Goal: Task Accomplishment & Management: Manage account settings

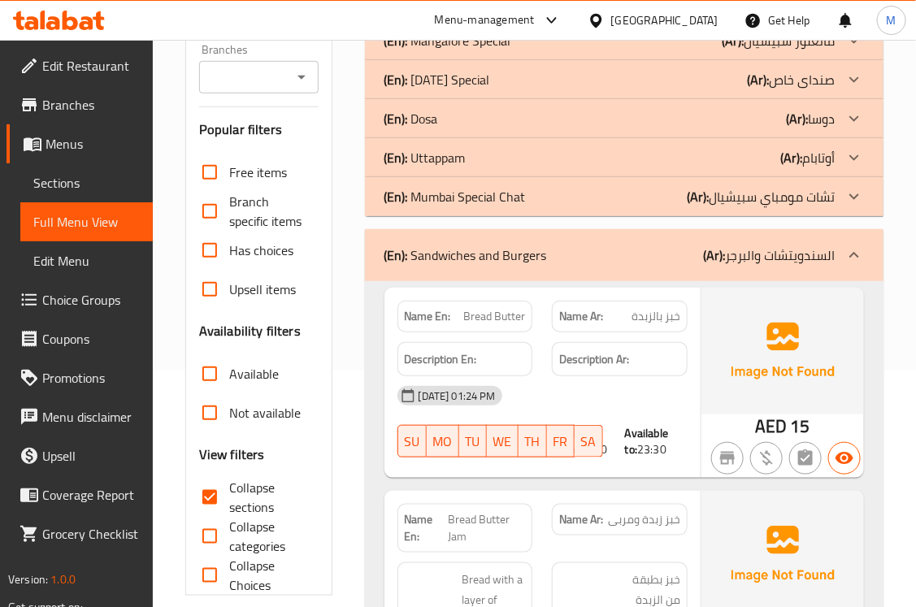
scroll to position [474, 0]
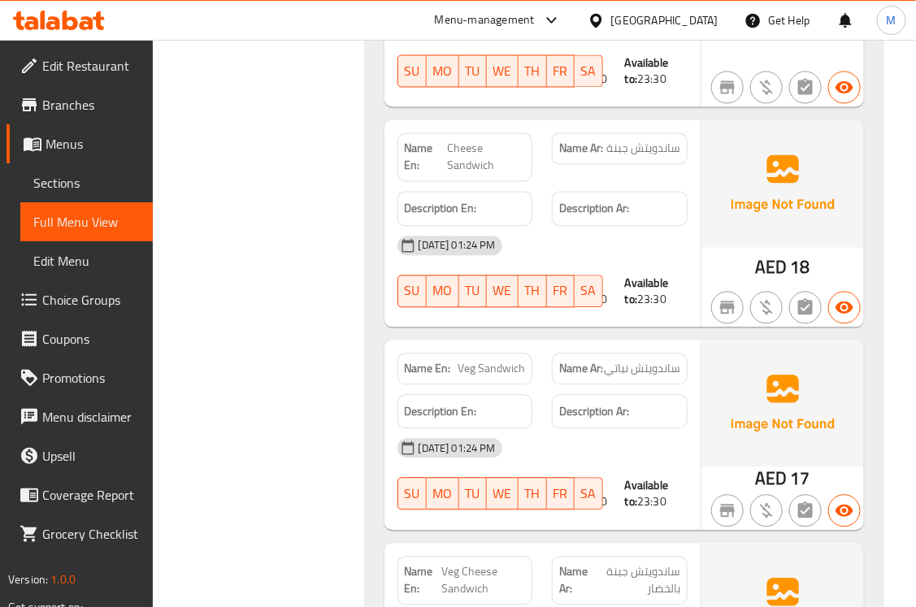
scroll to position [948, 0]
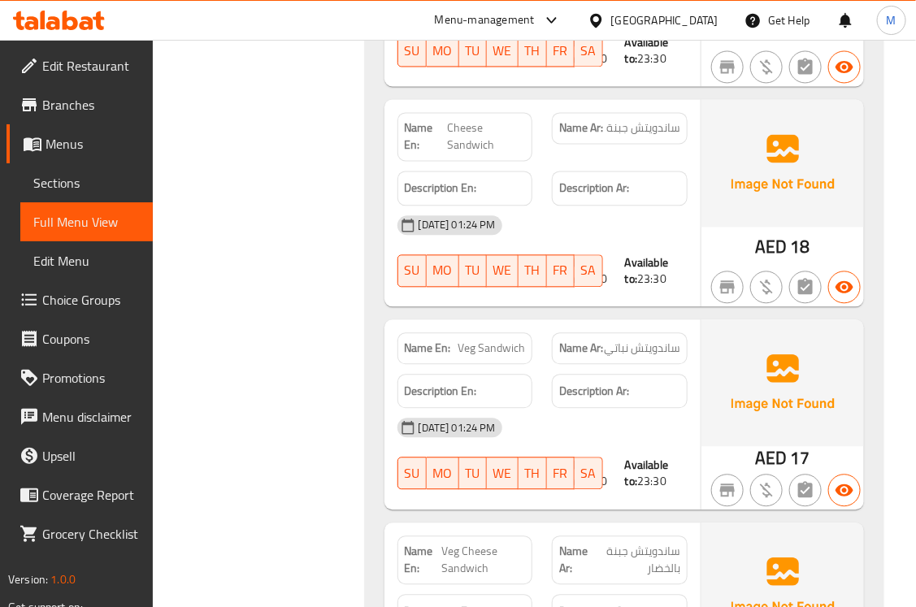
click at [329, 398] on div "Filter Branches Branches Popular filters Free items Branch specific items Has c…" at bounding box center [266, 198] width 180 height 1875
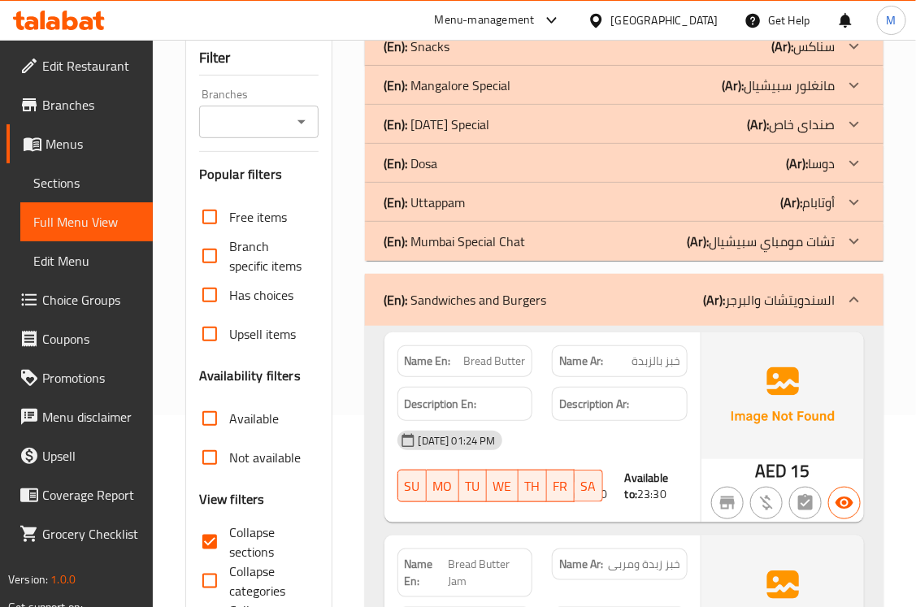
scroll to position [237, 0]
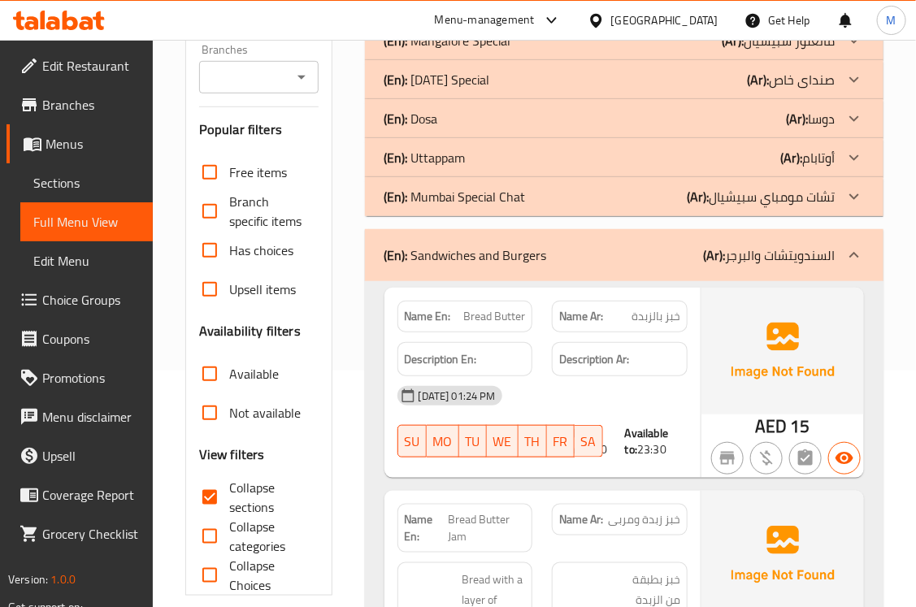
click at [427, 264] on p "(En): Sandwiches and Burgers" at bounding box center [466, 256] width 163 height 20
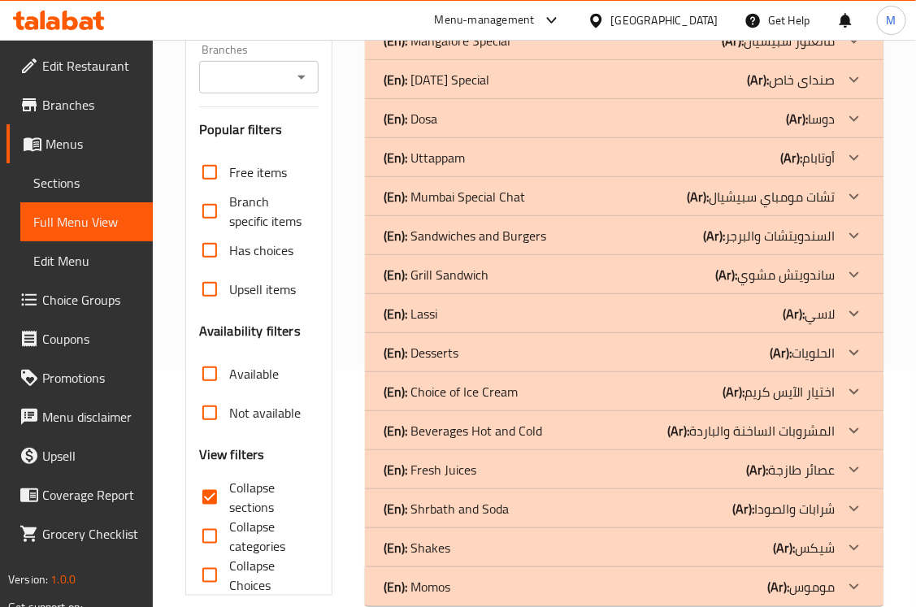
click at [424, 276] on p "(En): Grill Sandwich" at bounding box center [437, 275] width 105 height 20
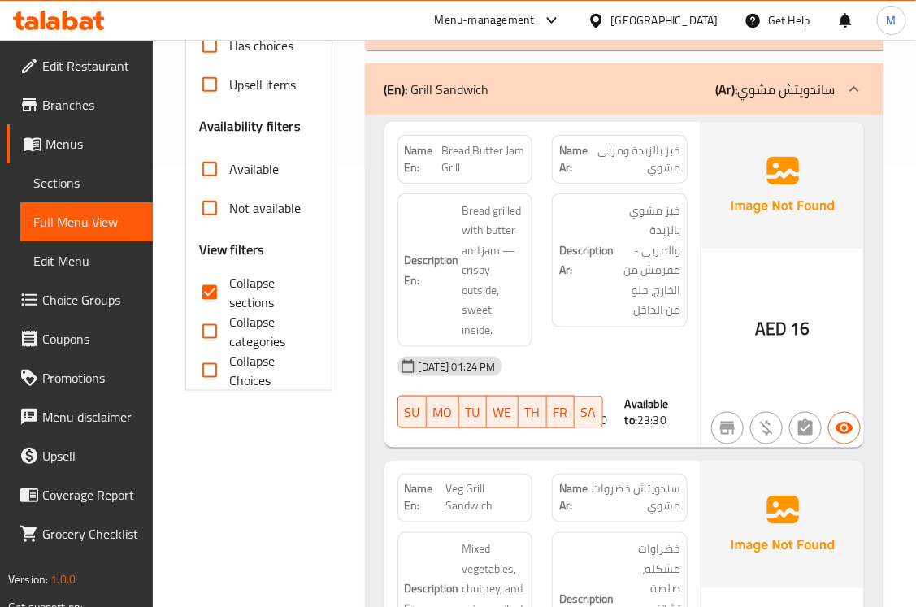
scroll to position [474, 0]
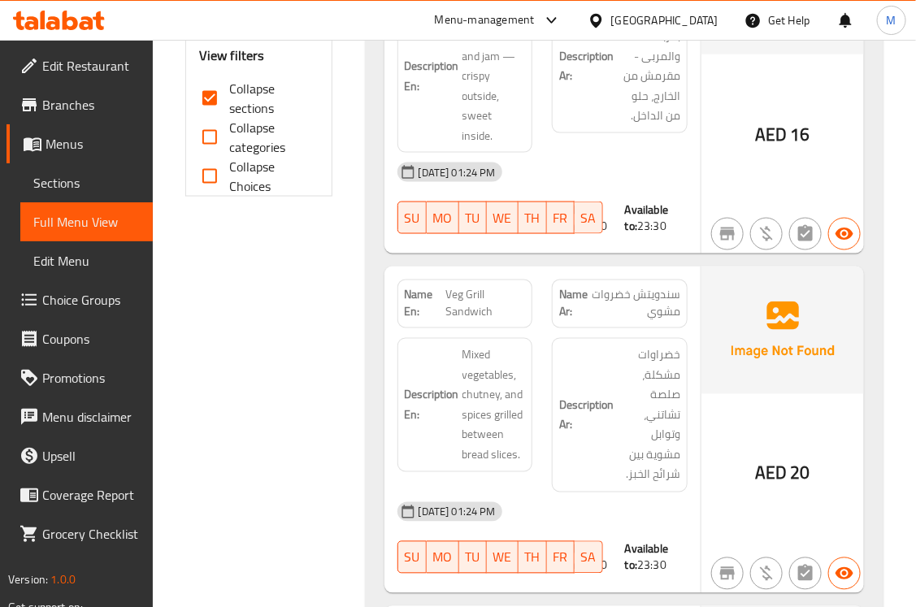
scroll to position [712, 0]
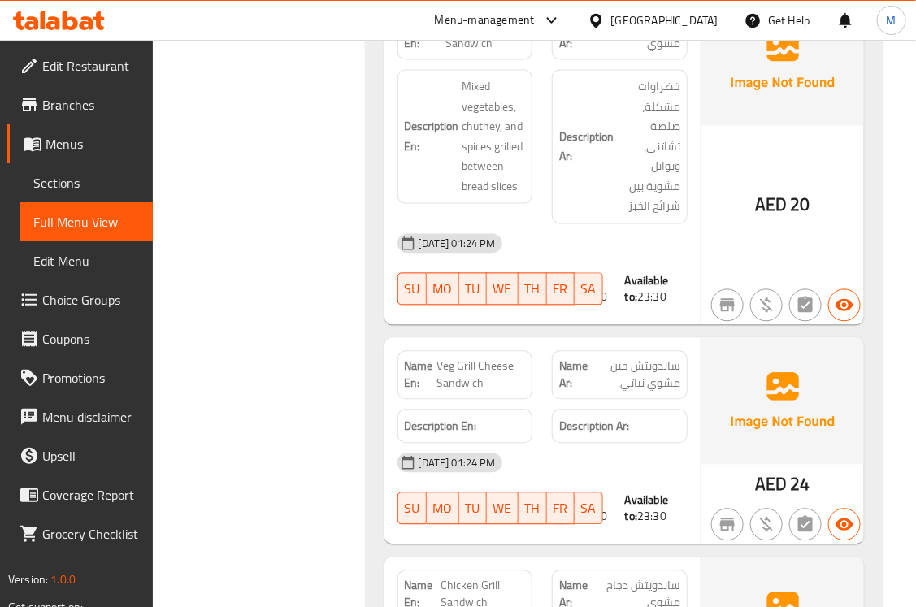
scroll to position [949, 0]
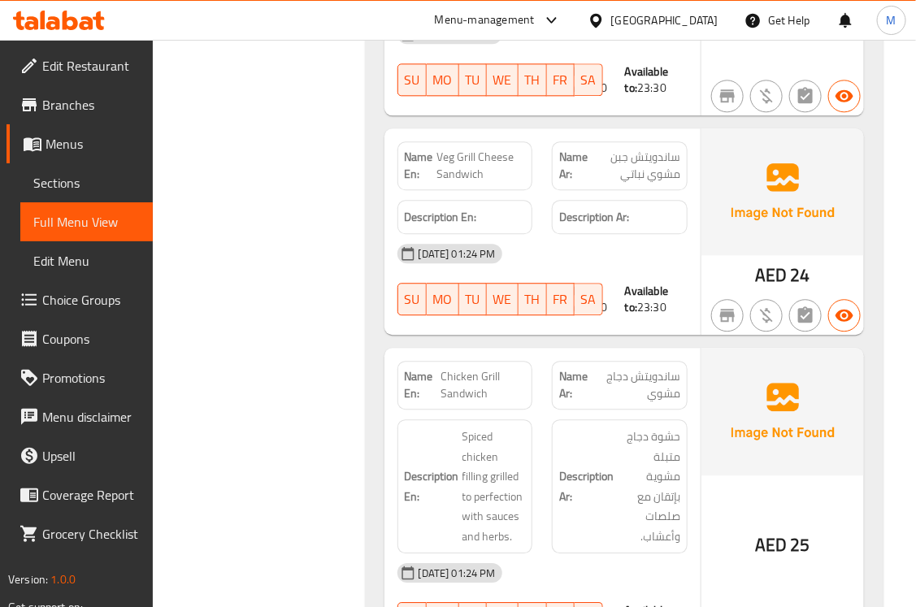
scroll to position [1187, 0]
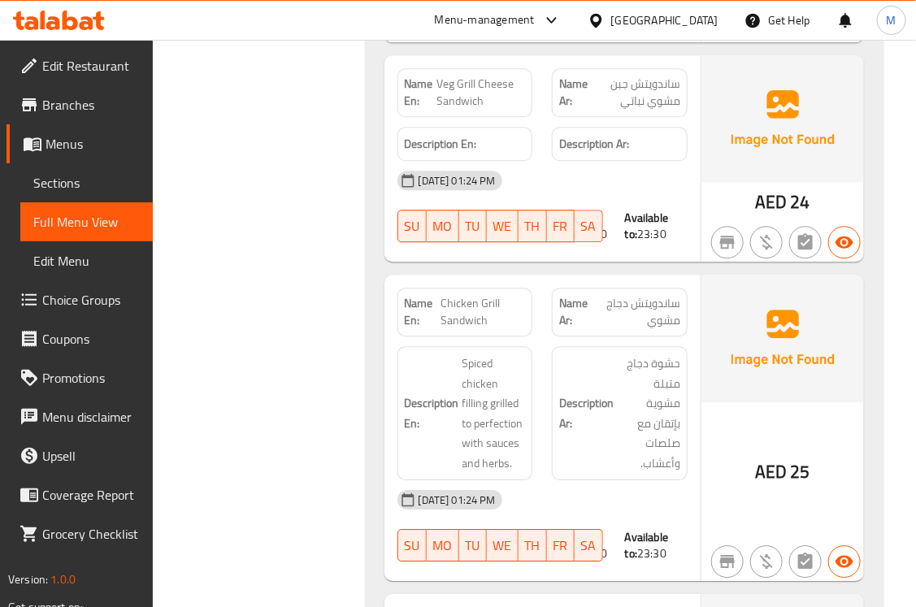
click at [280, 363] on div "Filter Branches Branches Popular filters Free items Branch specific items Has c…" at bounding box center [266, 431] width 180 height 2819
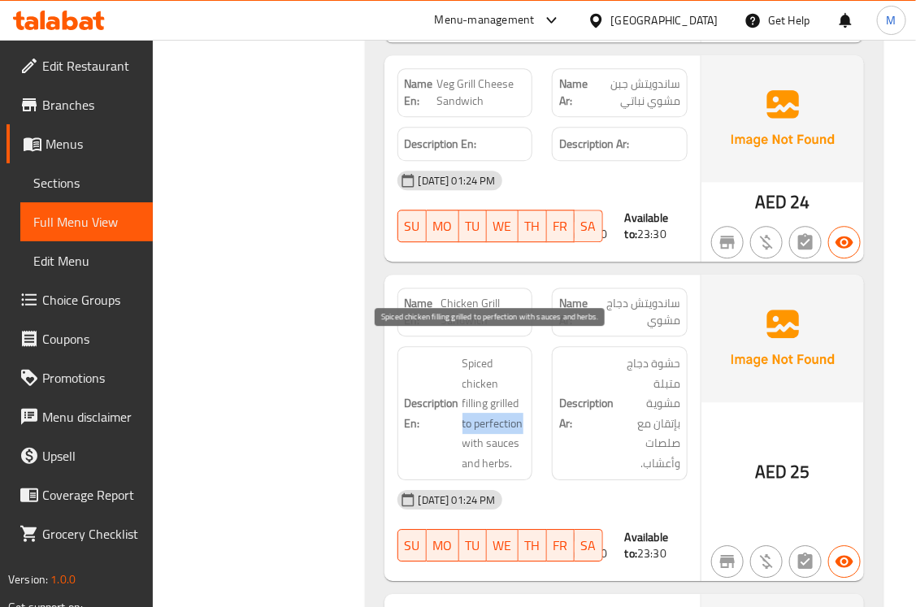
drag, startPoint x: 498, startPoint y: 415, endPoint x: 462, endPoint y: 403, distance: 38.6
click at [463, 403] on span "Spiced chicken filling grilled to perfection with sauces and herbs." at bounding box center [494, 414] width 63 height 120
click at [293, 348] on div "Filter Branches Branches Popular filters Free items Branch specific items Has c…" at bounding box center [266, 431] width 180 height 2819
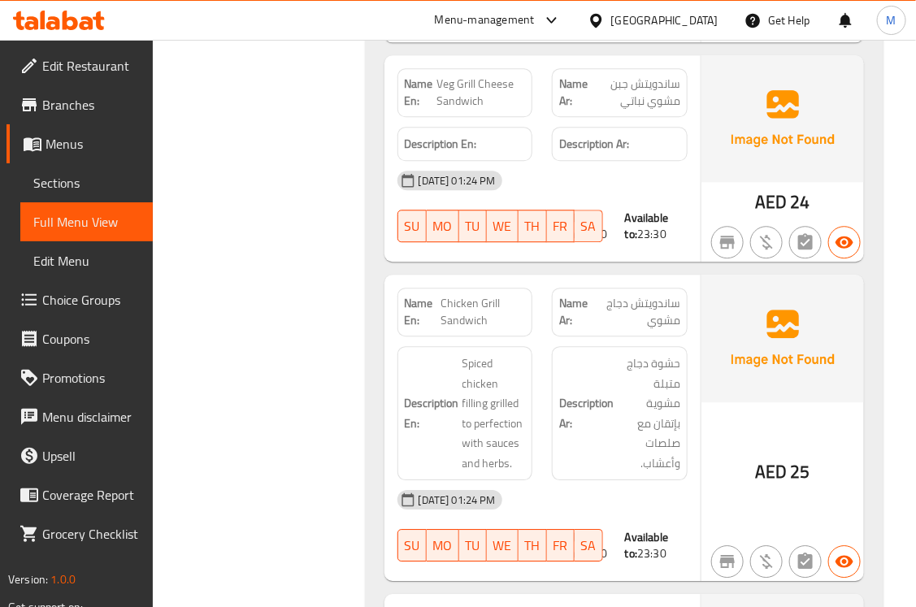
scroll to position [1660, 0]
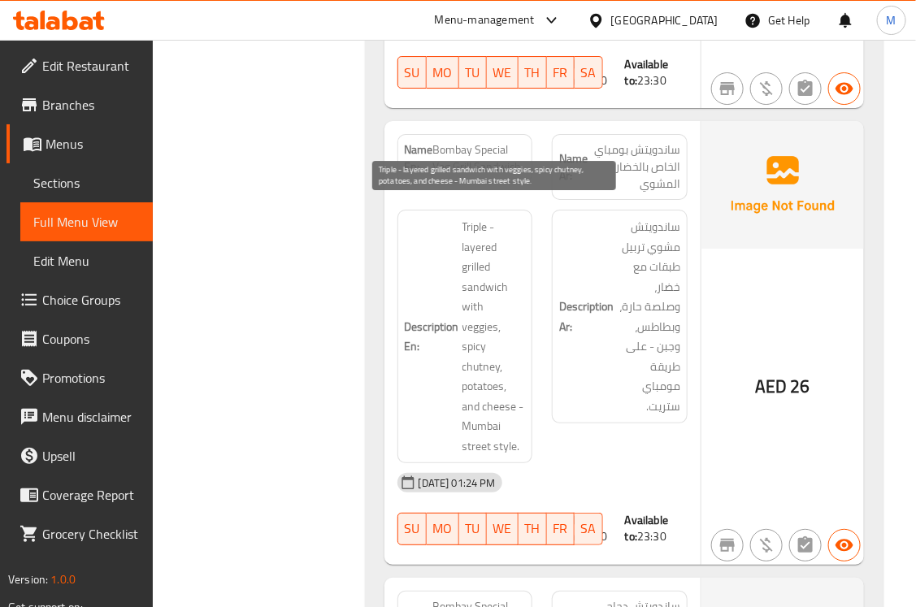
click at [484, 408] on span "Triple - layered grilled sandwich with veggies, spicy chutney, potatoes, and ch…" at bounding box center [494, 336] width 63 height 239
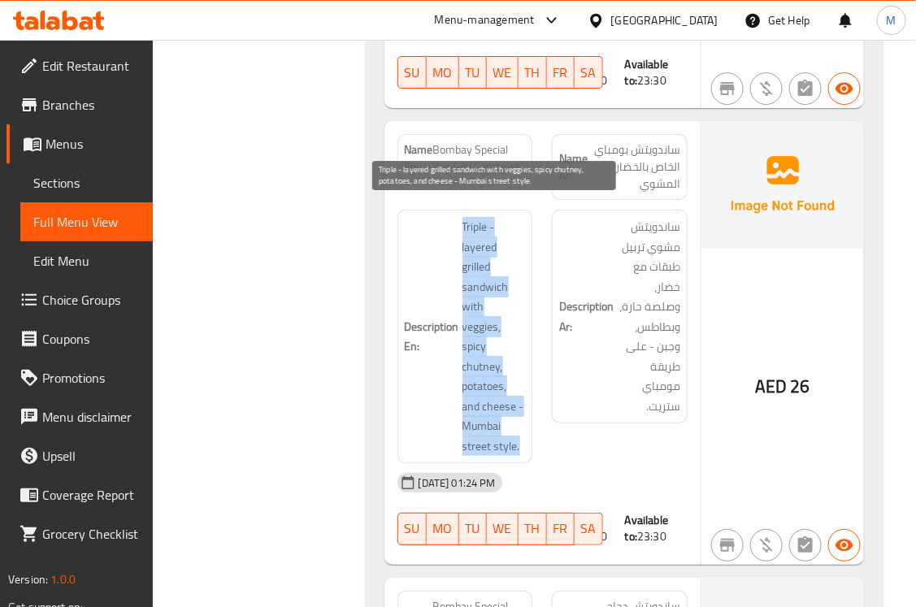
click at [484, 408] on span "Triple - layered grilled sandwich with veggies, spicy chutney, potatoes, and ch…" at bounding box center [494, 336] width 63 height 239
copy span "Triple - layered grilled sandwich with veggies, spicy chutney, potatoes, and ch…"
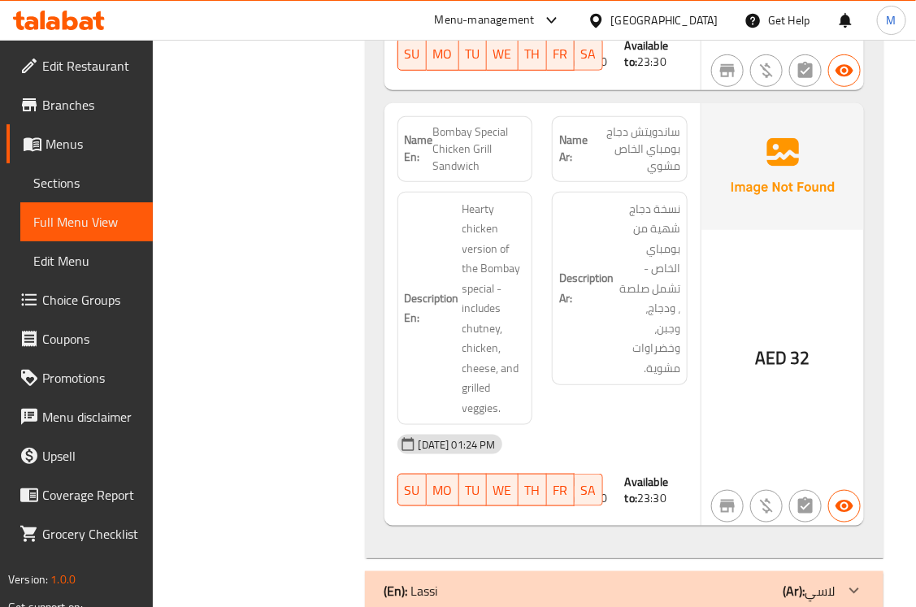
scroll to position [1898, 0]
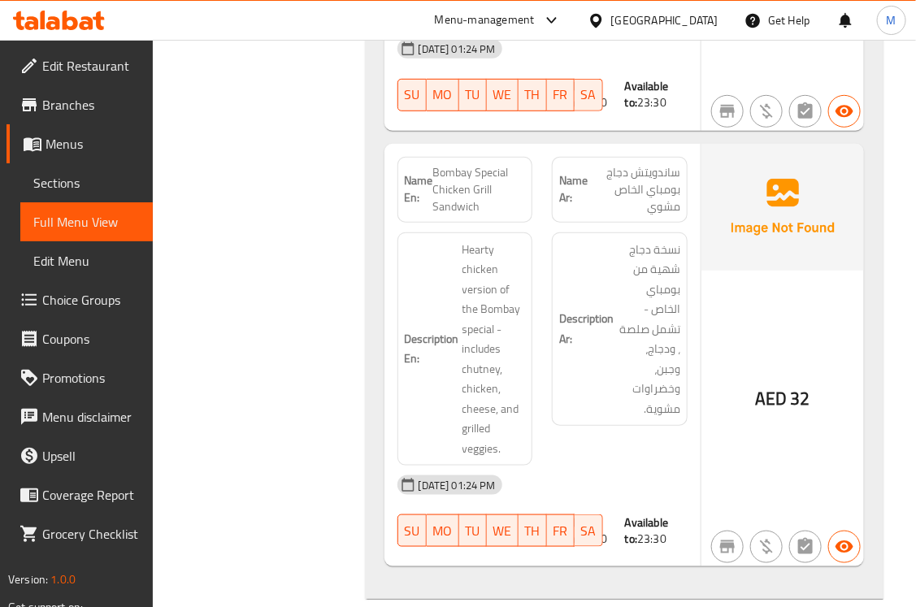
scroll to position [2135, 0]
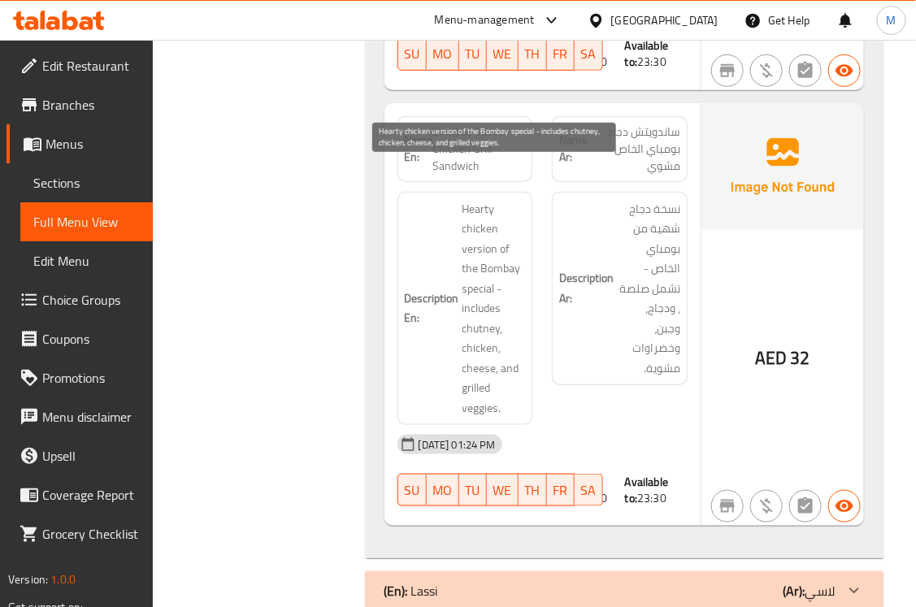
click at [480, 199] on span "Hearty chicken version of the Bombay special - includes chutney, chicken, chees…" at bounding box center [494, 308] width 63 height 219
copy span "Hearty"
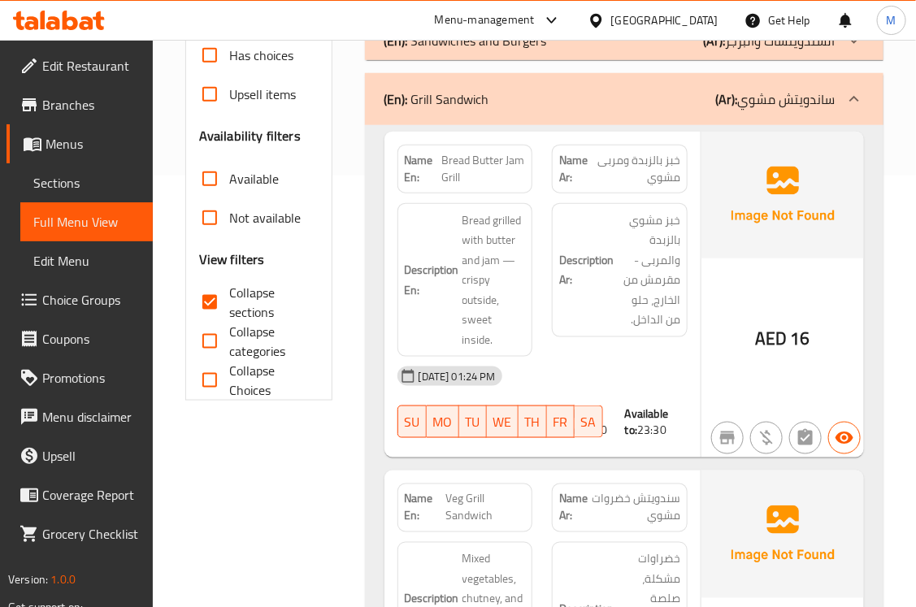
scroll to position [474, 0]
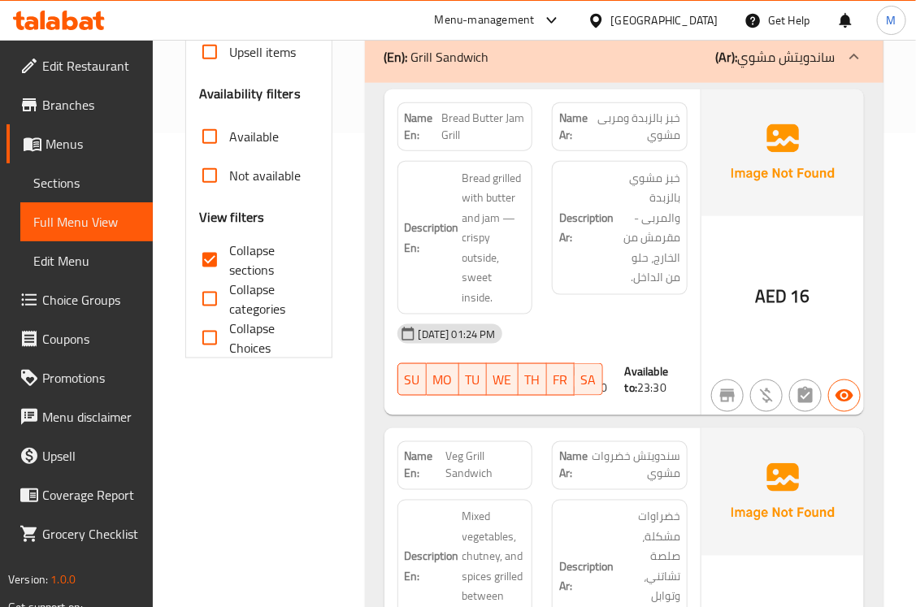
click at [472, 53] on p "(En): Grill Sandwich" at bounding box center [437, 57] width 105 height 20
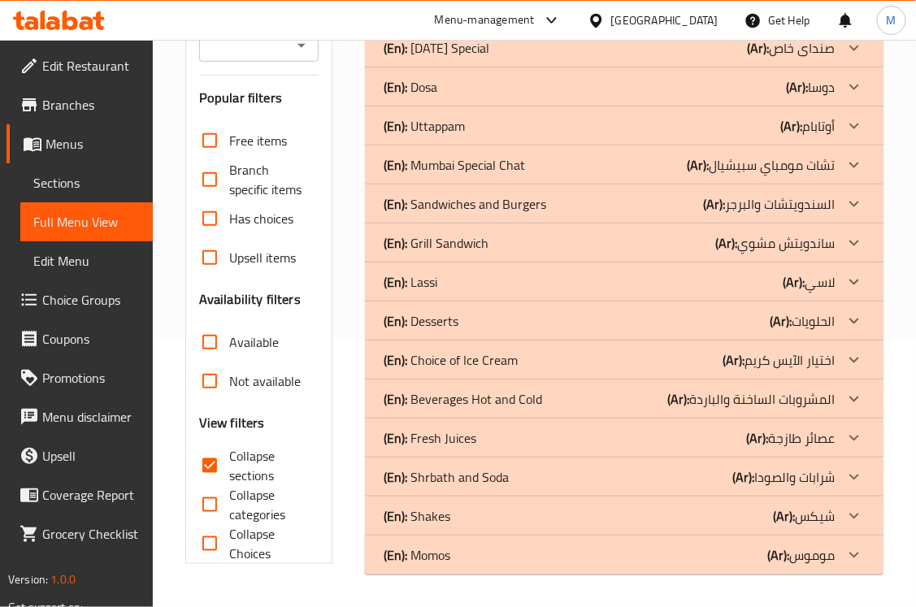
scroll to position [268, 0]
click at [454, 278] on div "(En): Lassi (Ar): لاسي" at bounding box center [610, 282] width 450 height 20
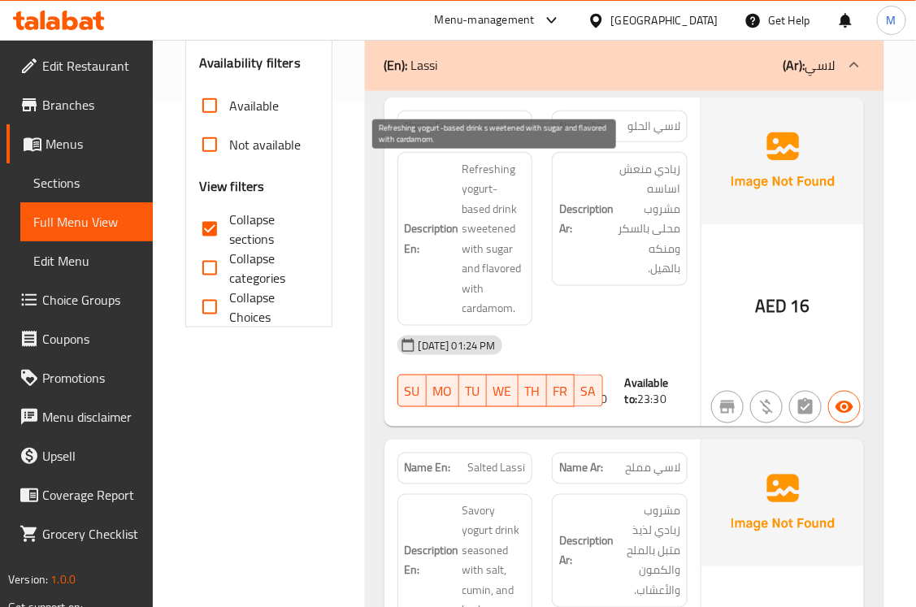
click at [506, 167] on span "Refreshing yogurt-based drink sweetened with sugar and flavored with cardamom." at bounding box center [494, 238] width 63 height 159
drag, startPoint x: 458, startPoint y: 189, endPoint x: 517, endPoint y: 206, distance: 61.8
click at [517, 206] on h6 "Description En: Refreshing yogurt-based drink sweetened with sugar and flavored…" at bounding box center [465, 238] width 121 height 159
copy span "yogurt-based drink"
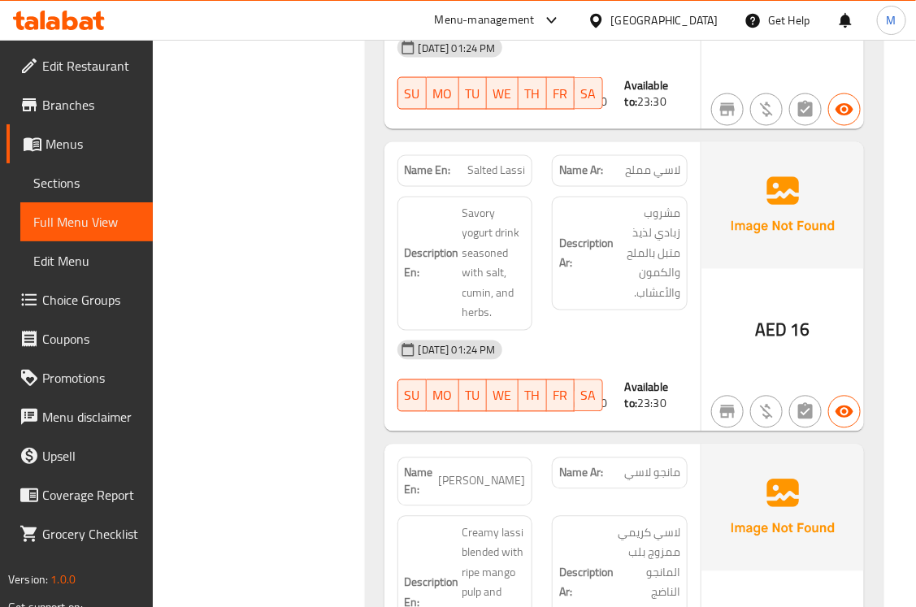
scroll to position [757, 0]
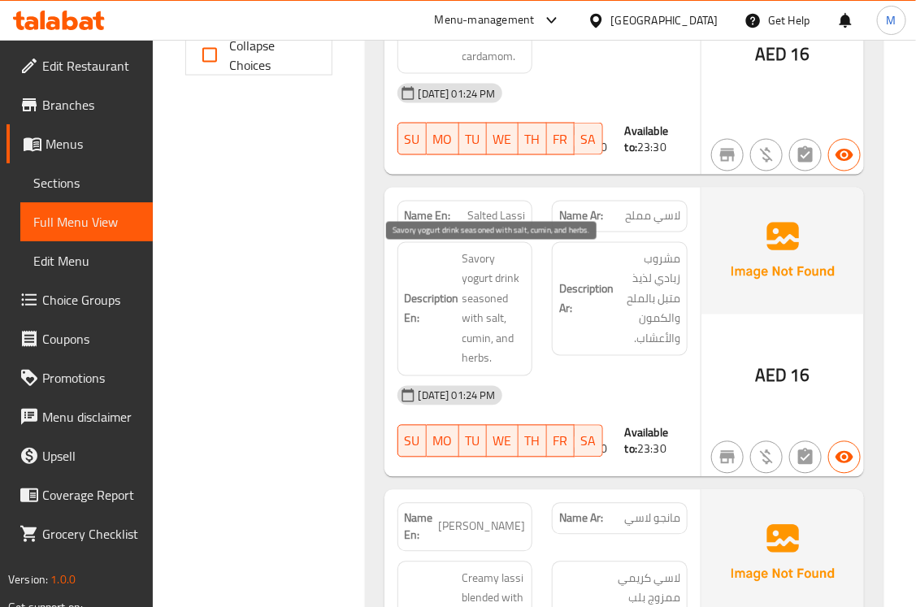
click at [481, 254] on span "Savory yogurt drink seasoned with salt, cumin, and herbs." at bounding box center [494, 310] width 63 height 120
copy span "Savory"
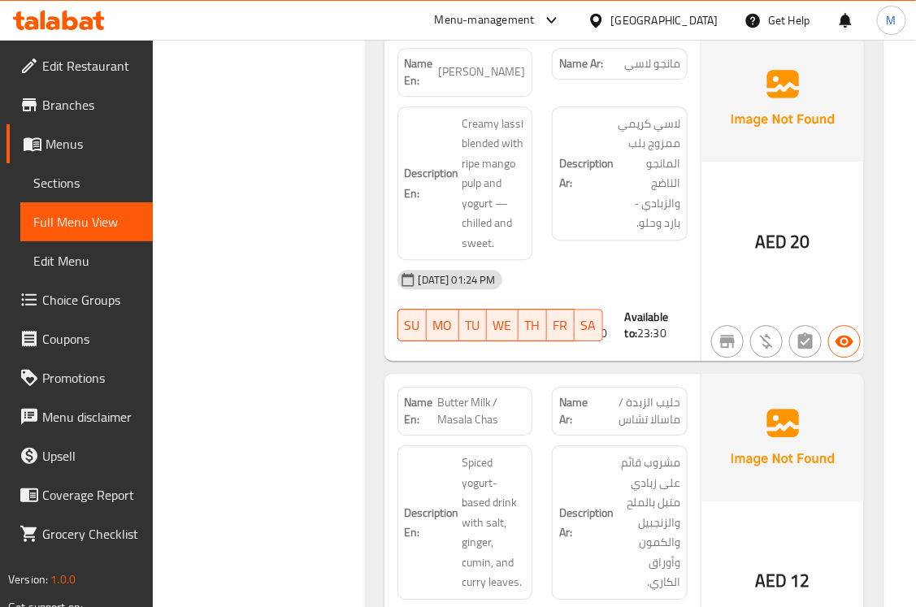
scroll to position [994, 0]
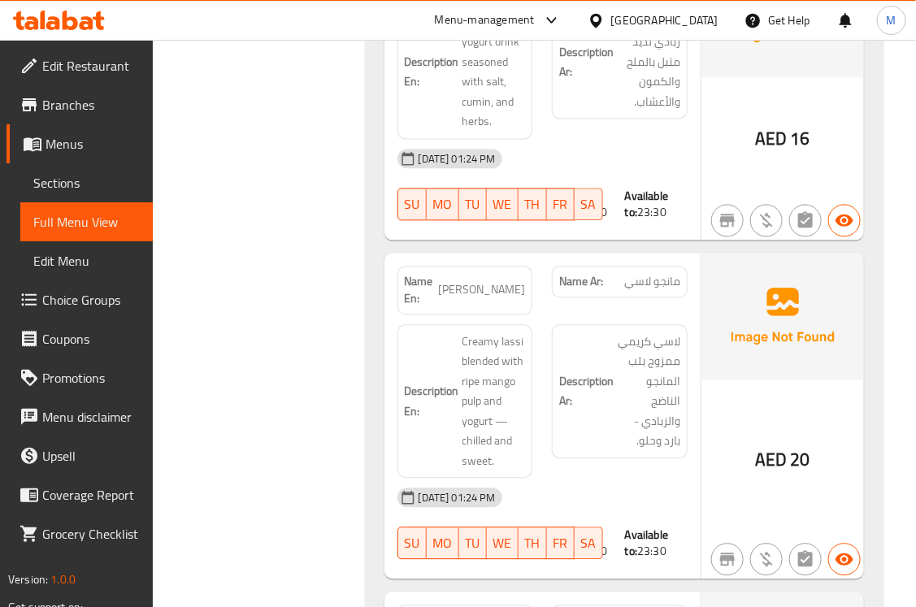
click at [265, 380] on div "Filter Branches Branches Popular filters Free items Branch specific items Has c…" at bounding box center [266, 231] width 180 height 2032
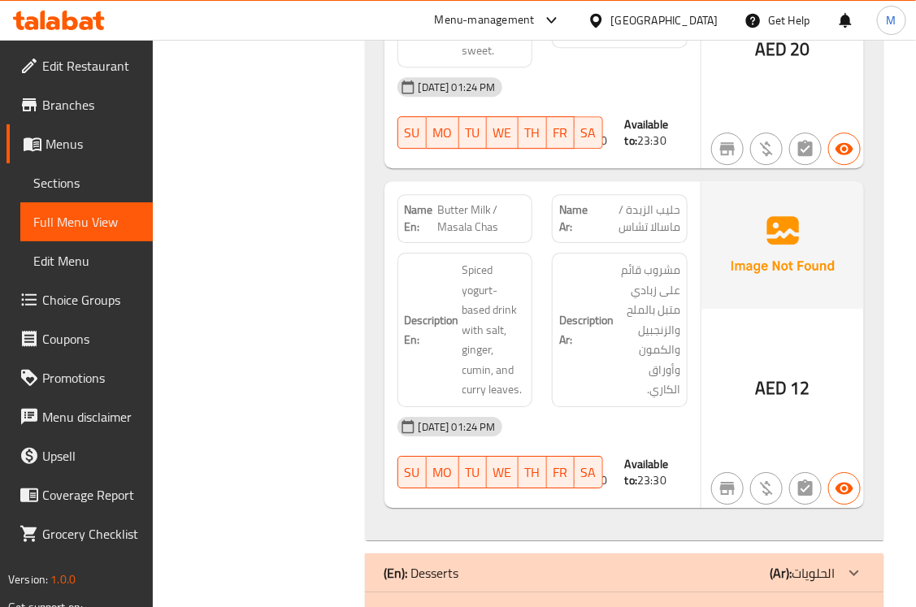
scroll to position [1468, 0]
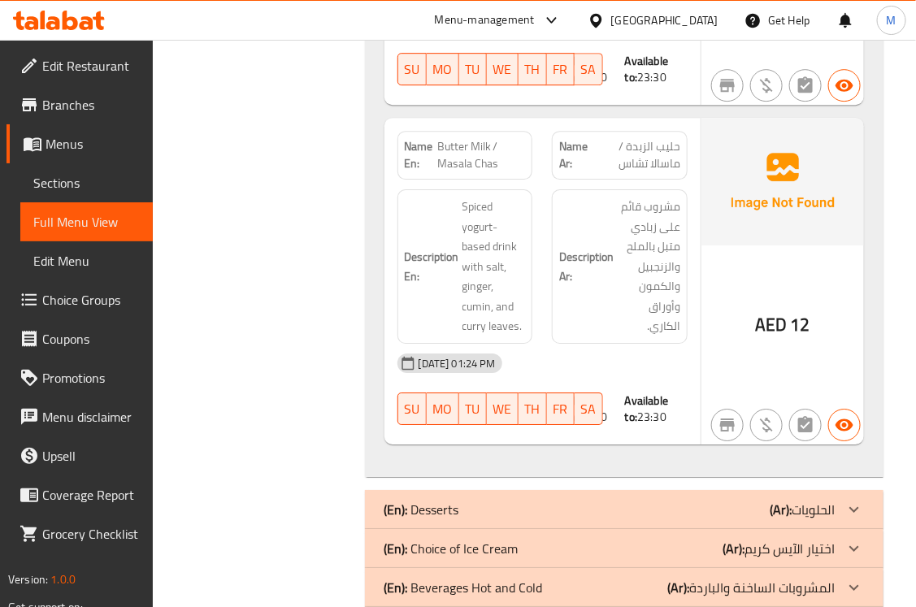
click at [482, 180] on div "Description En: Spiced yogurt-based drink with salt, ginger, cumin, and curry l…" at bounding box center [465, 267] width 155 height 174
click at [481, 151] on span "Butter Milk / Masala Chas" at bounding box center [481, 155] width 89 height 34
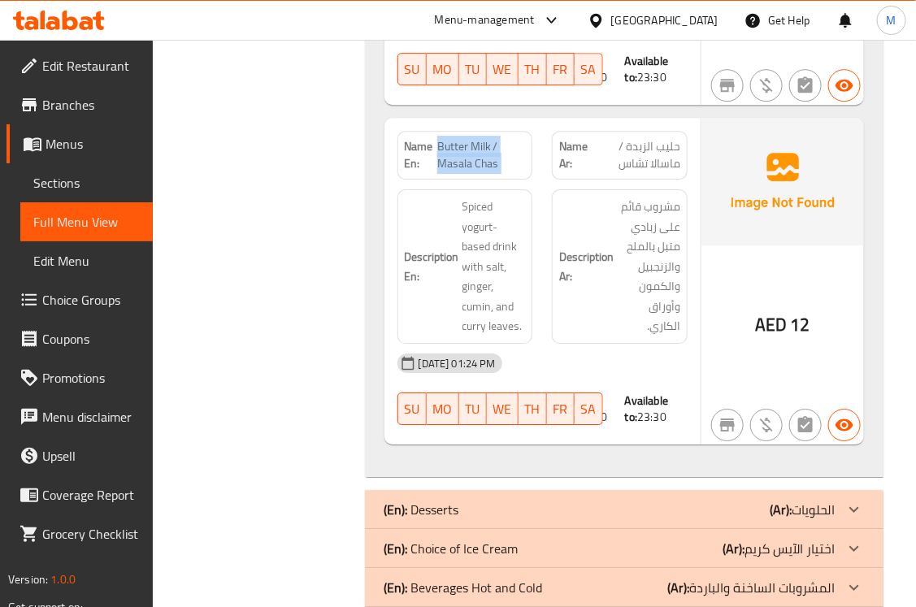
copy span "Butter Milk / Masala Chas"
click at [480, 138] on span "Butter Milk / Masala Chas" at bounding box center [481, 155] width 89 height 34
drag, startPoint x: 490, startPoint y: 128, endPoint x: 437, endPoint y: 128, distance: 52.8
click at [437, 138] on span "Butter Milk / Masala Chas" at bounding box center [481, 155] width 89 height 34
copy span "Butter Milk"
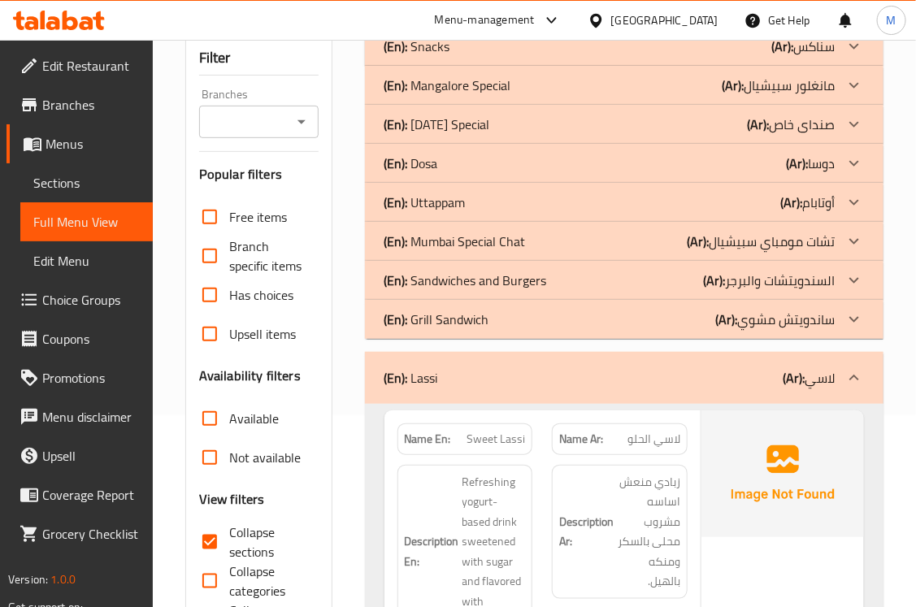
scroll to position [237, 0]
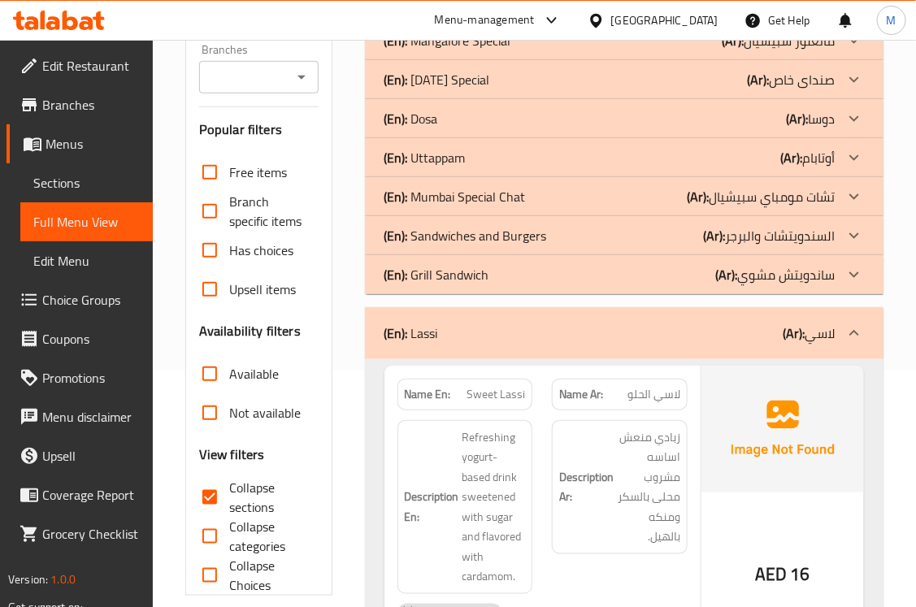
click at [461, 341] on div "(En): Lassi (Ar): لاسي" at bounding box center [610, 334] width 450 height 20
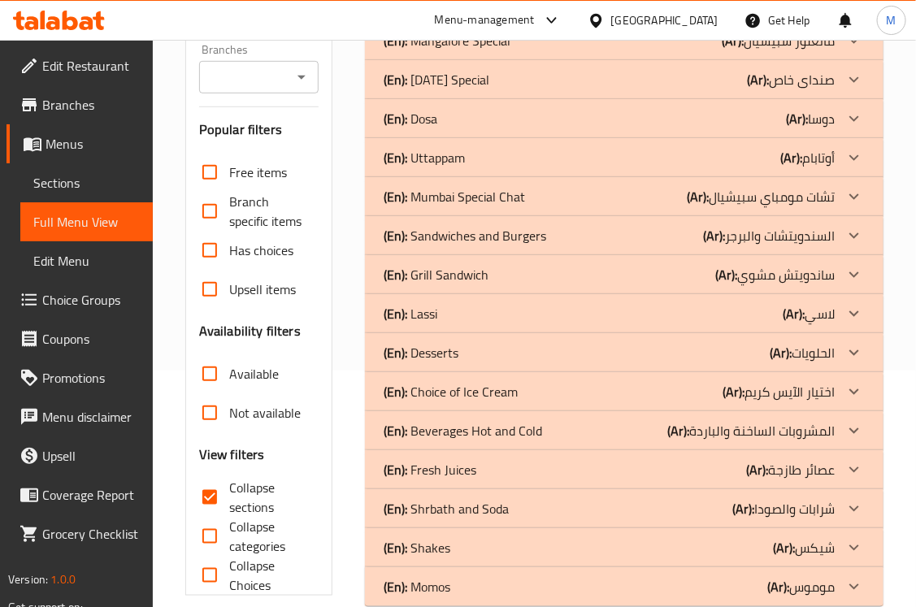
click at [472, 351] on div "(En): Desserts (Ar): الحلويات" at bounding box center [610, 353] width 450 height 20
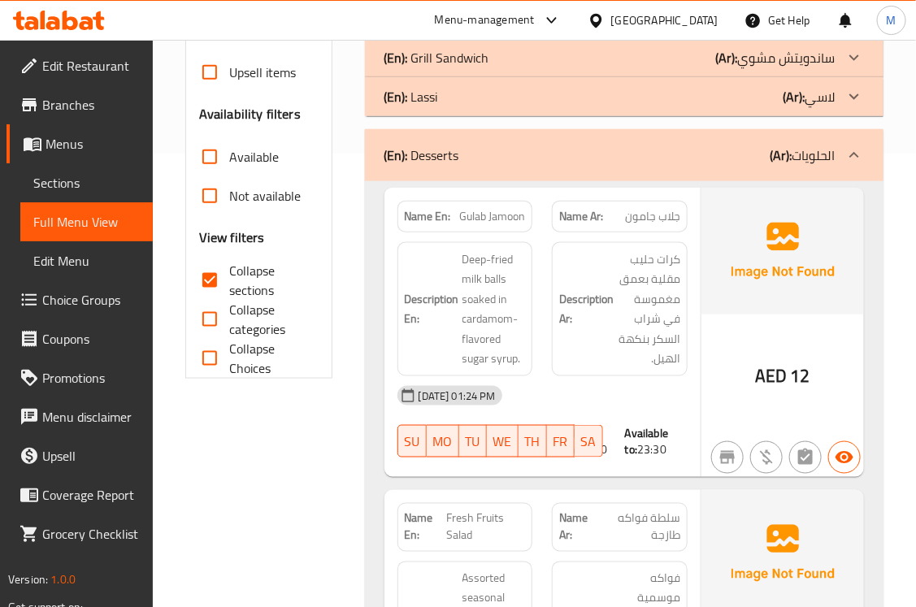
scroll to position [474, 0]
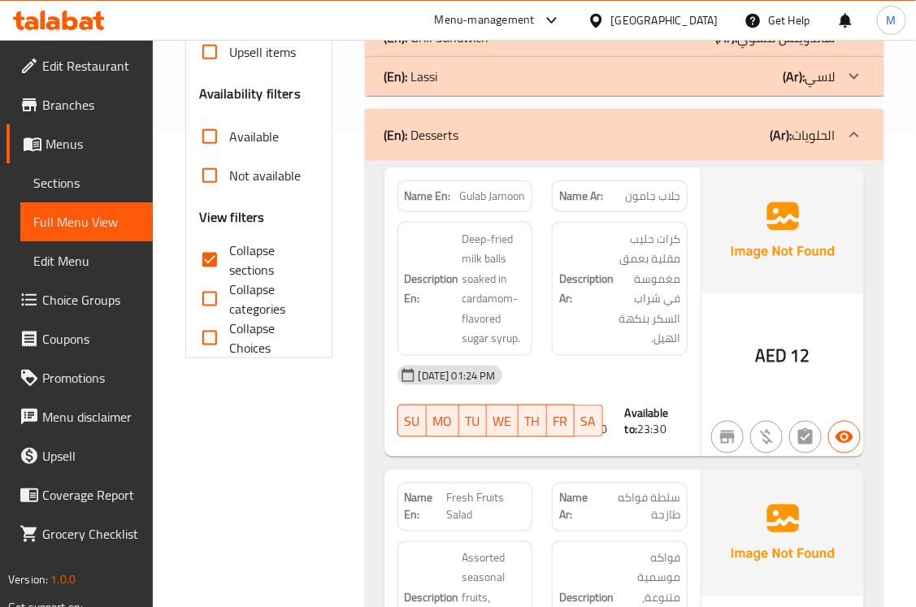
click at [340, 356] on div "Filter Branches Branches Popular filters Free items Branch specific items Has c…" at bounding box center [266, 519] width 180 height 1568
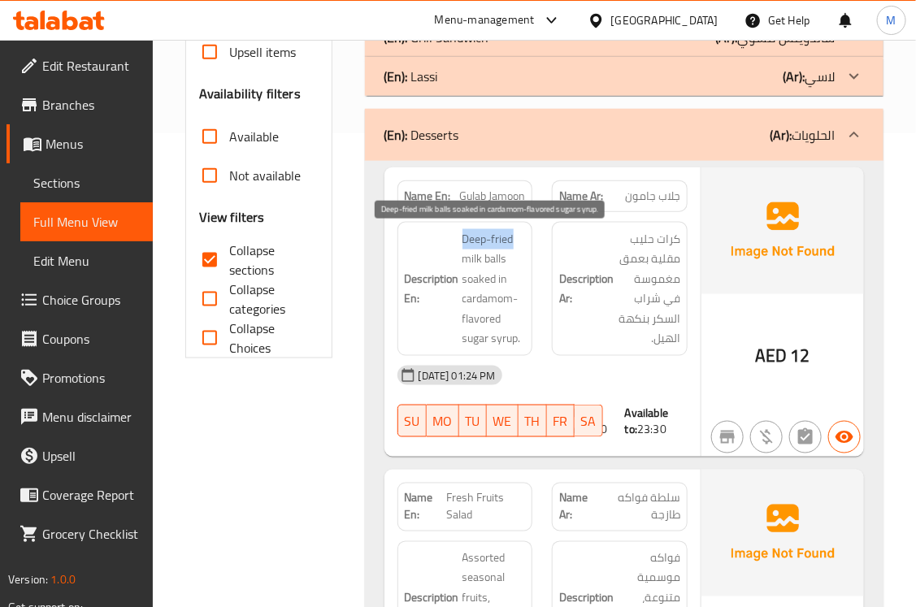
drag, startPoint x: 463, startPoint y: 240, endPoint x: 522, endPoint y: 237, distance: 58.6
click at [522, 237] on span "Deep-fried milk balls soaked in cardamom-flavored sugar syrup." at bounding box center [494, 289] width 63 height 120
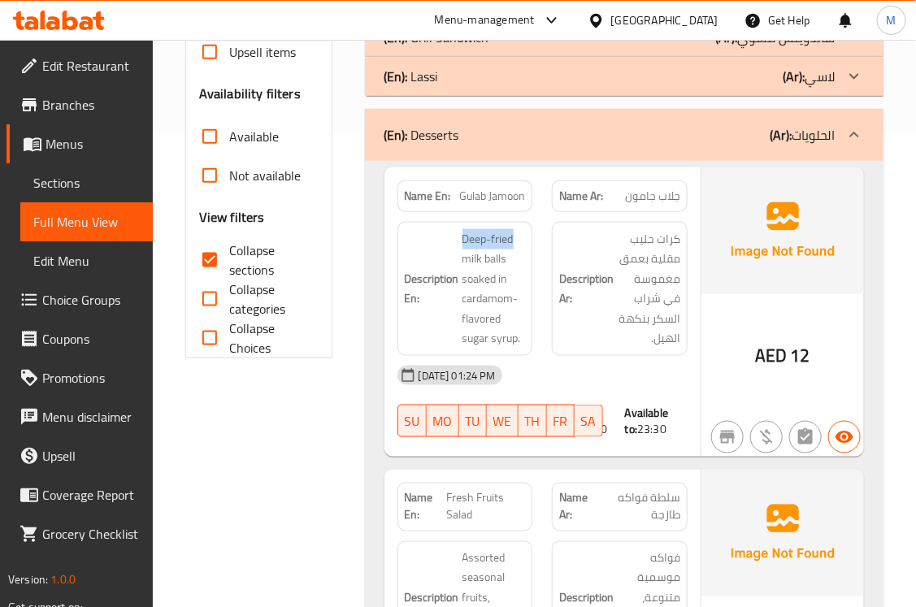
copy span "Deep-fried"
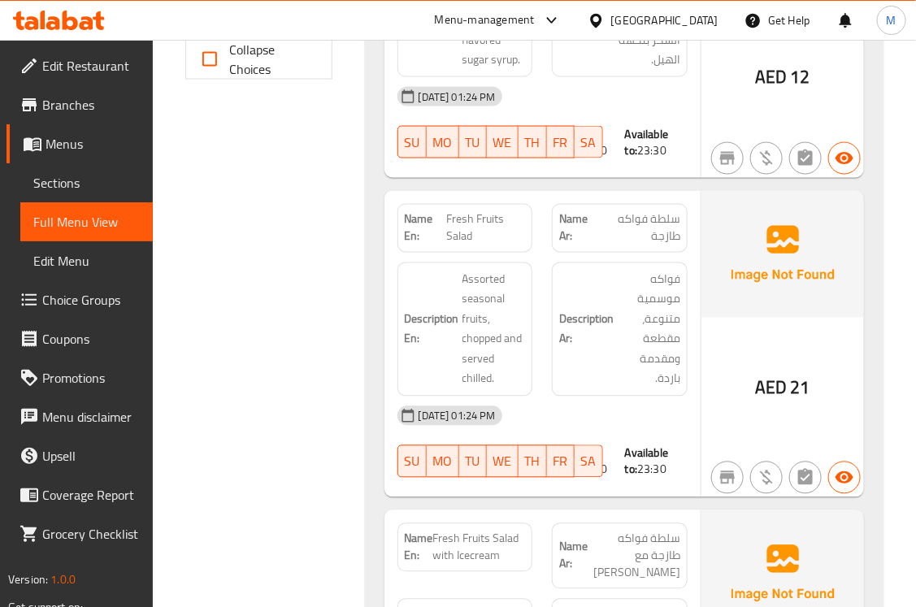
scroll to position [711, 0]
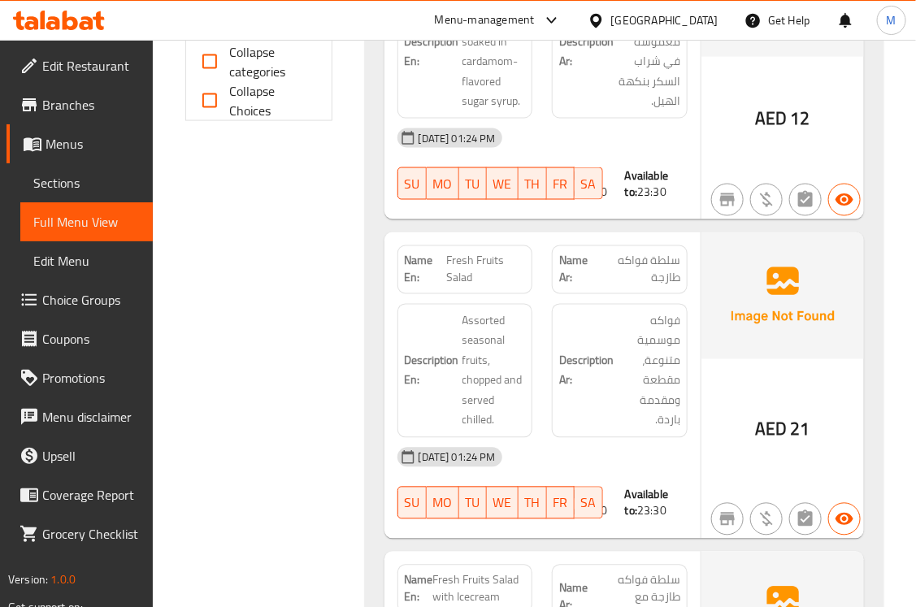
click at [297, 367] on div "Filter Branches Branches Popular filters Free items Branch specific items Has c…" at bounding box center [266, 282] width 180 height 1568
click at [290, 406] on div "Filter Branches Branches Popular filters Free items Branch specific items Has c…" at bounding box center [266, 282] width 180 height 1568
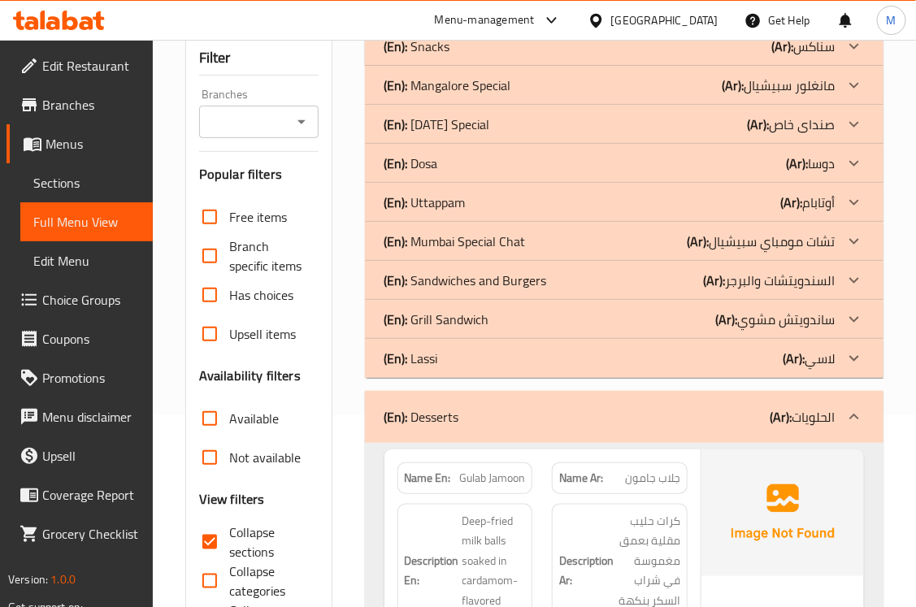
scroll to position [237, 0]
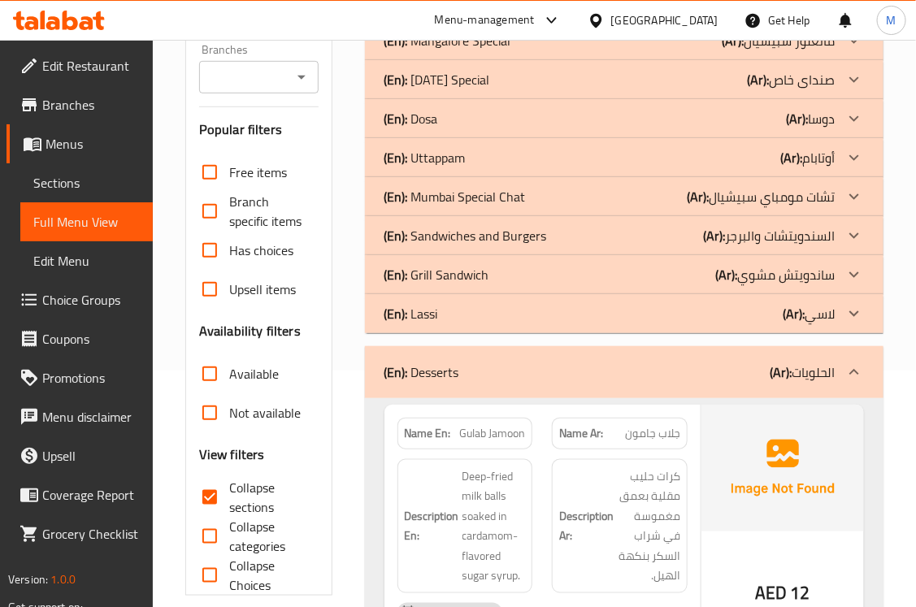
click at [445, 370] on p "(En): Desserts" at bounding box center [422, 373] width 75 height 20
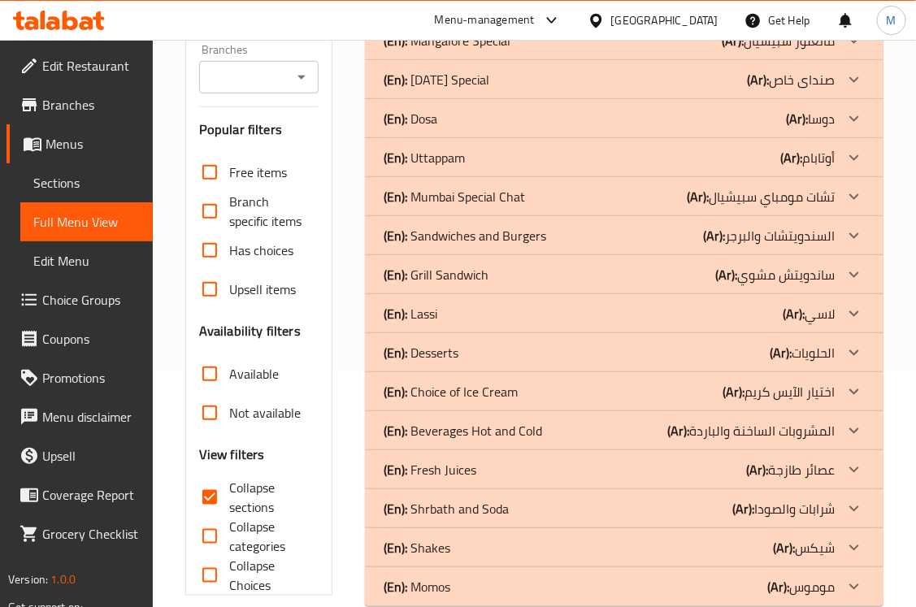
click at [432, 383] on p "(En): Choice of Ice Cream" at bounding box center [452, 392] width 134 height 20
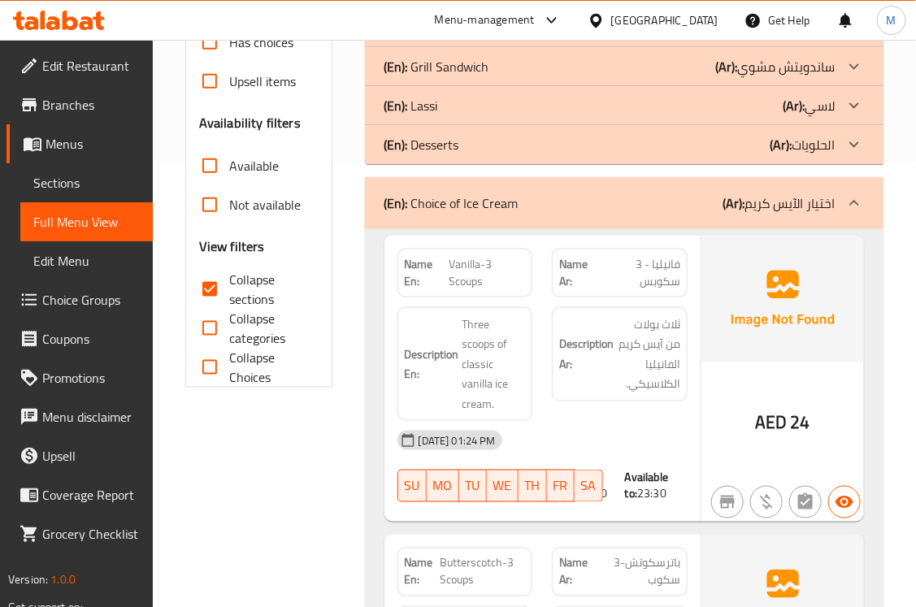
scroll to position [508, 0]
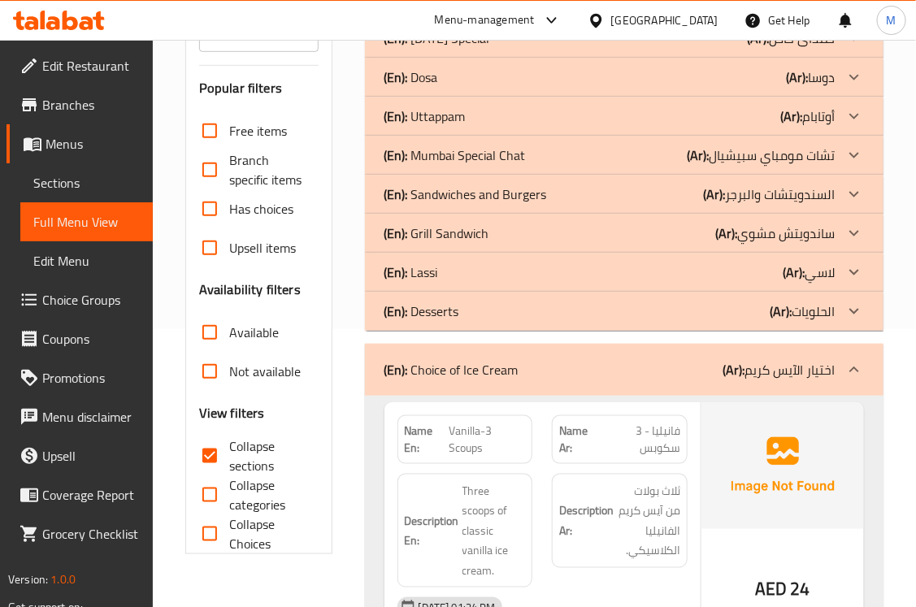
scroll to position [102, 0]
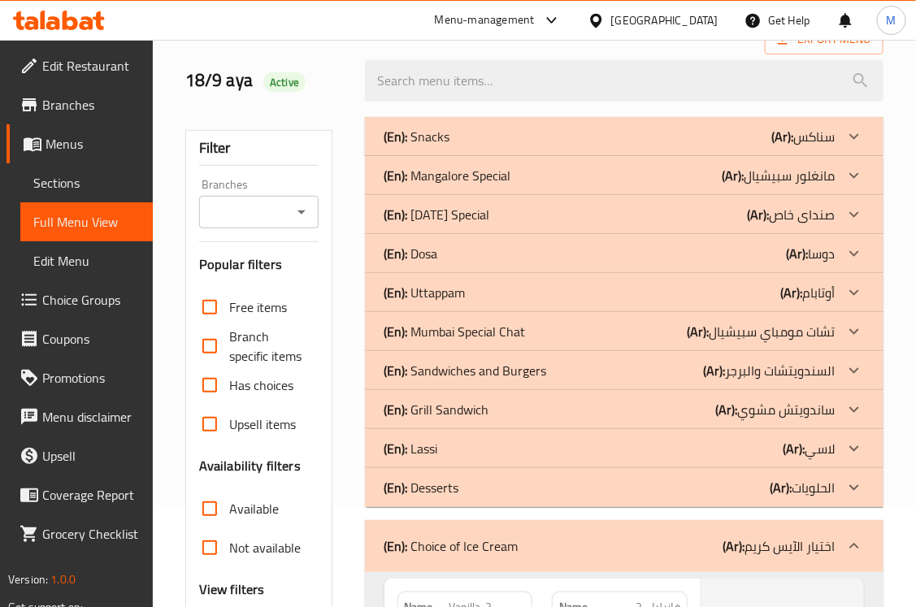
click at [448, 208] on p "(En): [DATE] Special" at bounding box center [438, 215] width 106 height 20
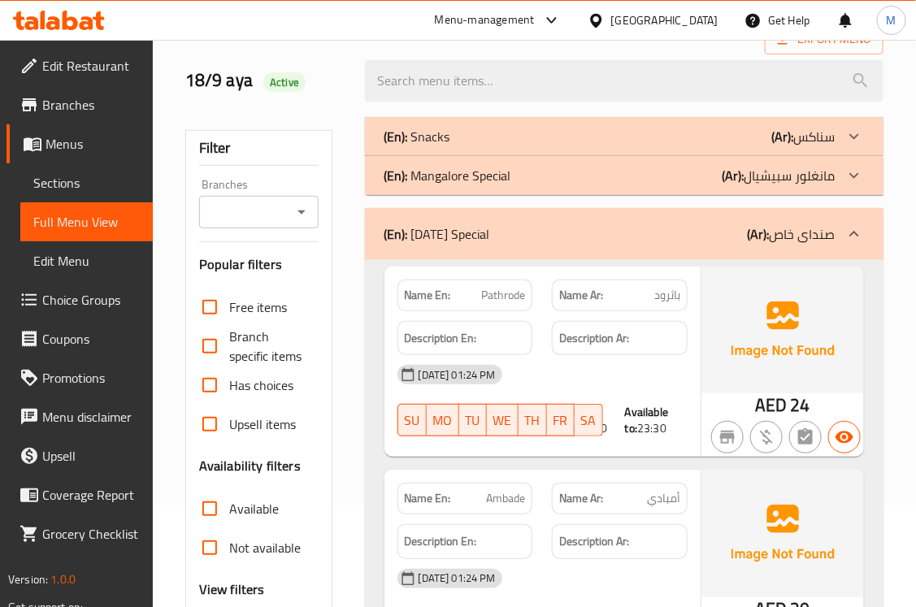
click at [427, 236] on p "(En): [DATE] Special" at bounding box center [438, 234] width 106 height 20
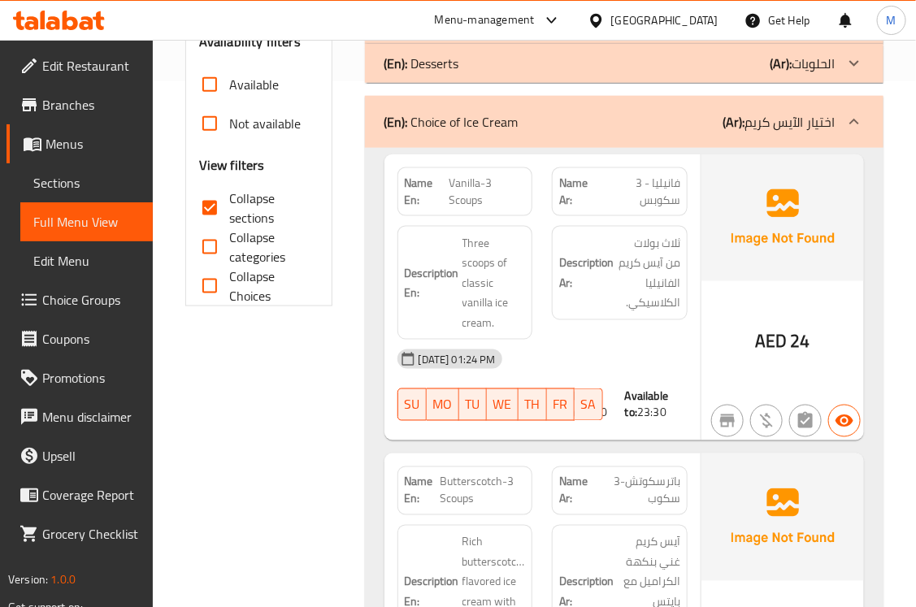
scroll to position [372, 0]
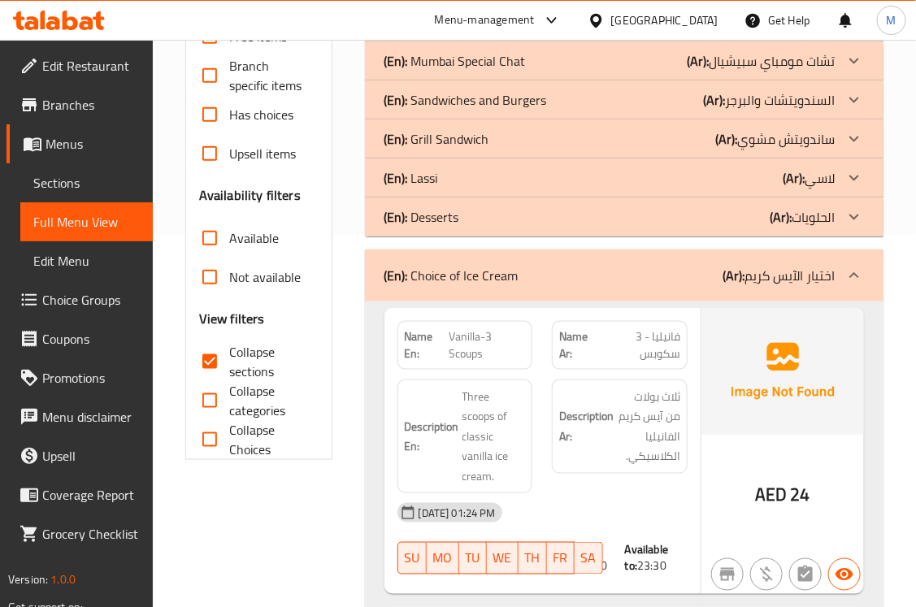
click at [322, 432] on div "Filter Branches Branches Popular filters Free items Branch specific items Has c…" at bounding box center [258, 159] width 147 height 601
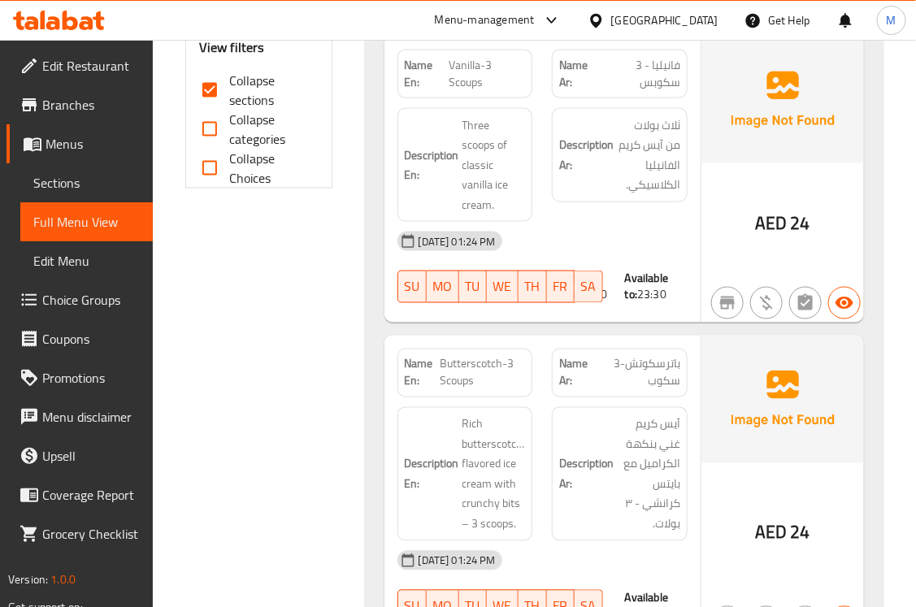
scroll to position [643, 0]
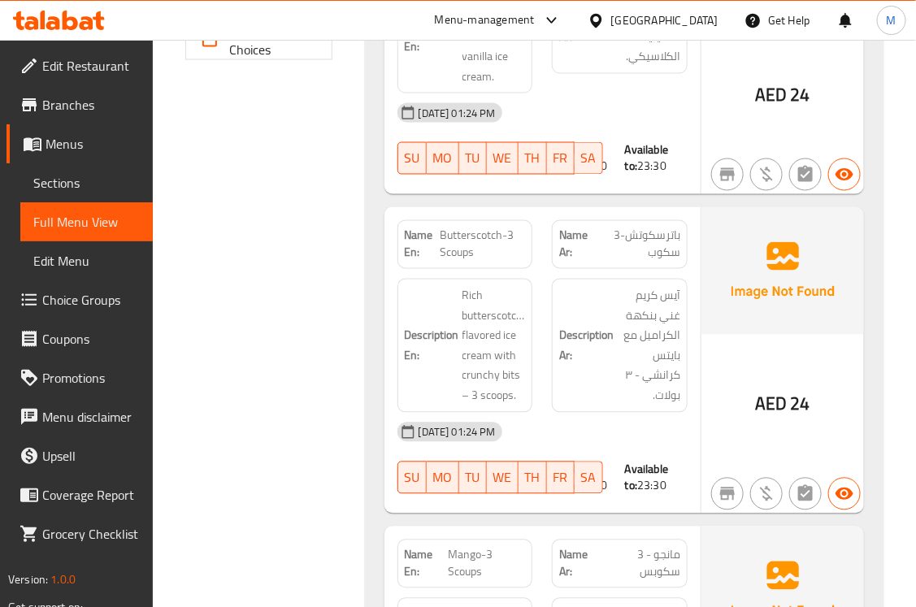
scroll to position [915, 0]
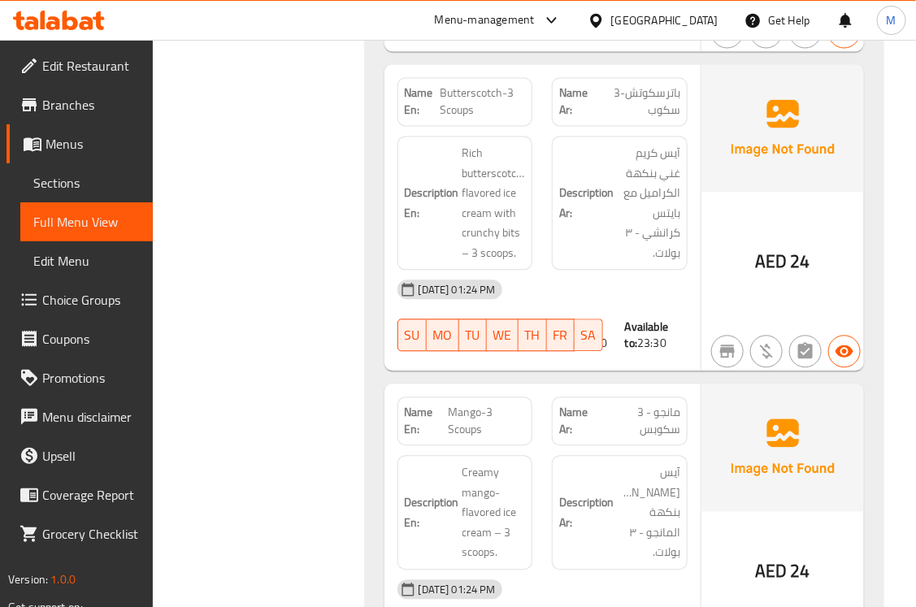
click at [489, 106] on span "Butterscotch-3 Scoups" at bounding box center [483, 102] width 85 height 34
copy span "Butterscotch-3 Scoups"
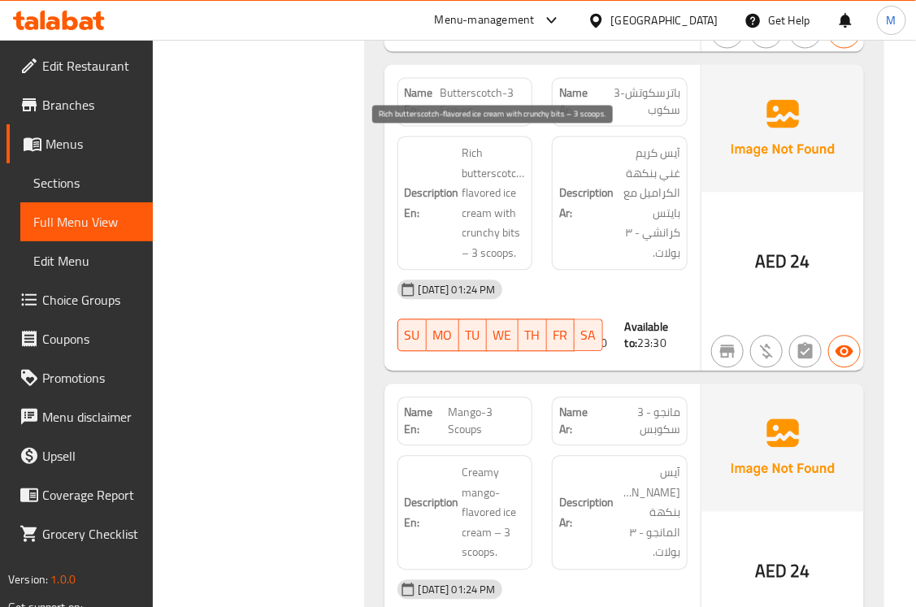
click at [489, 176] on span "Rich butterscotch-flavored ice cream with crunchy bits – 3 scoops." at bounding box center [494, 204] width 63 height 120
copy span "butterscotch"
click at [501, 181] on span "Rich butterscotch-flavored ice cream with crunchy bits – 3 scoops." at bounding box center [494, 204] width 63 height 120
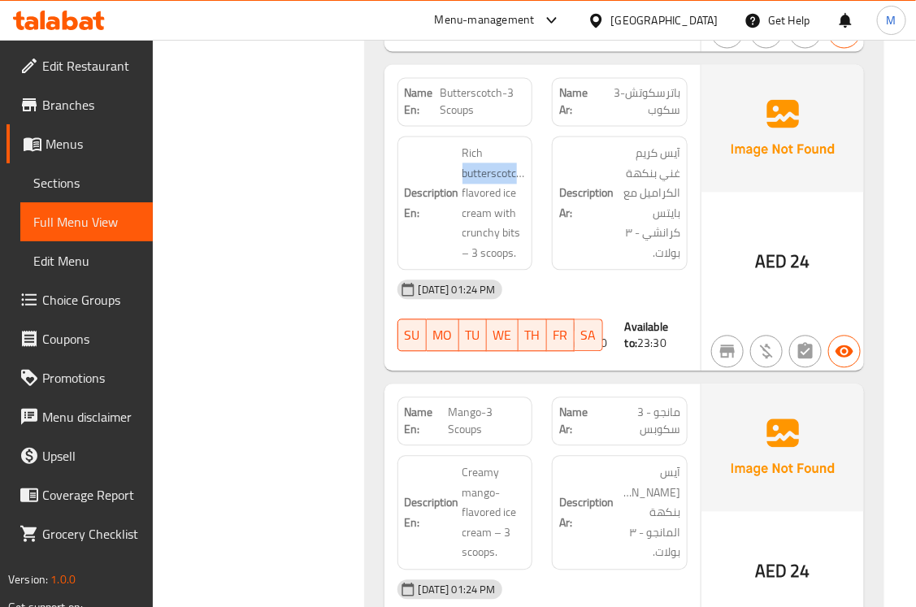
click at [480, 93] on span "Butterscotch-3 Scoups" at bounding box center [483, 102] width 85 height 34
click at [473, 193] on span "Rich butterscotch-flavored ice cream with crunchy bits – 3 scoops." at bounding box center [494, 204] width 63 height 120
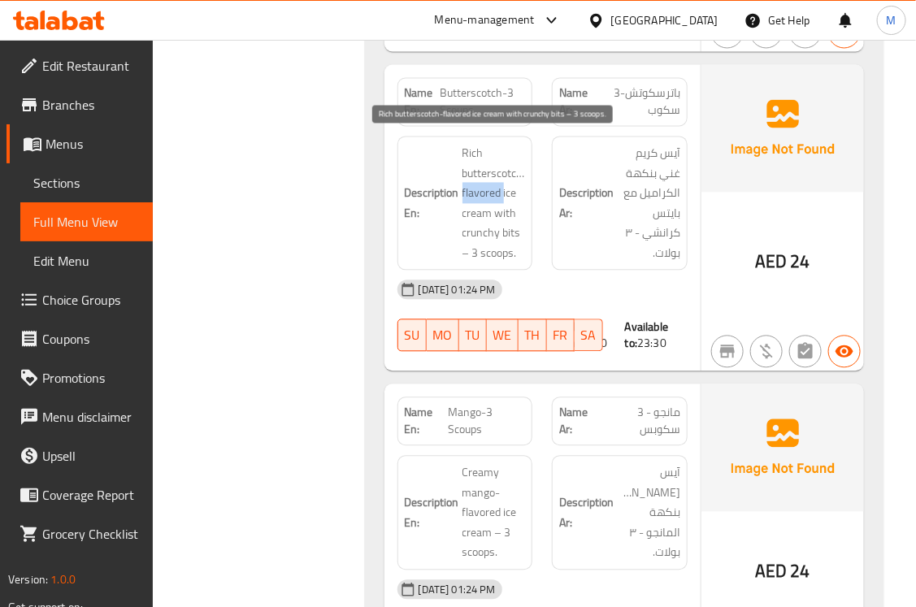
click at [473, 193] on span "Rich butterscotch-flavored ice cream with crunchy bits – 3 scoops." at bounding box center [494, 204] width 63 height 120
copy span "Rich butterscotch-flavored ice cream with crunchy bits – 3 scoops."
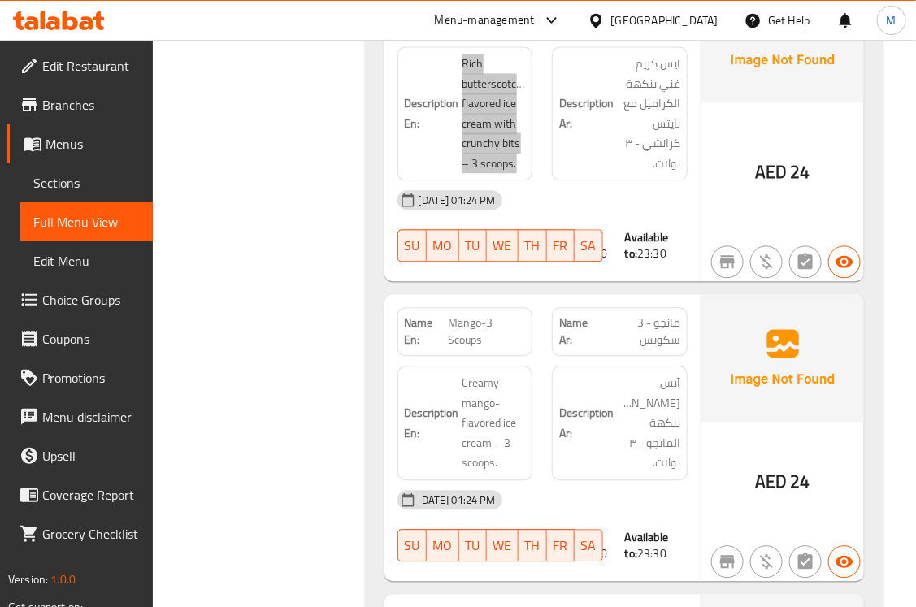
scroll to position [1049, 0]
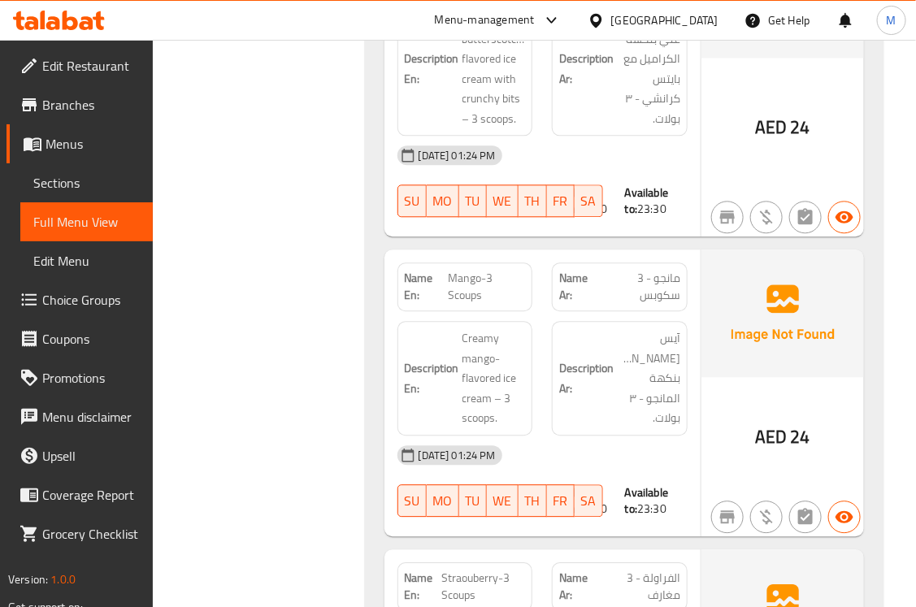
click at [663, 293] on span "مانجو - 3 سكوبس" at bounding box center [640, 287] width 80 height 34
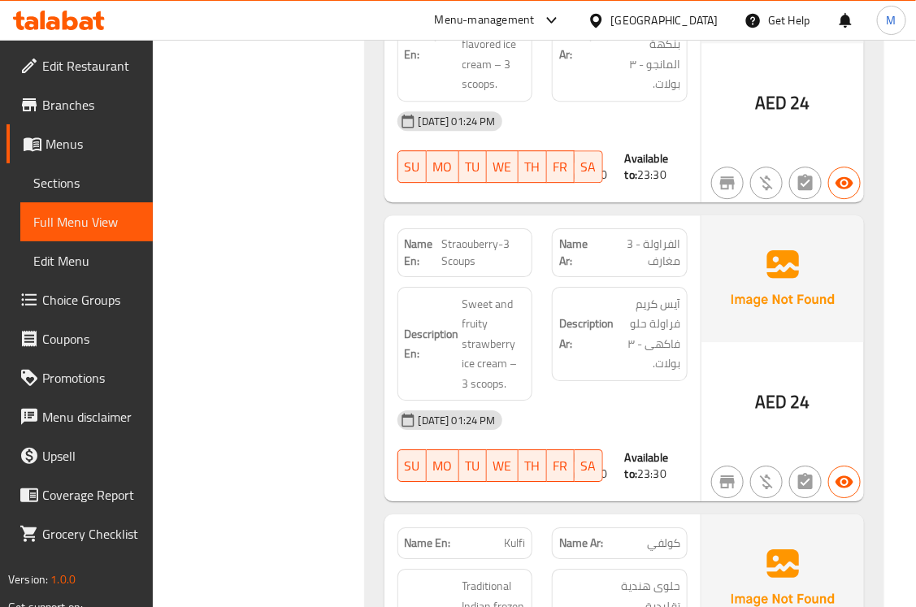
scroll to position [1321, 0]
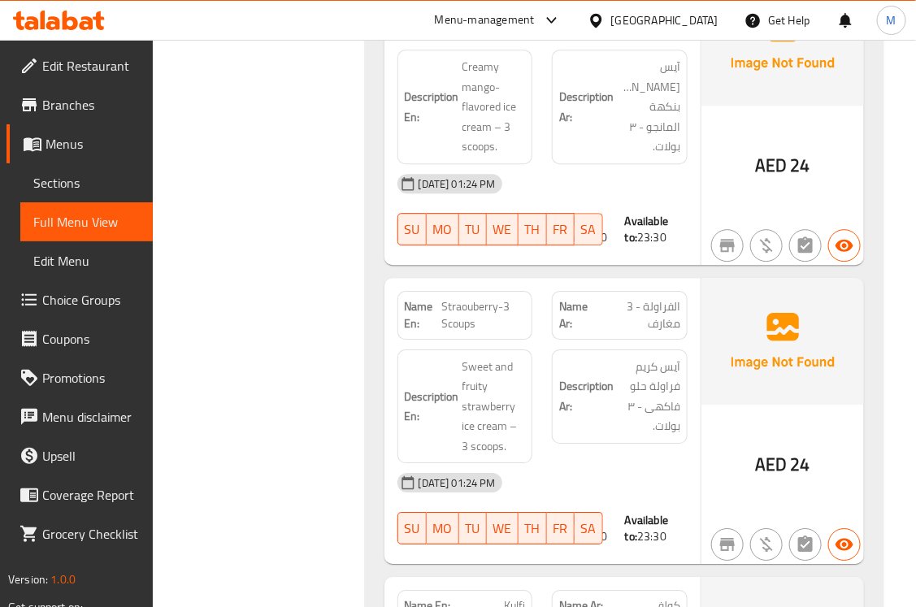
click at [467, 302] on span "Straouberry-3 Scoups" at bounding box center [483, 315] width 84 height 34
click at [472, 412] on span "Sweet and fruity strawberry ice cream – 3 scoops." at bounding box center [494, 407] width 63 height 100
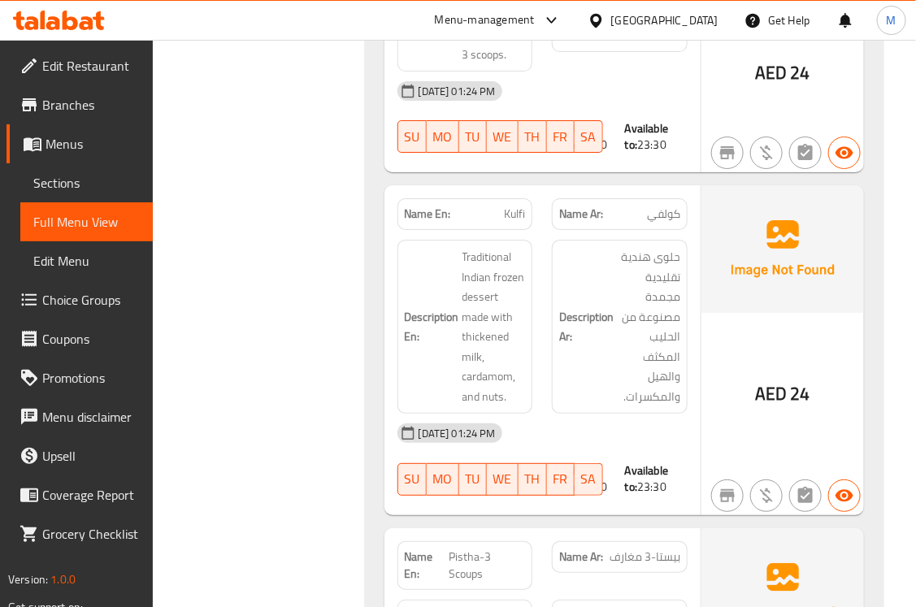
scroll to position [1727, 0]
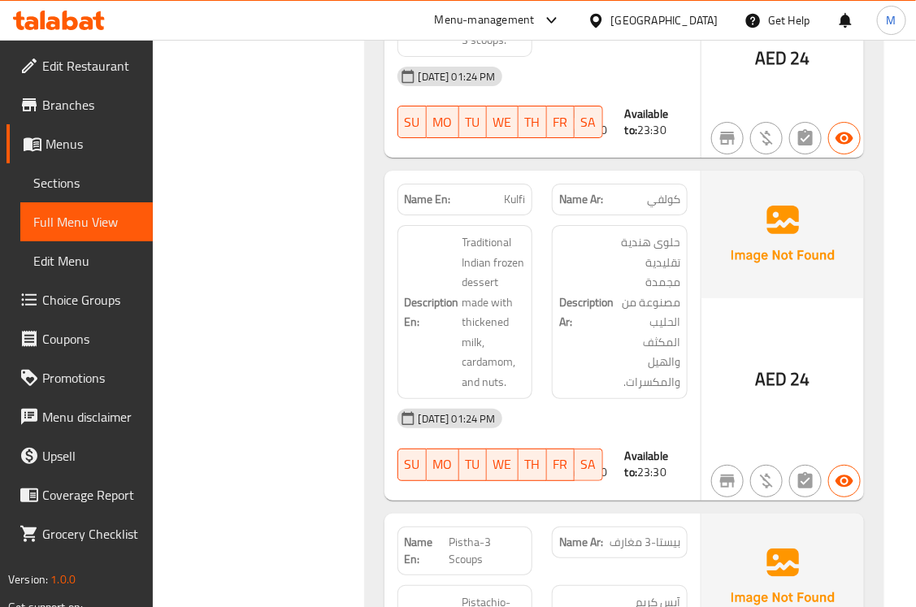
click at [295, 419] on div "Filter Branches Branches Popular filters Free items Branch specific items Has c…" at bounding box center [266, 264] width 180 height 3567
click at [314, 444] on div "Filter Branches Branches Popular filters Free items Branch specific items Has c…" at bounding box center [266, 264] width 180 height 3567
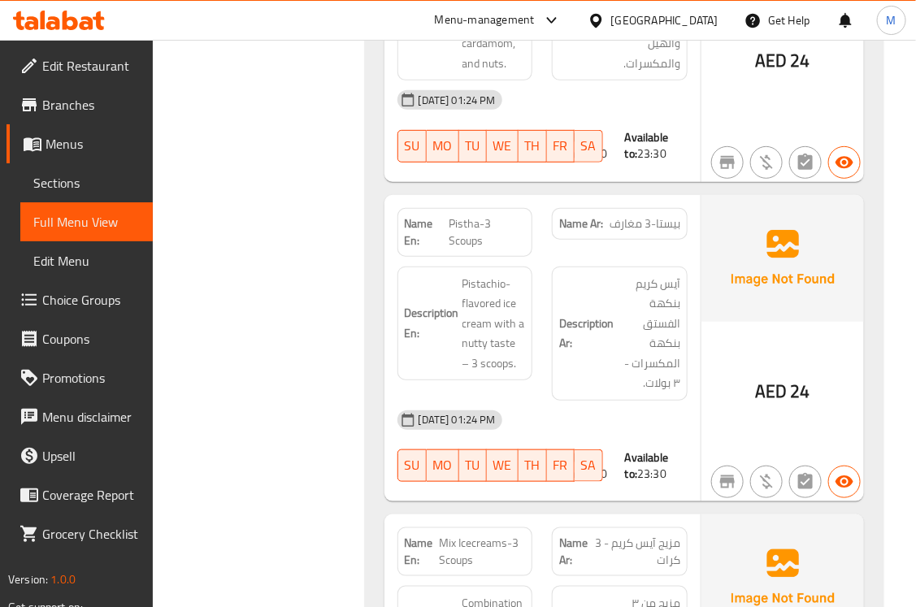
scroll to position [2087, 0]
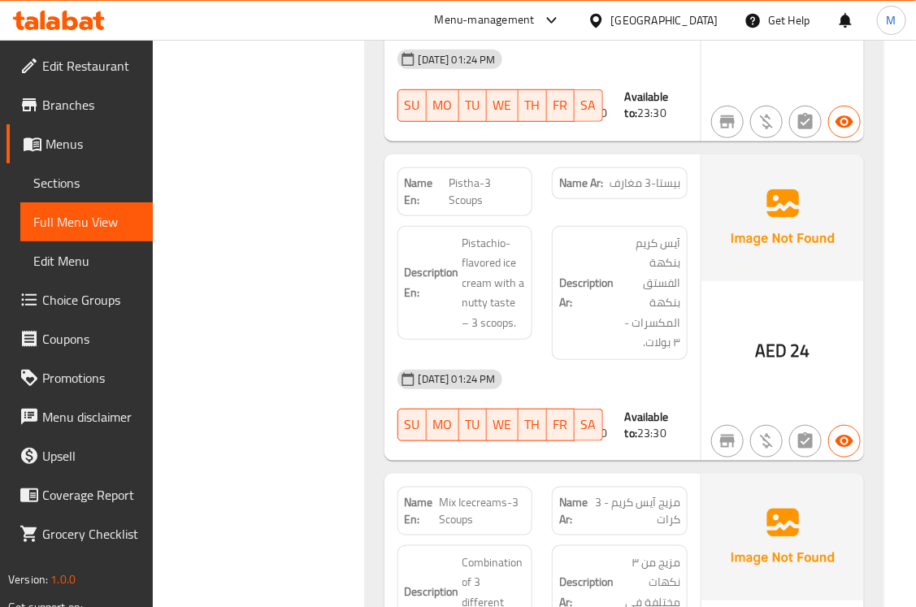
click at [632, 185] on span "بيستا-3 مغارف" at bounding box center [645, 183] width 71 height 17
click at [488, 319] on span "Pistachio-flavored ice cream with a nutty taste – 3 scoops." at bounding box center [494, 283] width 63 height 100
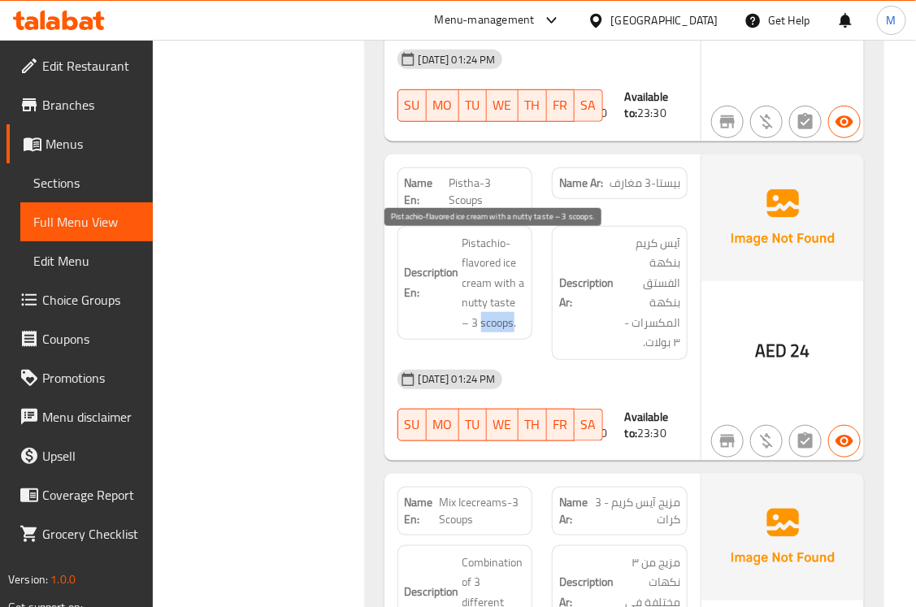
click at [488, 319] on span "Pistachio-flavored ice cream with a nutty taste – 3 scoops." at bounding box center [494, 283] width 63 height 100
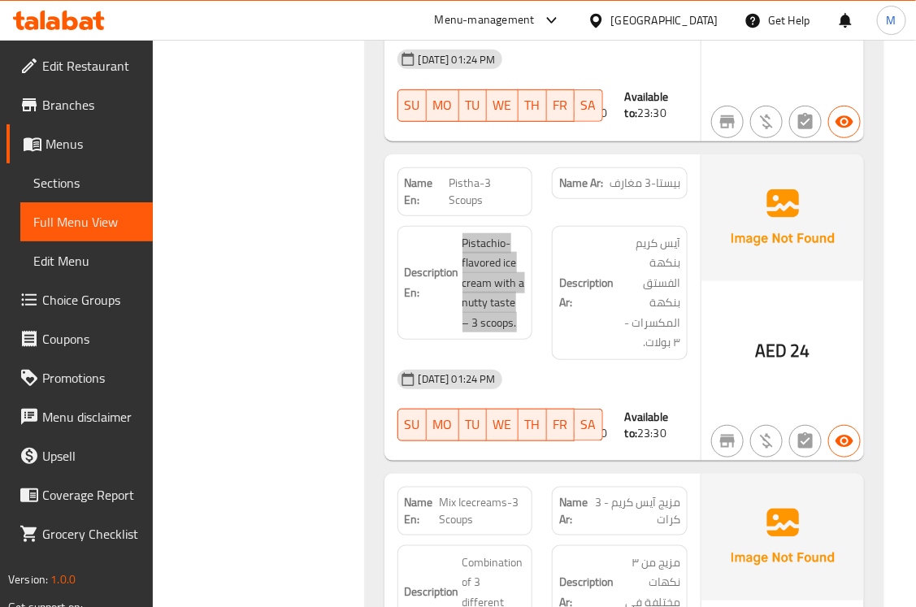
scroll to position [2222, 0]
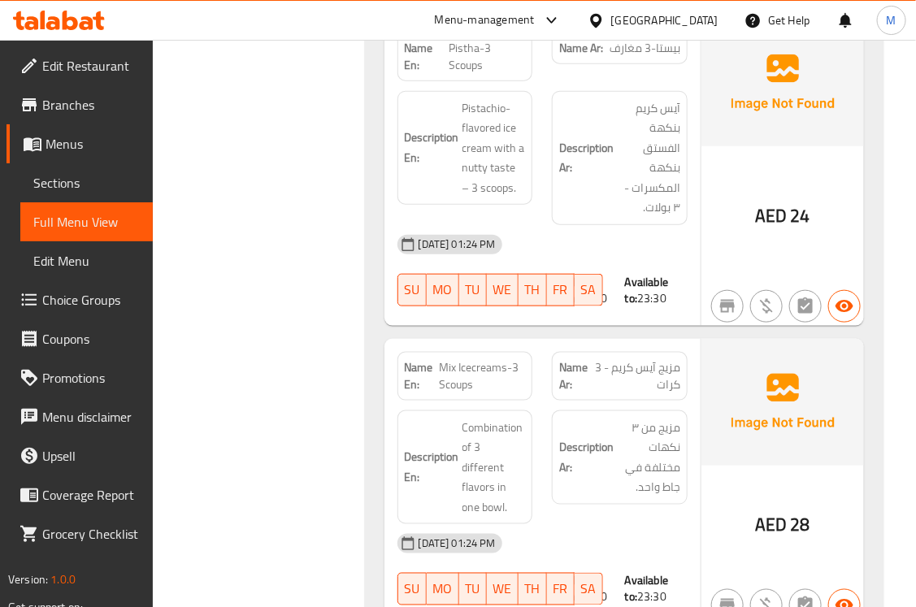
drag, startPoint x: 651, startPoint y: 391, endPoint x: 598, endPoint y: 372, distance: 56.3
click at [598, 372] on span "مزيج آيس كريم - 3 كرات" at bounding box center [636, 376] width 87 height 34
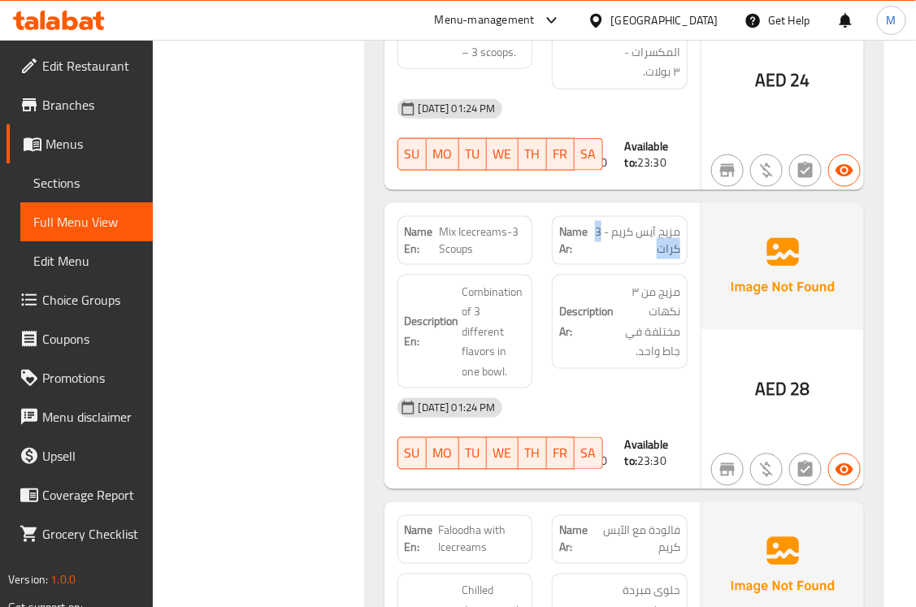
scroll to position [2493, 0]
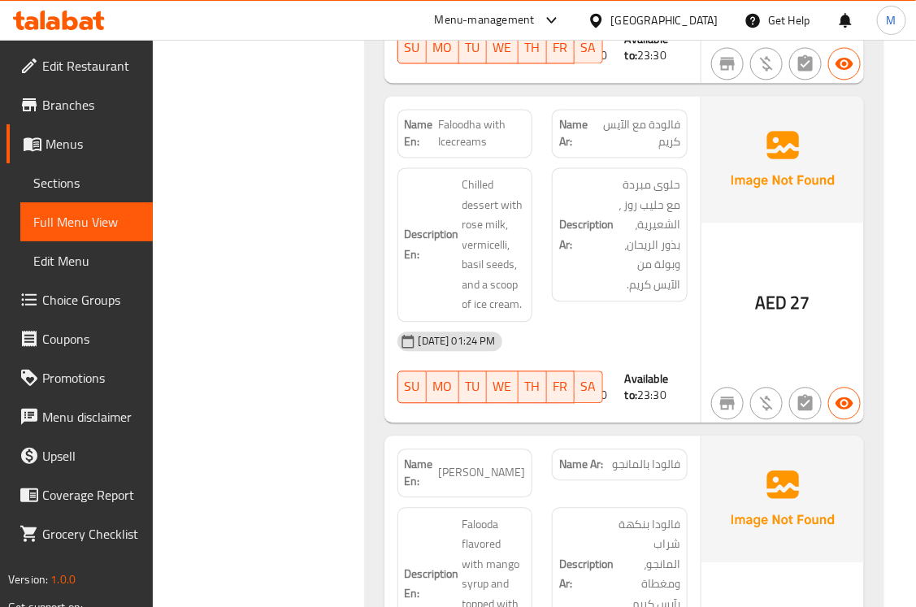
scroll to position [2900, 0]
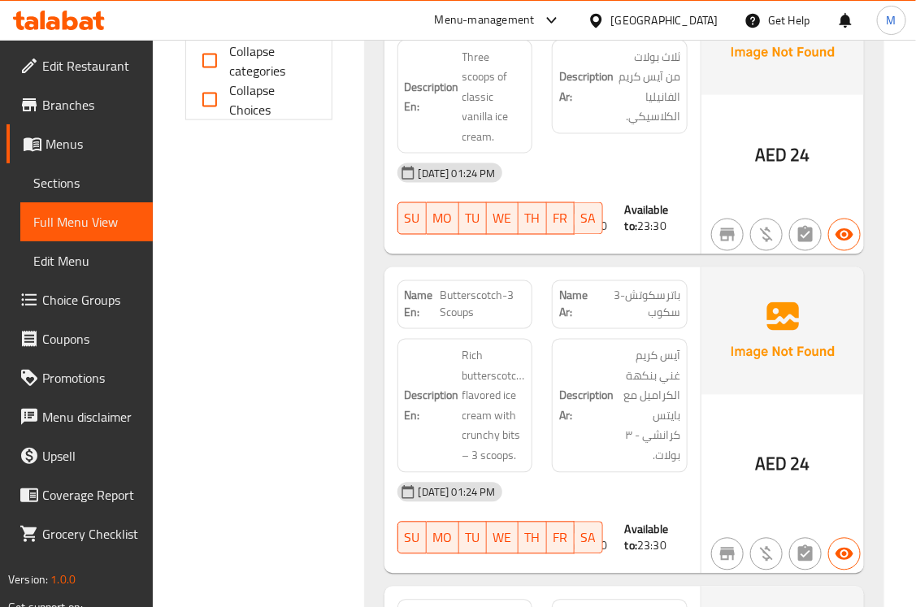
scroll to position [461, 0]
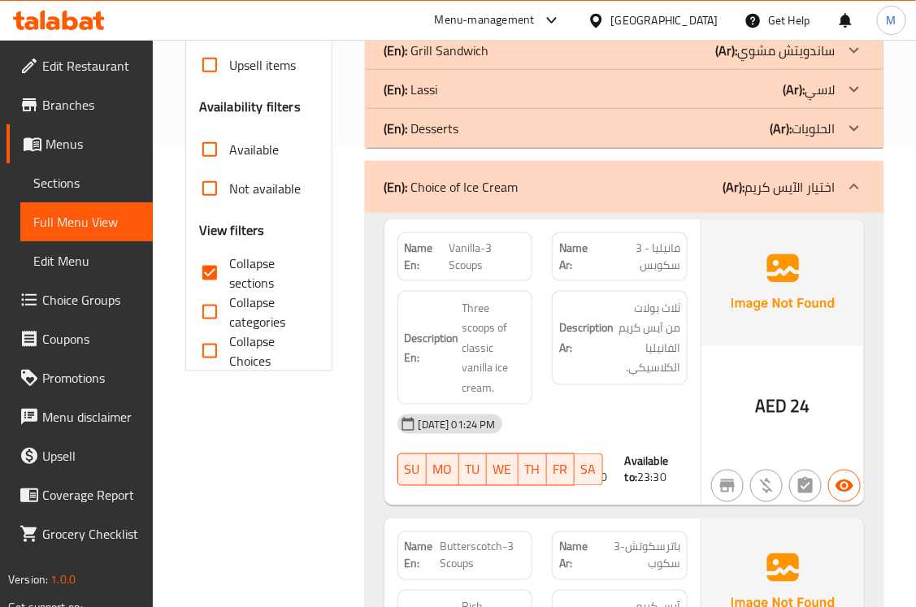
click at [402, 203] on div "(En): Choice of Ice Cream (Ar): اختيار الآيس كريم" at bounding box center [624, 187] width 519 height 52
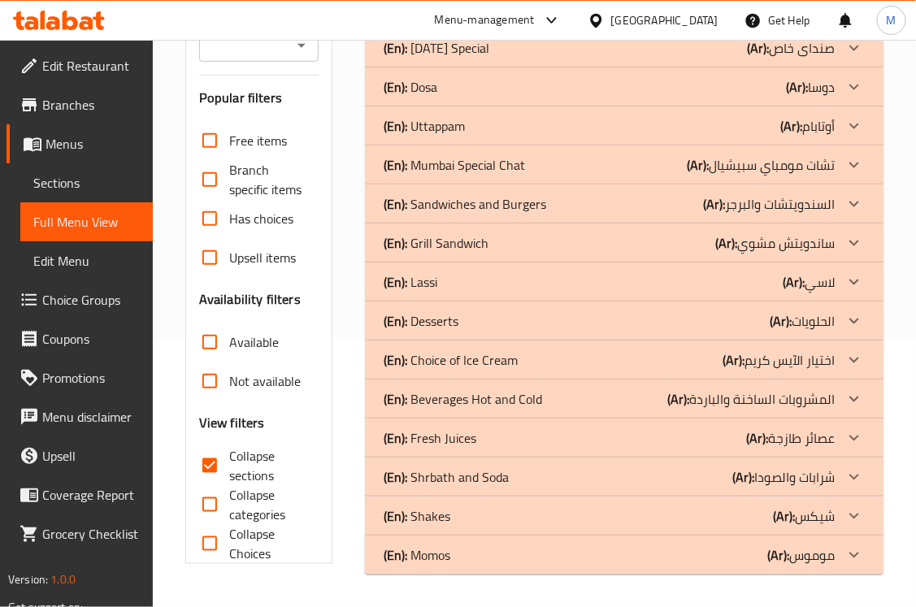
scroll to position [268, 0]
click at [457, 392] on p "(En): Beverages Hot and Cold" at bounding box center [464, 399] width 159 height 20
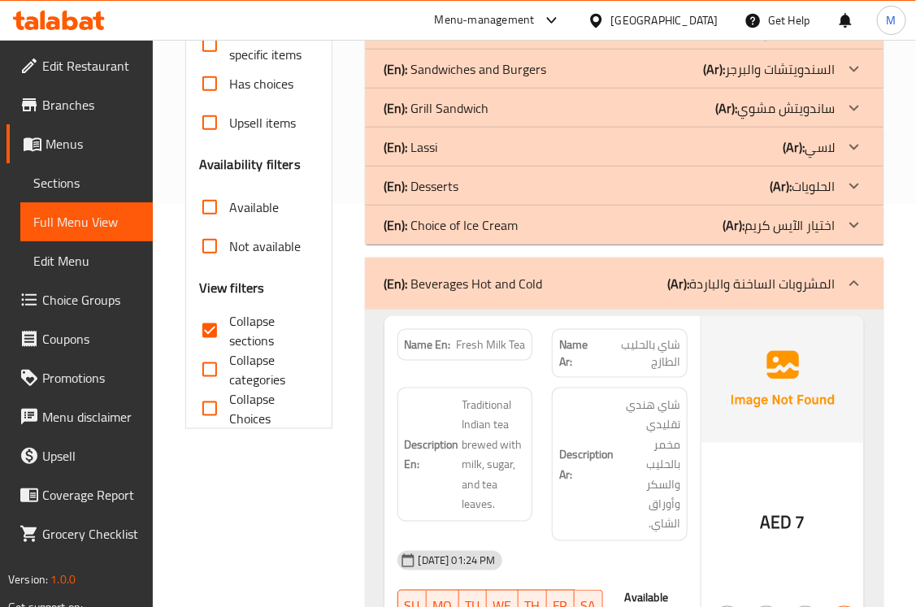
scroll to position [538, 0]
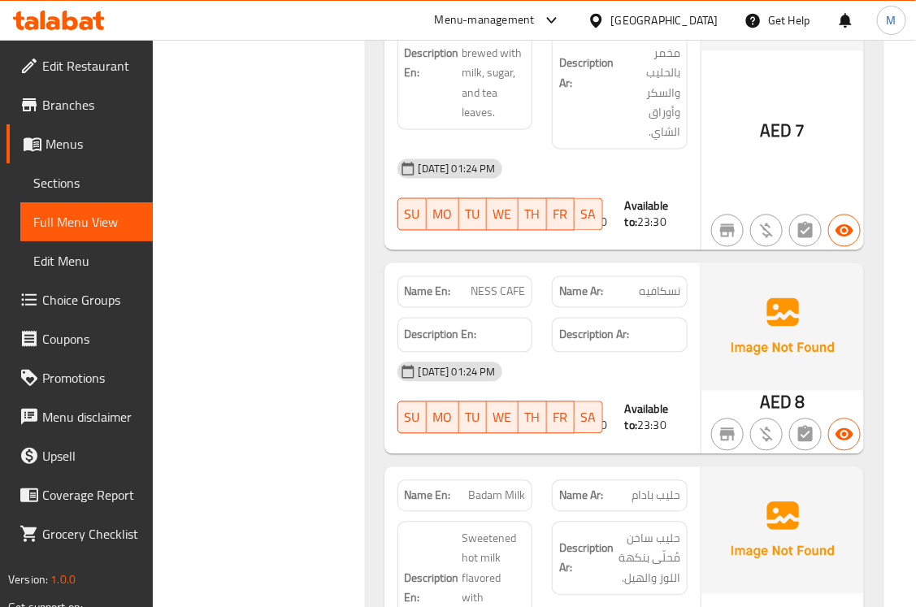
scroll to position [810, 0]
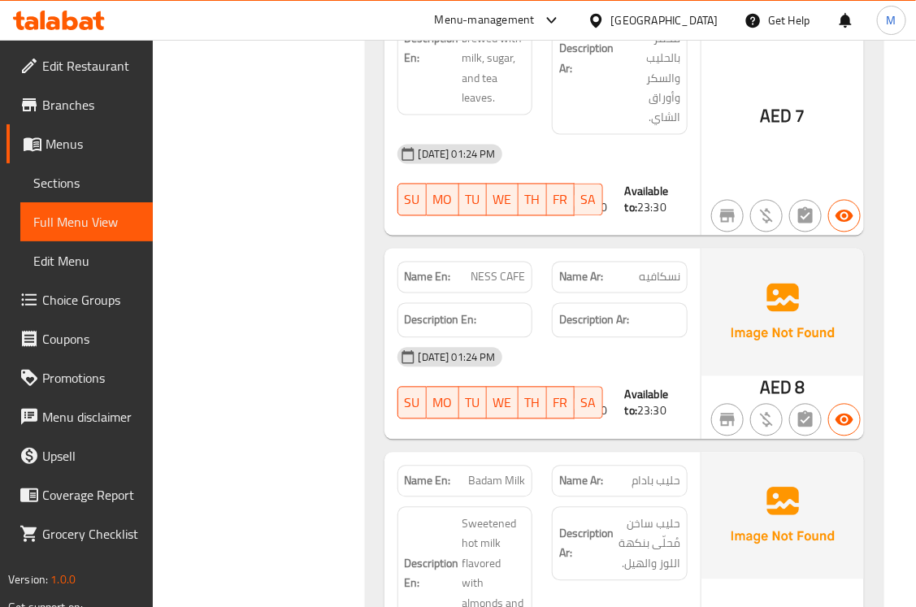
click at [270, 314] on div "Filter Branches Branches Popular filters Free items Branch specific items Has c…" at bounding box center [266, 608] width 180 height 2419
click at [480, 262] on div "Name En: NESS CAFE" at bounding box center [466, 278] width 136 height 32
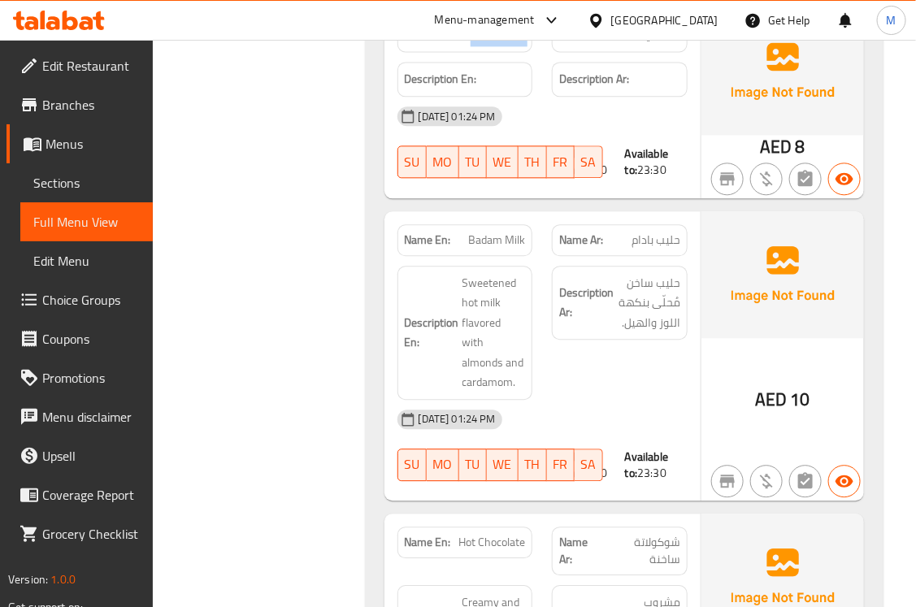
scroll to position [1081, 0]
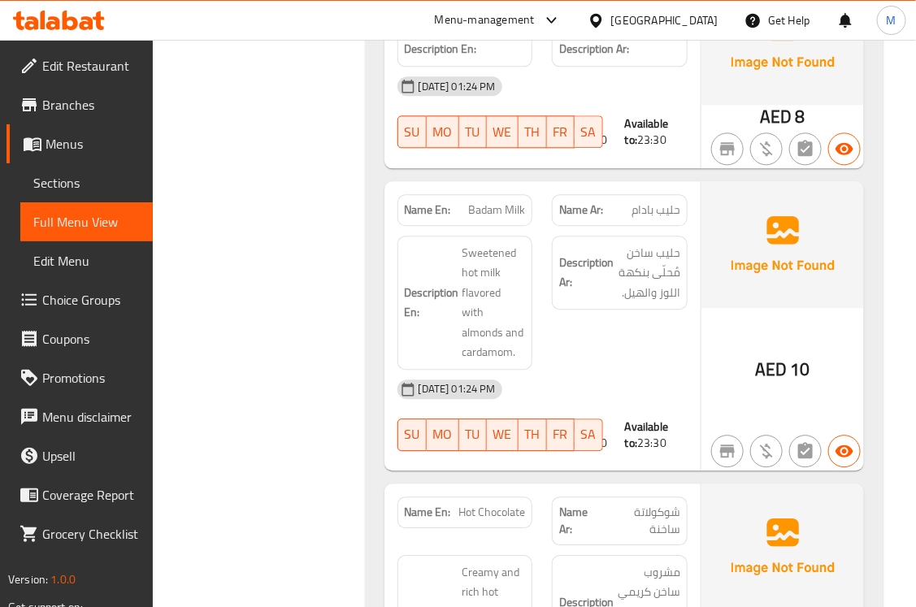
click at [276, 354] on div "Filter Branches Branches Popular filters Free items Branch specific items Has c…" at bounding box center [266, 337] width 180 height 2419
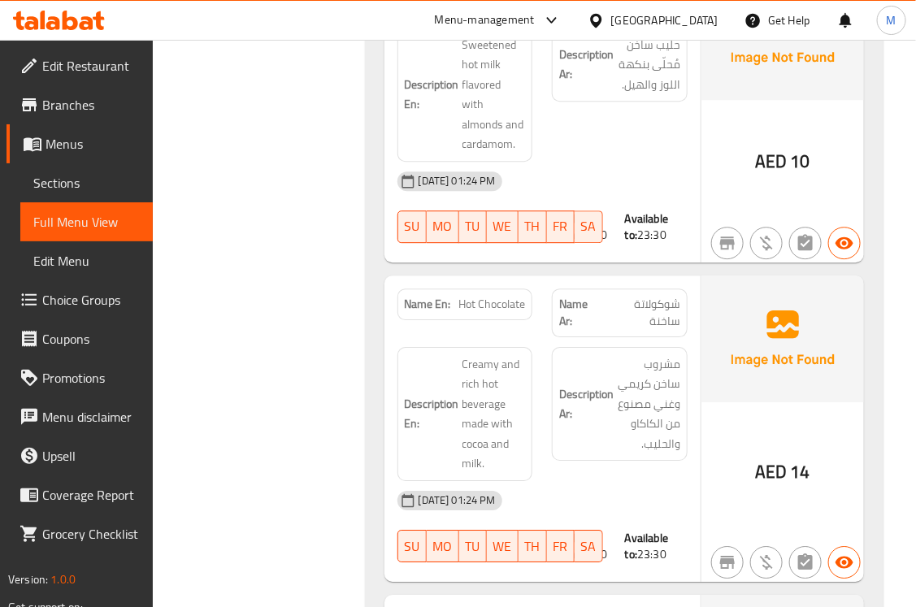
scroll to position [1351, 0]
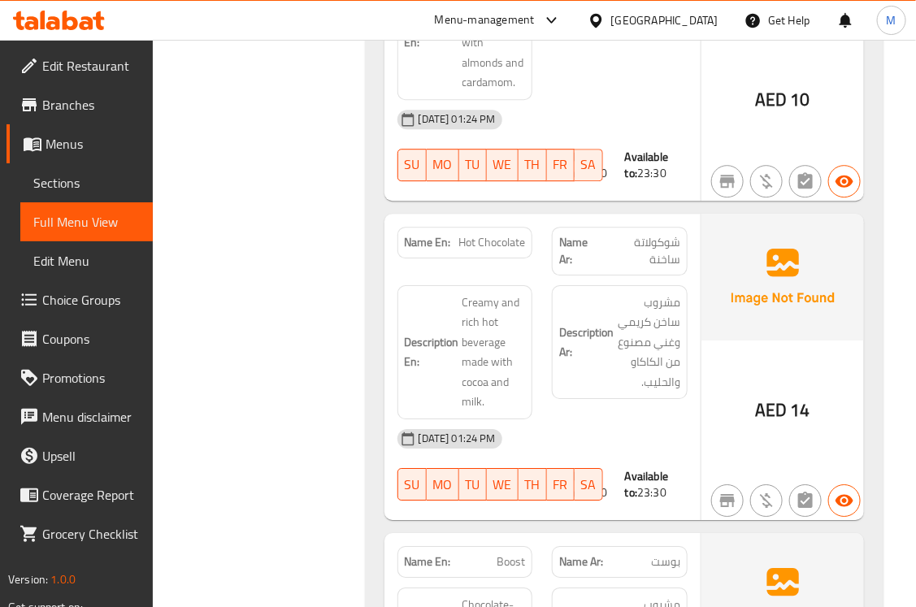
click at [259, 367] on div "Filter Branches Branches Popular filters Free items Branch specific items Has c…" at bounding box center [266, 67] width 180 height 2419
click at [287, 409] on div "Filter Branches Branches Popular filters Free items Branch specific items Has c…" at bounding box center [266, 67] width 180 height 2419
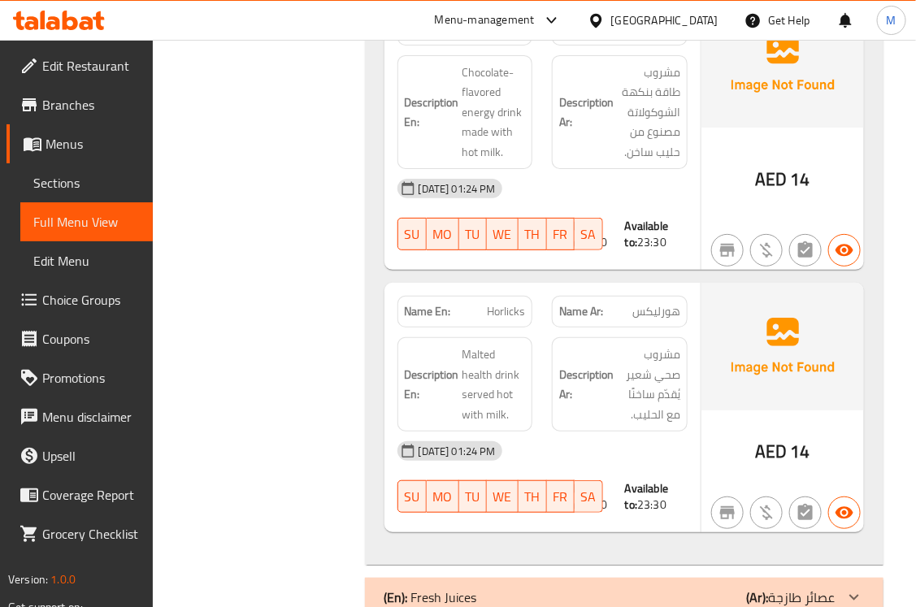
scroll to position [1944, 0]
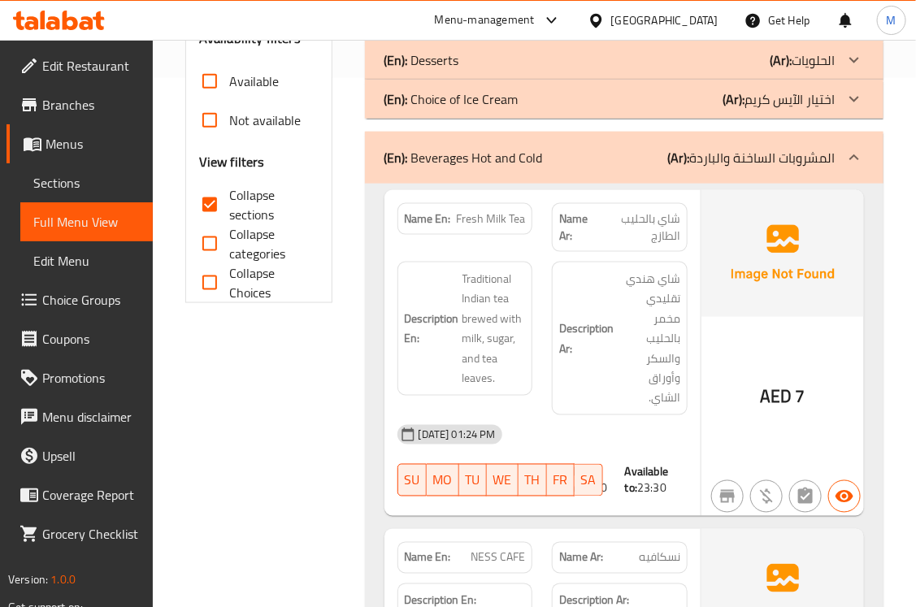
scroll to position [246, 0]
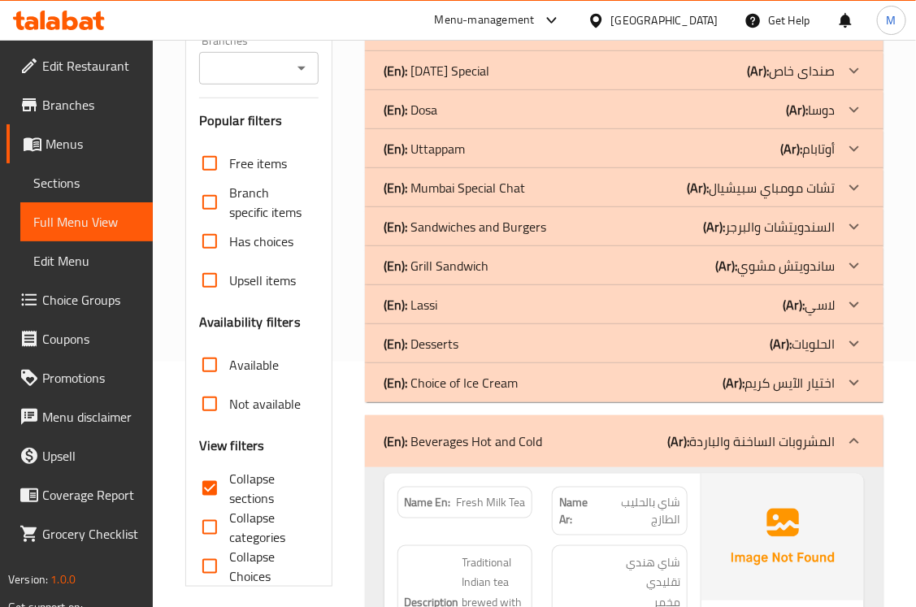
click at [452, 436] on p "(En): Beverages Hot and Cold" at bounding box center [464, 442] width 159 height 20
drag, startPoint x: 452, startPoint y: 436, endPoint x: 350, endPoint y: 432, distance: 101.7
click at [452, 436] on p "(En): Beverages Hot and Cold" at bounding box center [464, 442] width 159 height 20
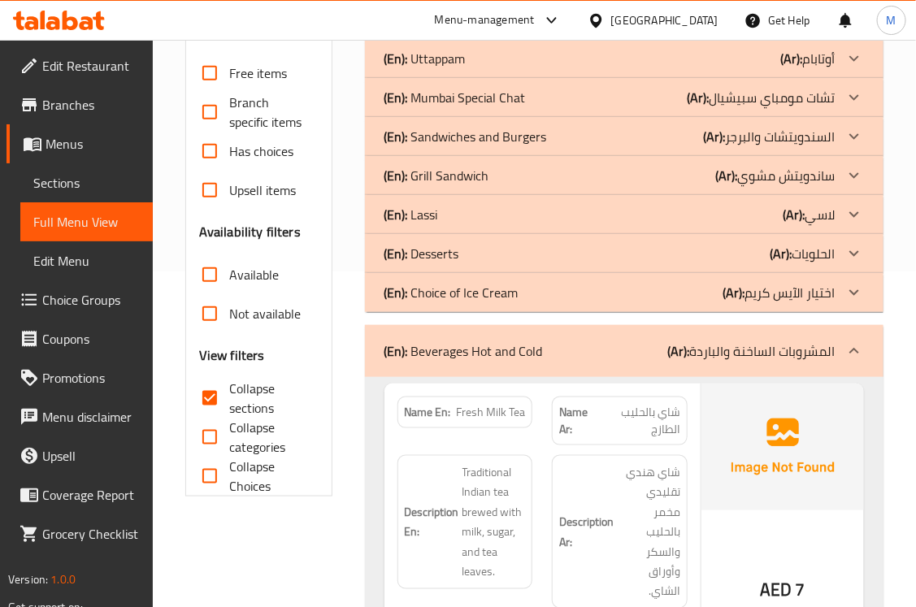
scroll to position [380, 0]
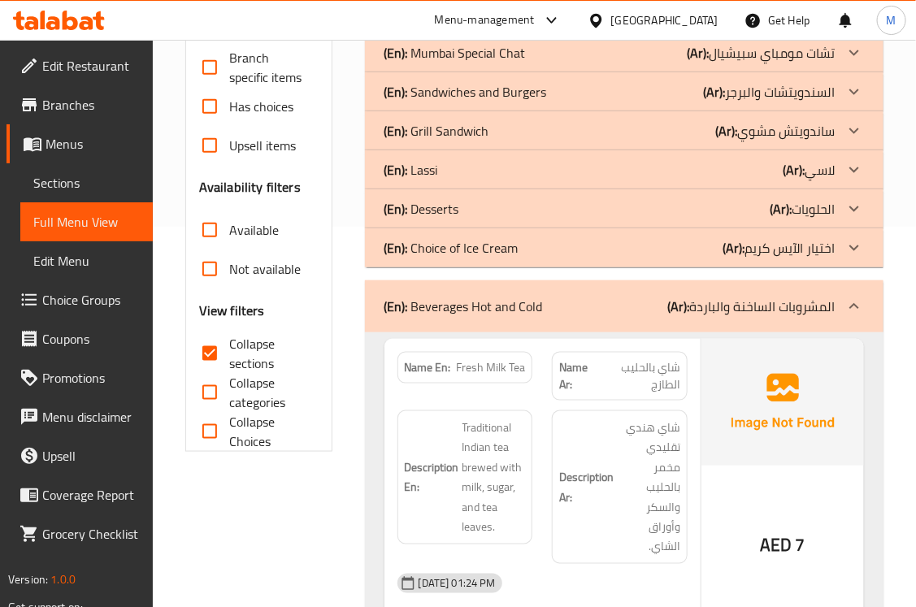
click at [432, 310] on p "(En): Beverages Hot and Cold" at bounding box center [464, 307] width 159 height 20
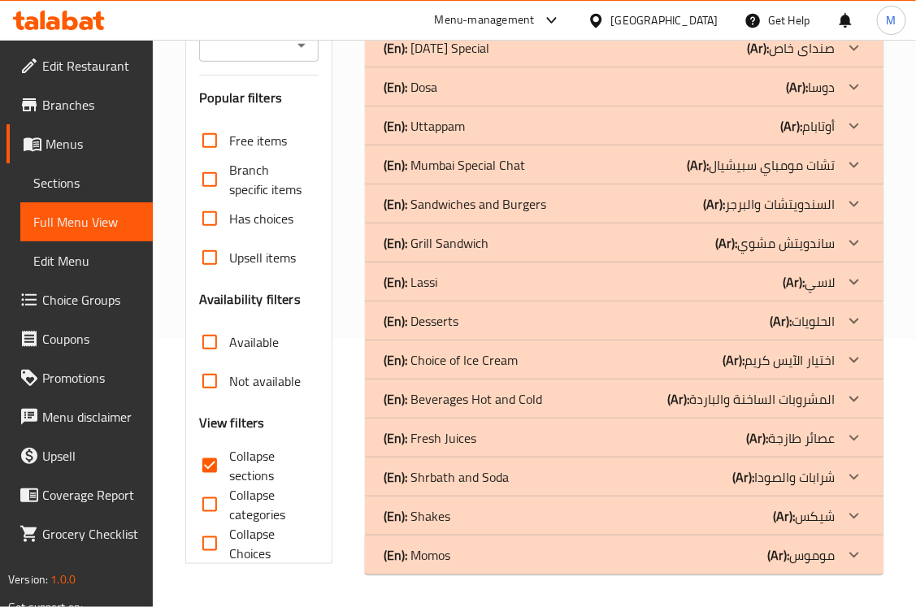
scroll to position [268, 0]
click at [431, 443] on p "(En): Fresh Juices" at bounding box center [431, 438] width 93 height 20
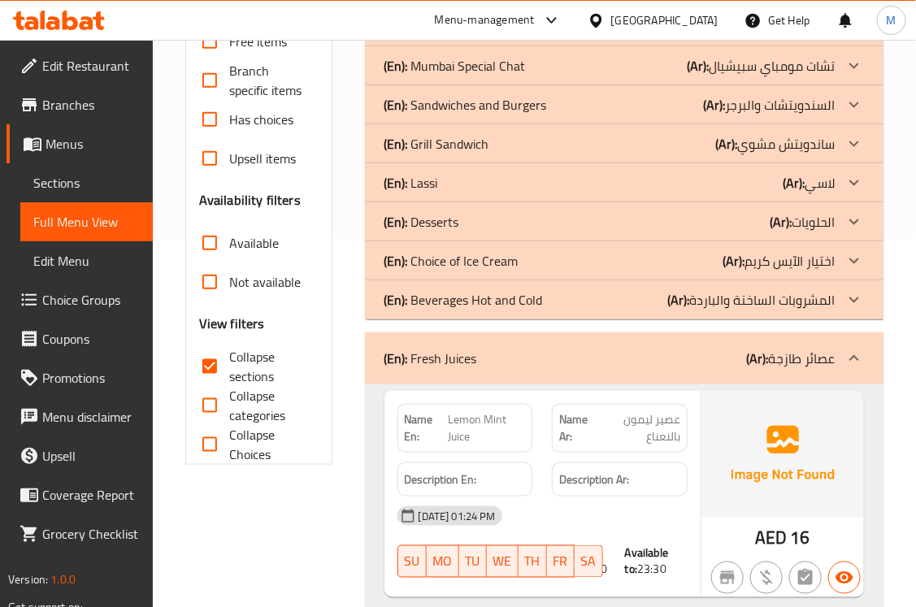
scroll to position [539, 0]
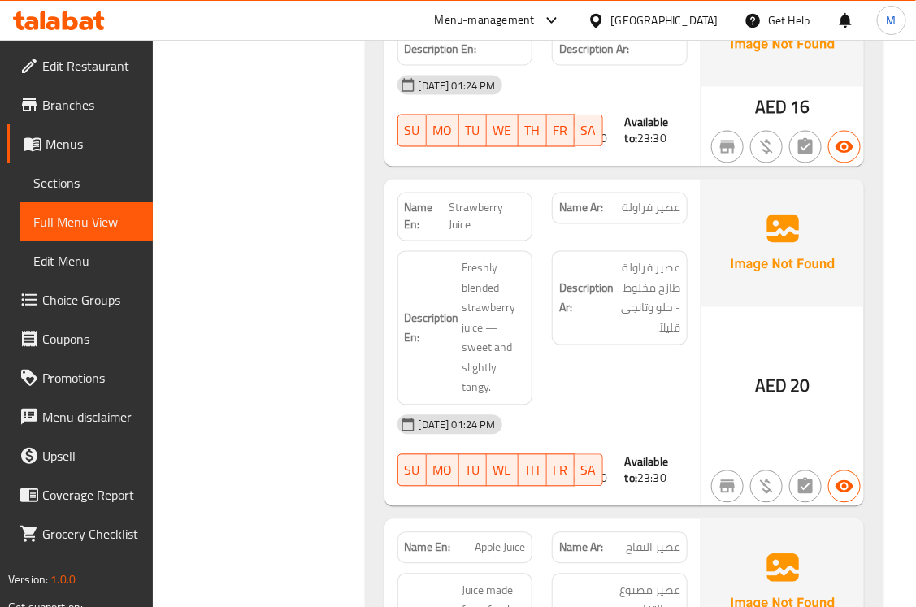
scroll to position [860, 0]
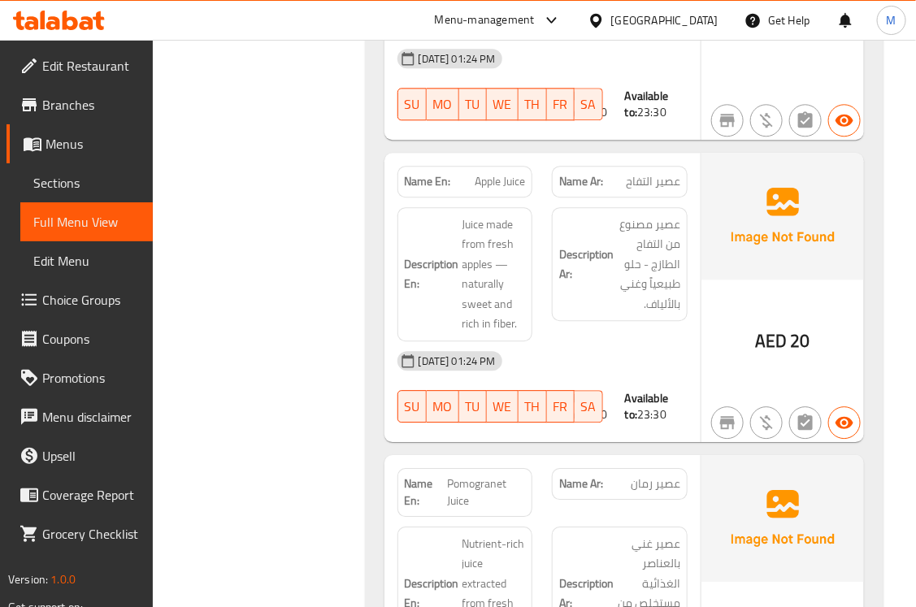
scroll to position [1301, 0]
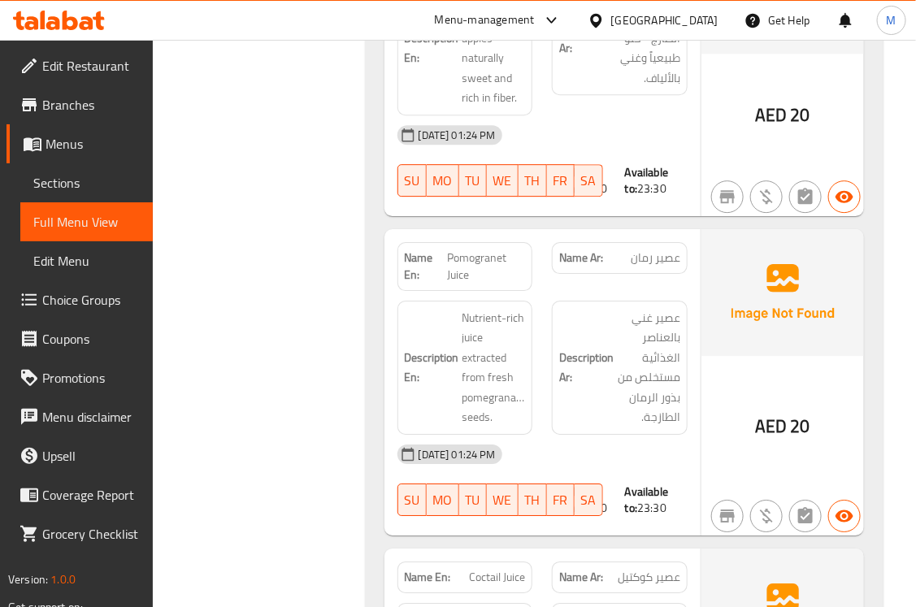
scroll to position [1571, 0]
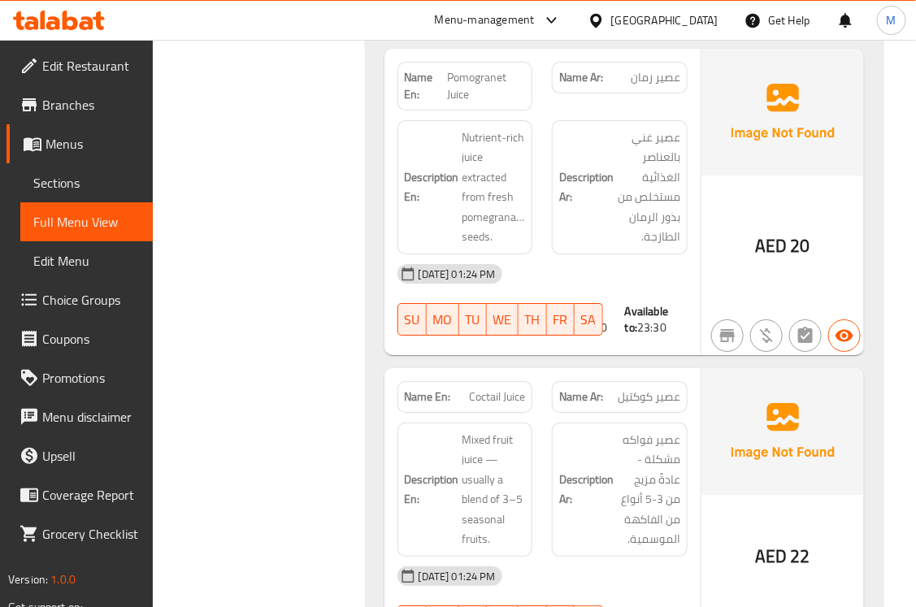
click at [256, 404] on div "Filter Branches Branches Popular filters Free items Branch specific items Has c…" at bounding box center [266, 610] width 180 height 3945
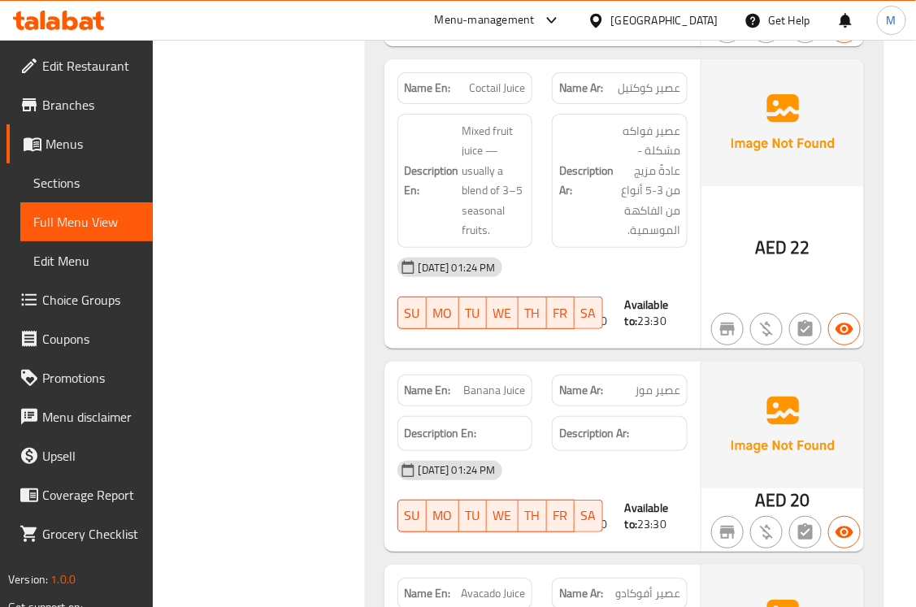
scroll to position [1843, 0]
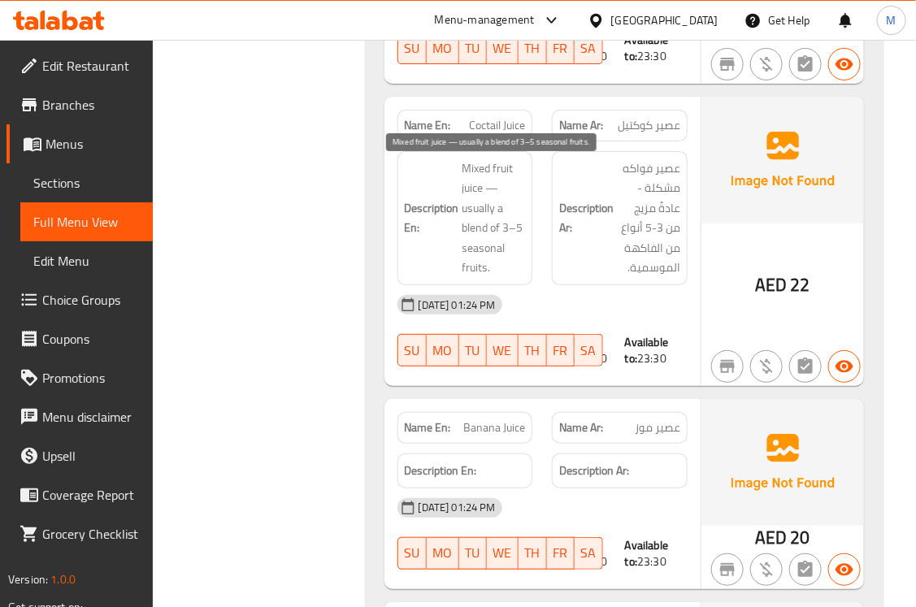
click at [474, 210] on span "Mixed fruit juice — usually a blend of 3–5 seasonal fruits." at bounding box center [494, 219] width 63 height 120
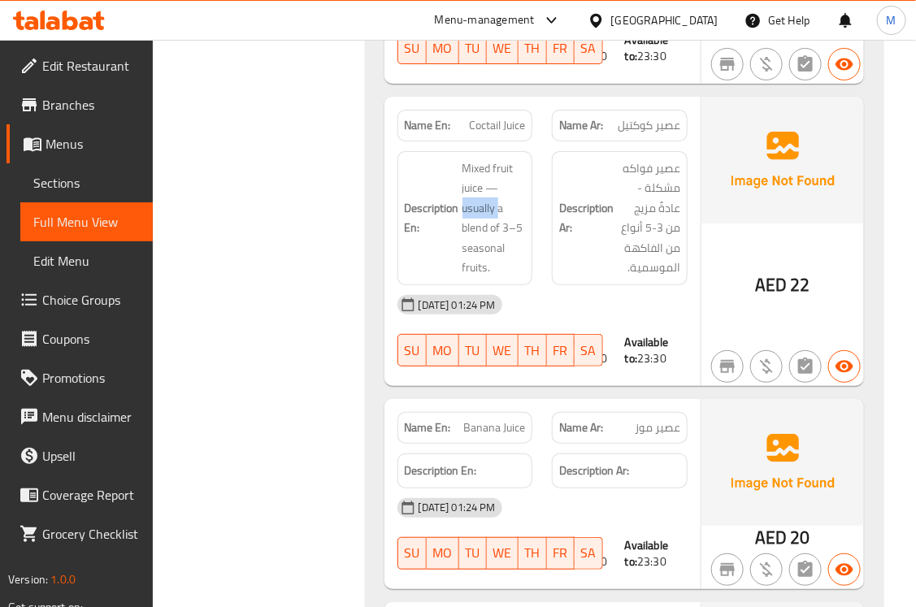
click at [489, 132] on span "Coctail Juice" at bounding box center [497, 125] width 56 height 17
click at [489, 131] on span "Coctail Juice" at bounding box center [497, 125] width 56 height 17
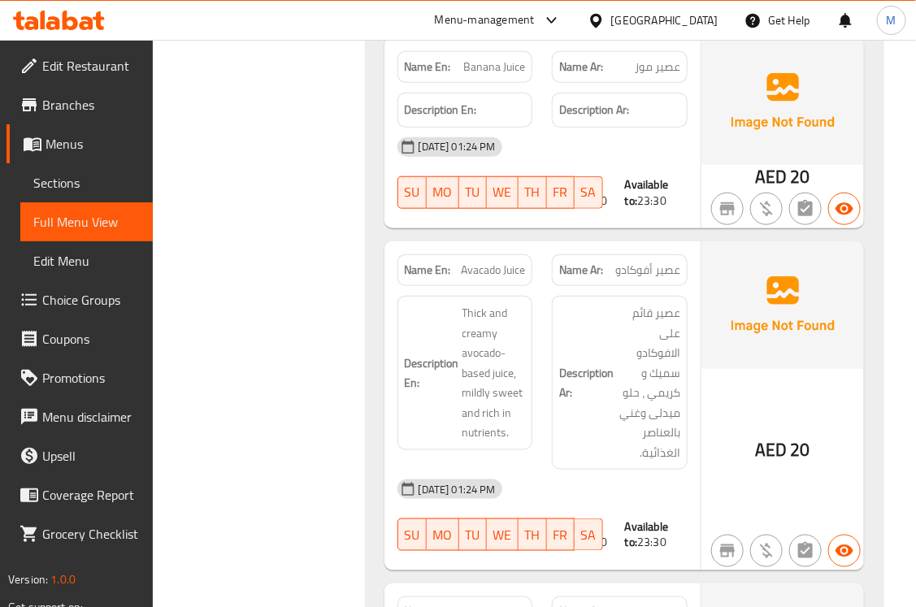
scroll to position [2249, 0]
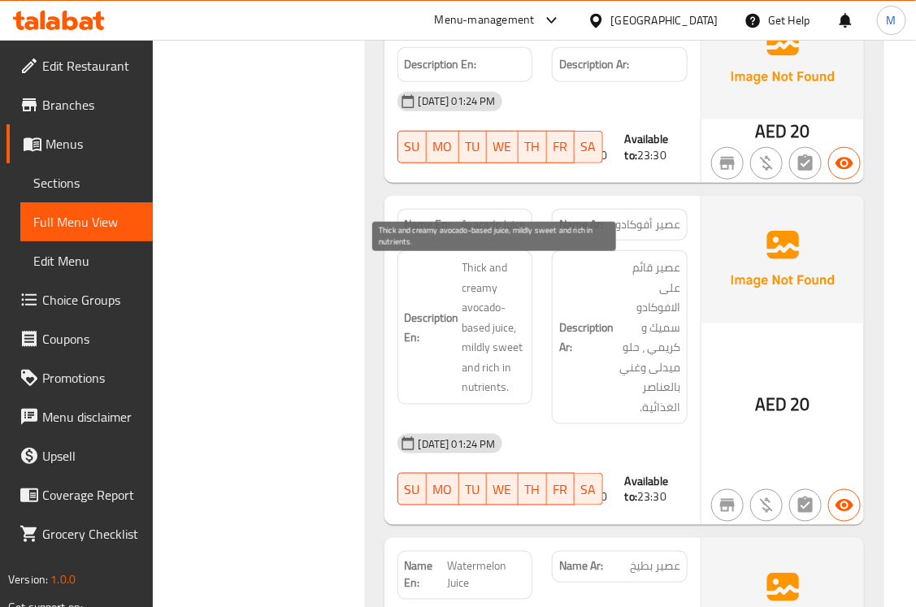
click at [485, 348] on span "Thick and creamy avocado-based juice, mildly sweet and rich in nutrients." at bounding box center [494, 328] width 63 height 140
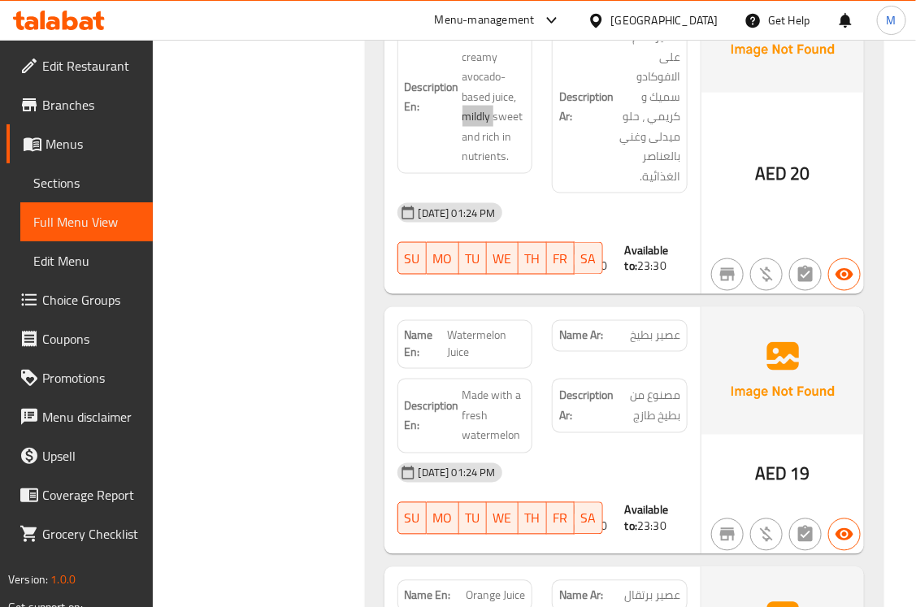
scroll to position [2520, 0]
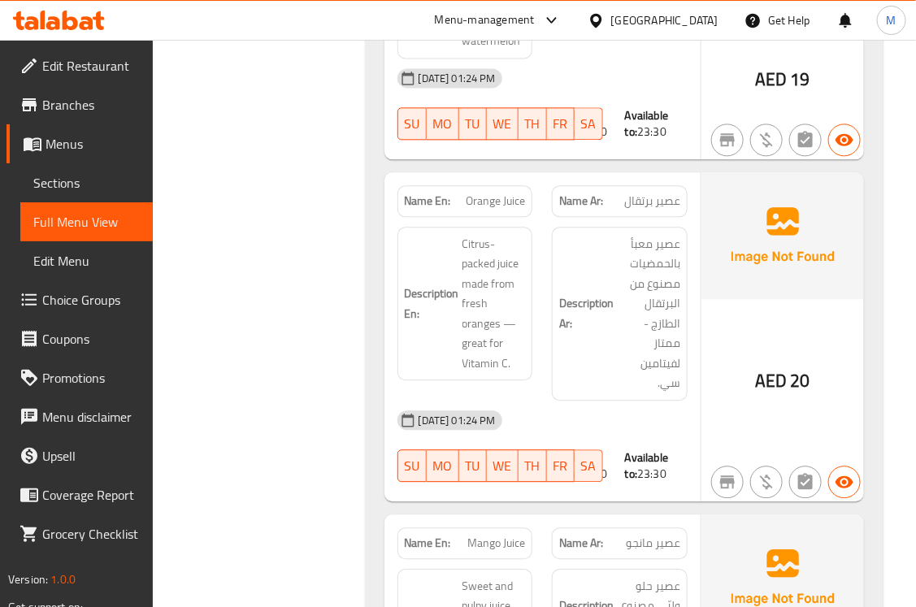
scroll to position [2927, 0]
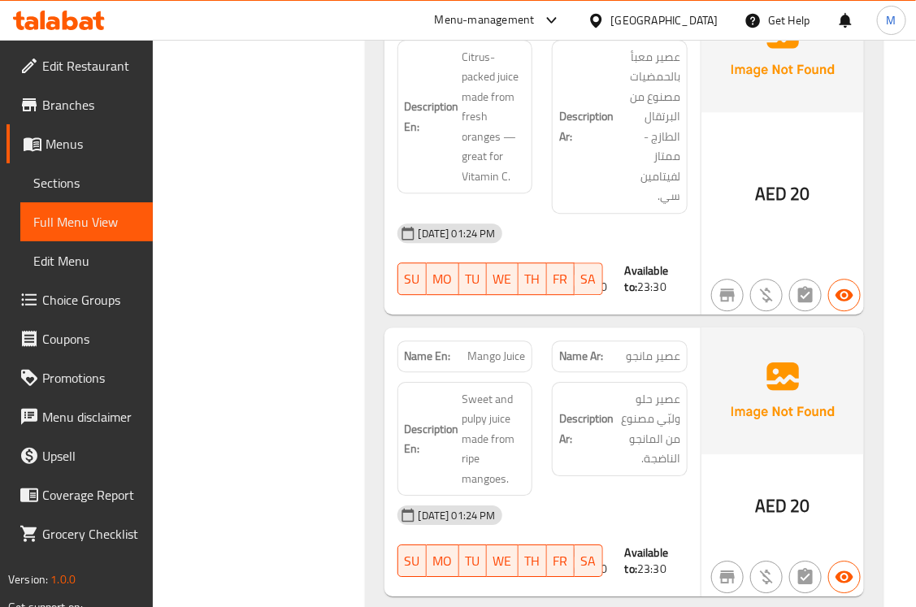
click at [477, 427] on span "Sweet and pulpy juice made from ripe mangoes." at bounding box center [494, 439] width 63 height 100
click at [477, 425] on span "Sweet and pulpy juice made from ripe mangoes." at bounding box center [494, 439] width 63 height 100
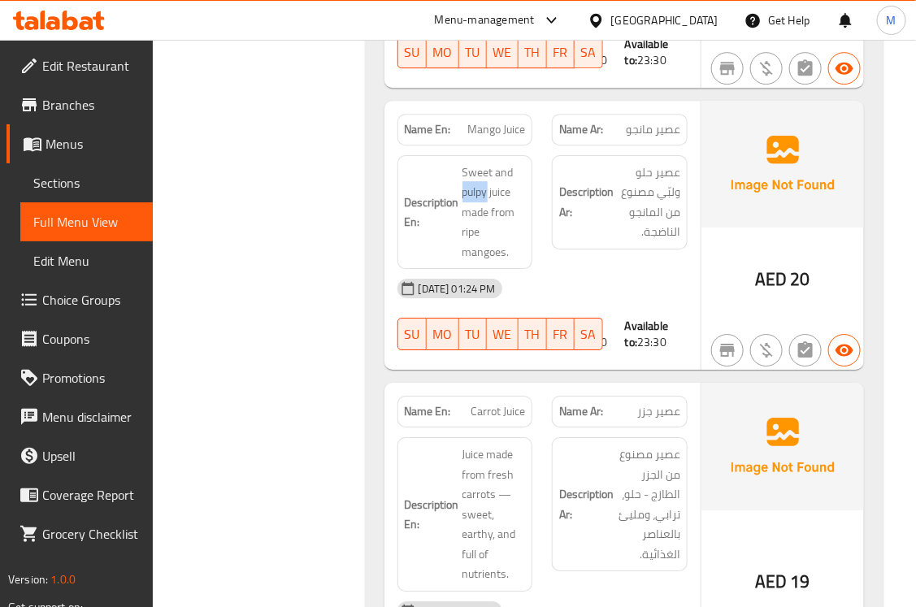
scroll to position [3333, 0]
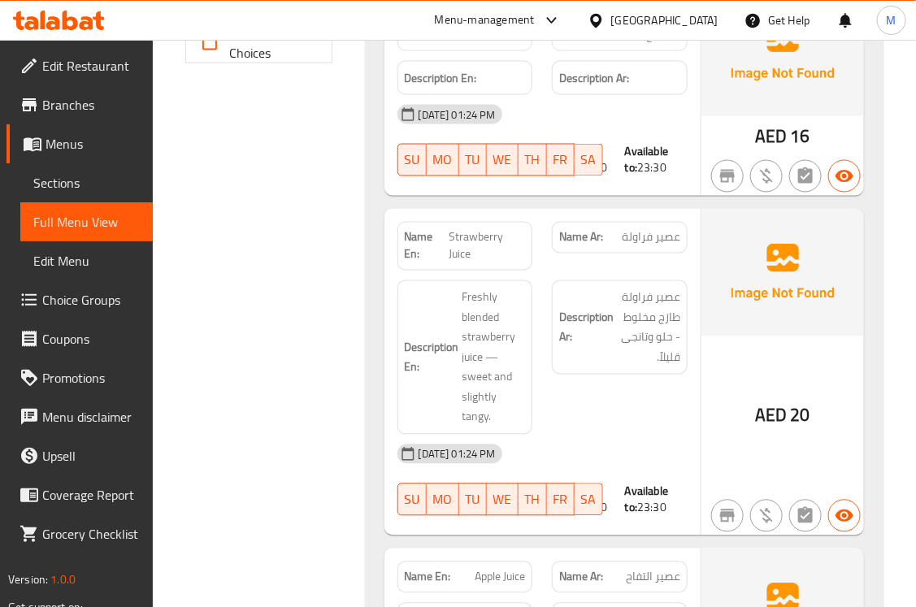
scroll to position [460, 0]
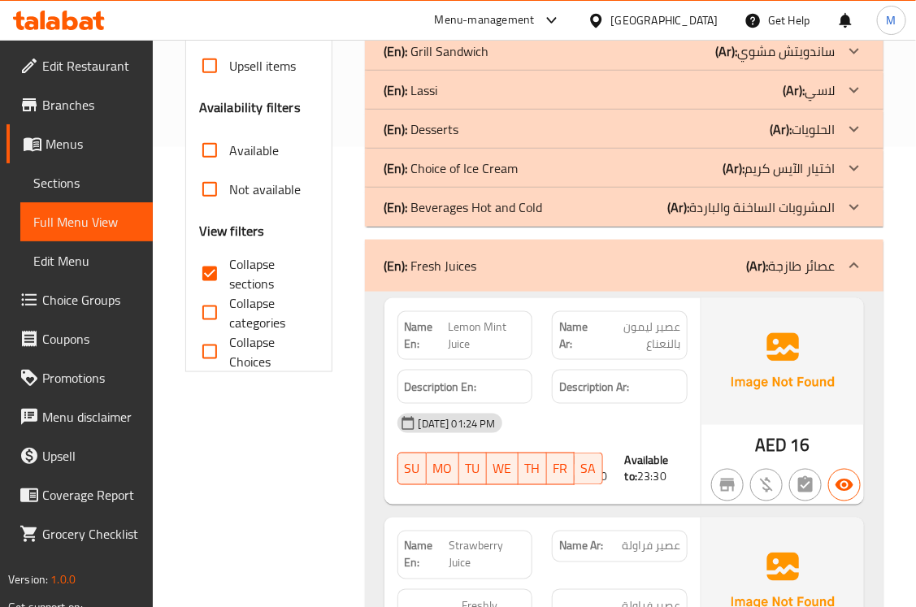
click at [413, 285] on div "(En): Fresh Juices (Ar): عصائر طازجة" at bounding box center [624, 266] width 519 height 52
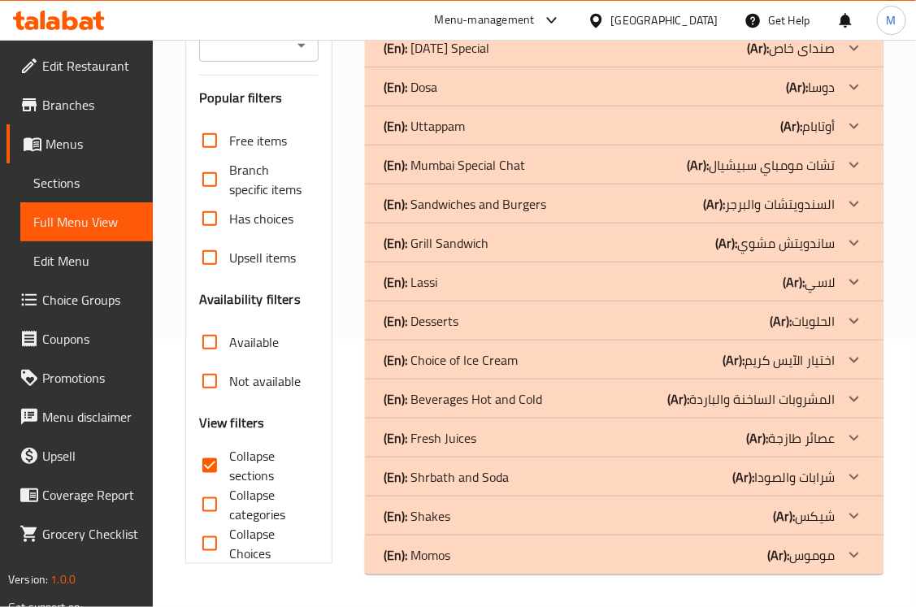
scroll to position [268, 0]
drag, startPoint x: 440, startPoint y: 482, endPoint x: 228, endPoint y: 473, distance: 211.6
click at [440, 482] on p "(En): [PERSON_NAME] and Soda" at bounding box center [447, 477] width 125 height 20
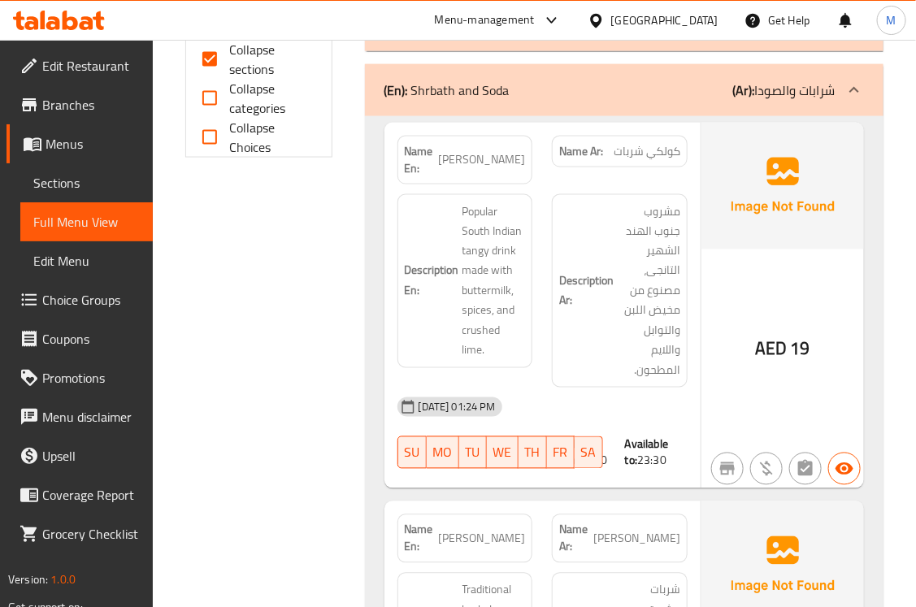
scroll to position [539, 0]
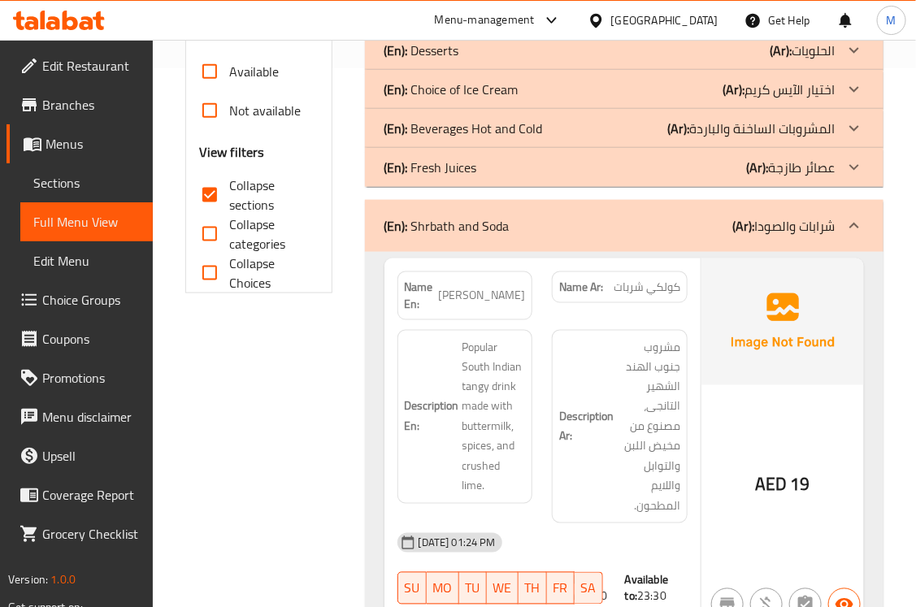
click at [472, 304] on span "[PERSON_NAME]" at bounding box center [481, 295] width 87 height 17
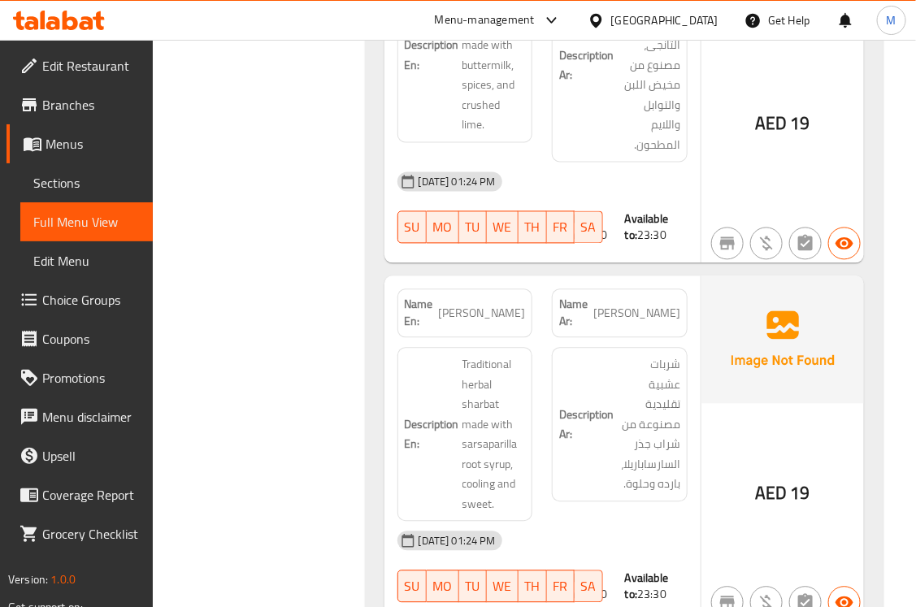
scroll to position [945, 0]
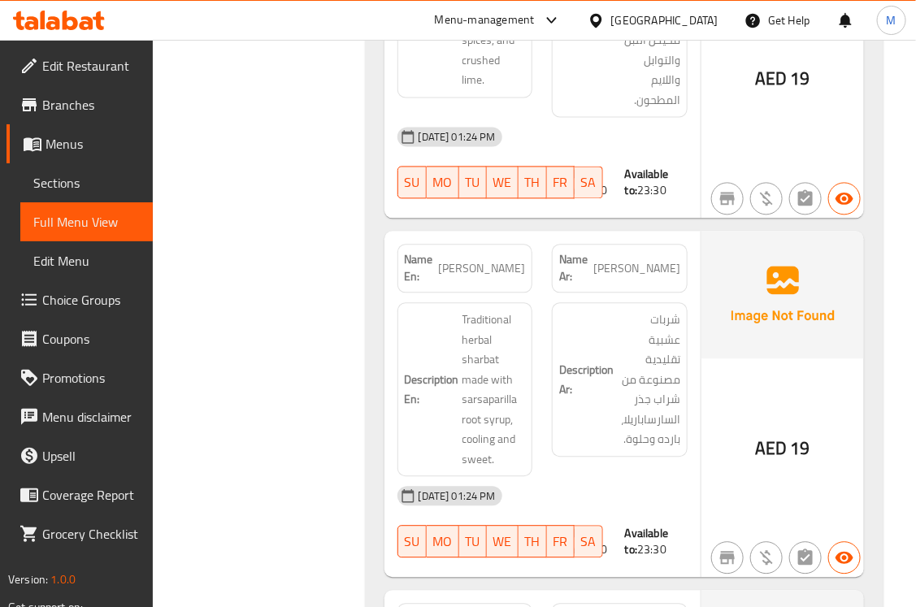
click at [321, 325] on div "Filter Branches Branches Popular filters Free items Branch specific items Has c…" at bounding box center [266, 476] width 180 height 2426
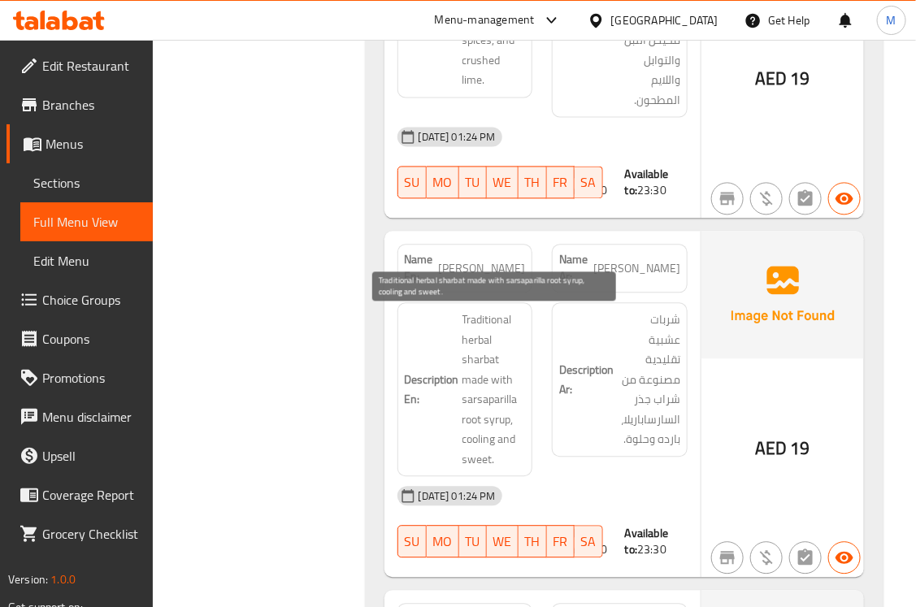
click at [482, 390] on span "Traditional herbal sharbat made with sarsaparilla root syrup, cooling and sweet." at bounding box center [494, 389] width 63 height 159
click at [476, 404] on span "Traditional herbal sharbat made with sarsaparilla root syrup, cooling and sweet." at bounding box center [494, 389] width 63 height 159
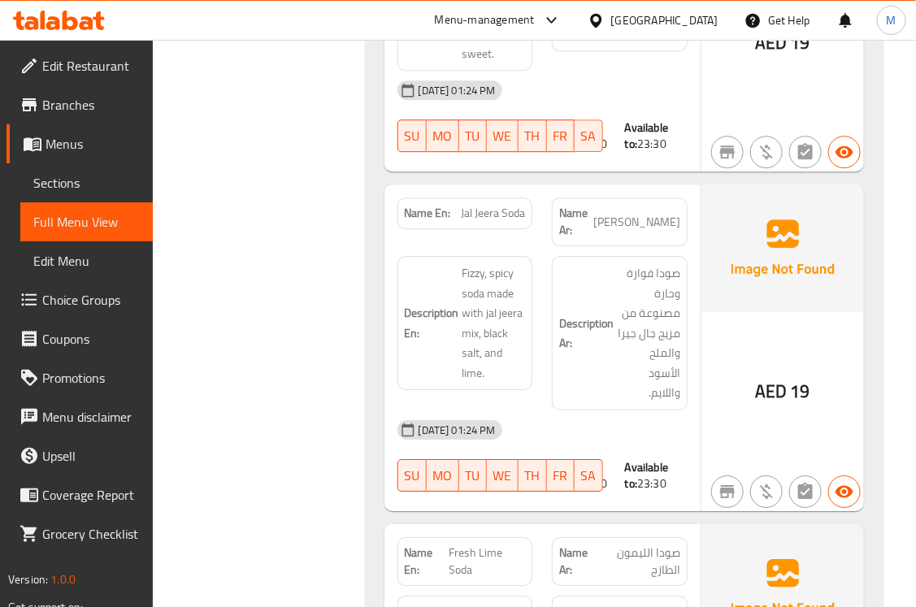
scroll to position [1352, 0]
click at [321, 362] on div "Filter Branches Branches Popular filters Free items Branch specific items Has c…" at bounding box center [266, 70] width 180 height 2426
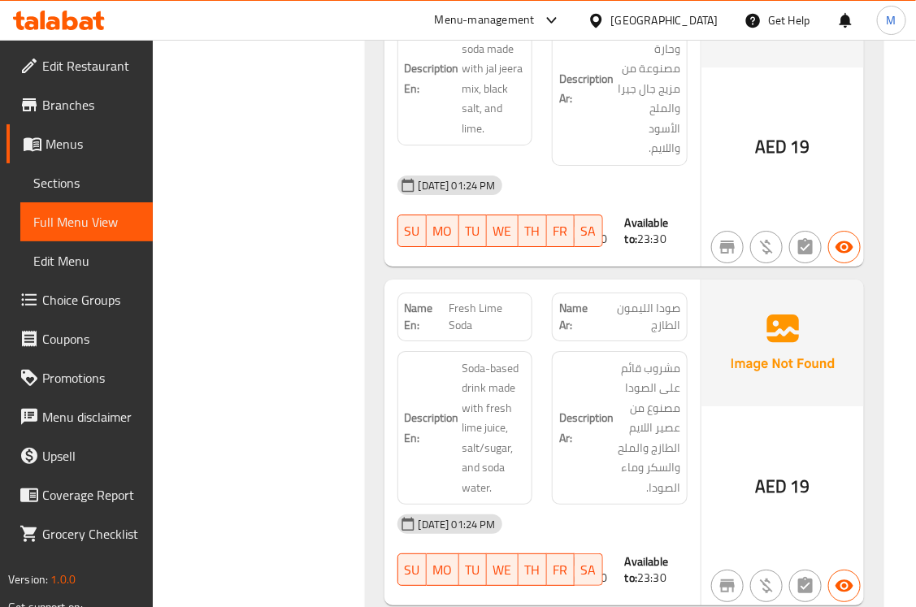
scroll to position [1623, 0]
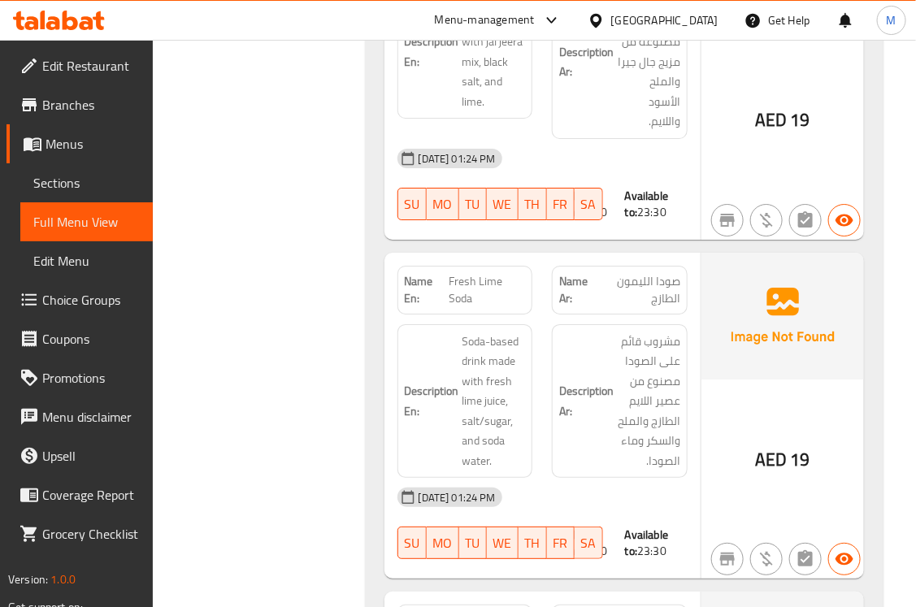
click at [488, 273] on span "Fresh Lime Soda" at bounding box center [487, 290] width 76 height 34
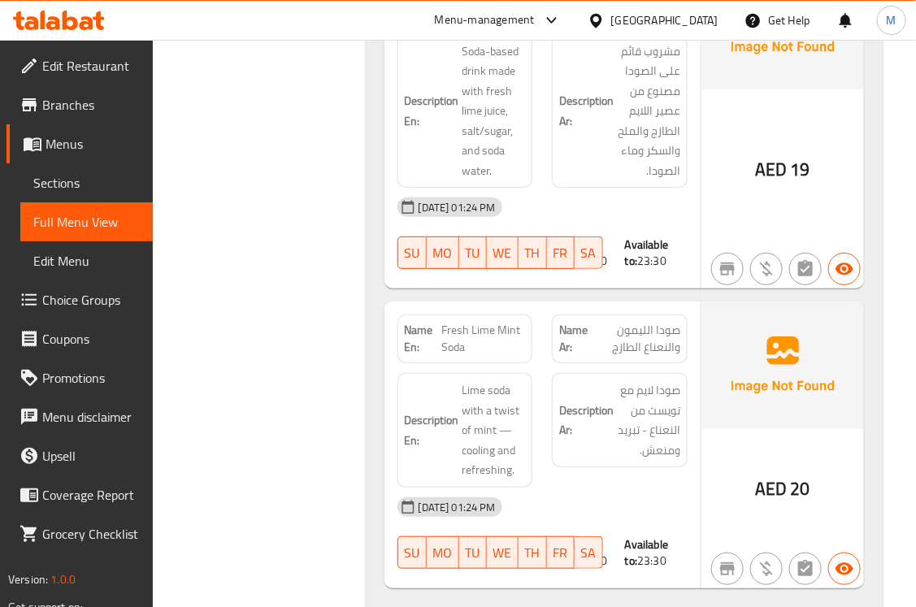
scroll to position [2029, 0]
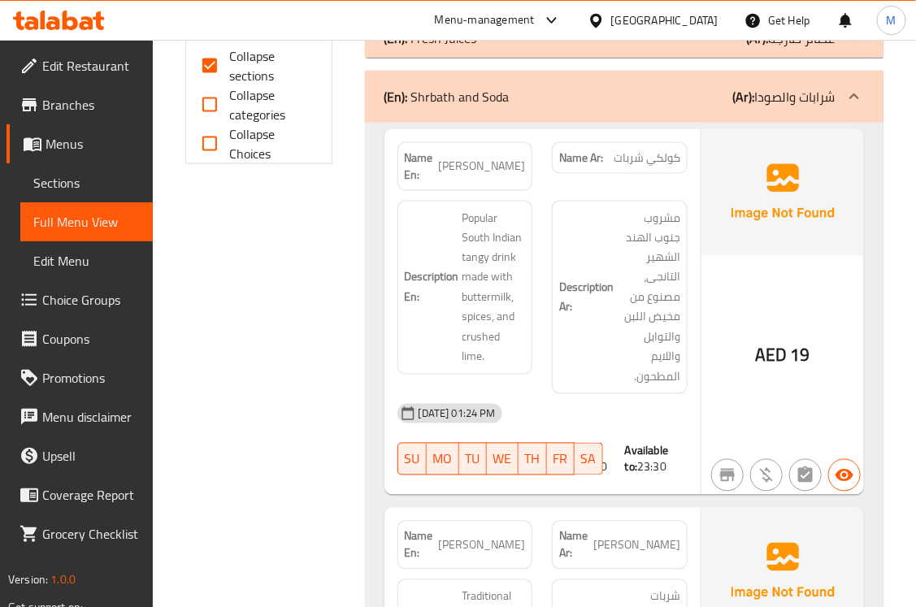
scroll to position [403, 0]
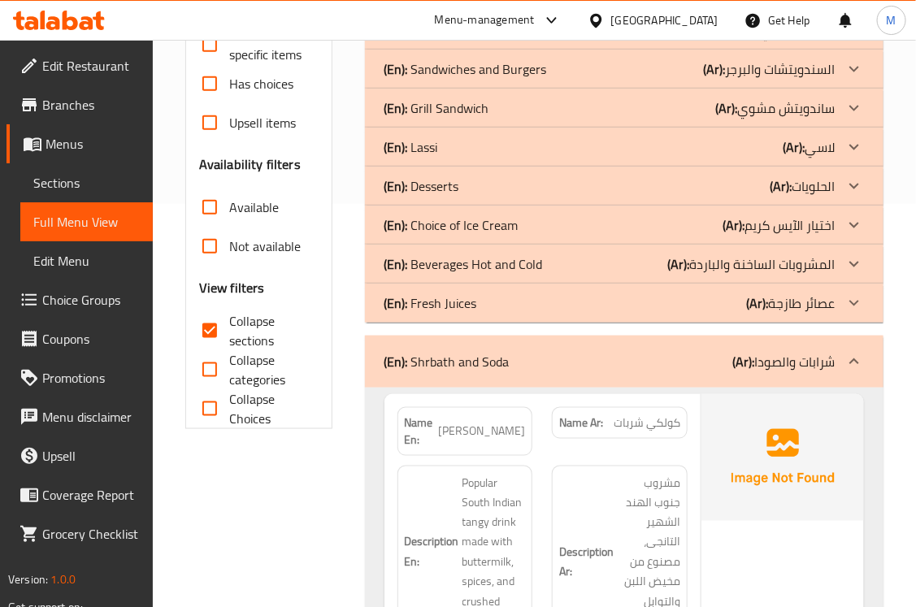
click at [404, 376] on div "(En): Shrbath and Soda (Ar): شرابات والصودا" at bounding box center [624, 362] width 519 height 52
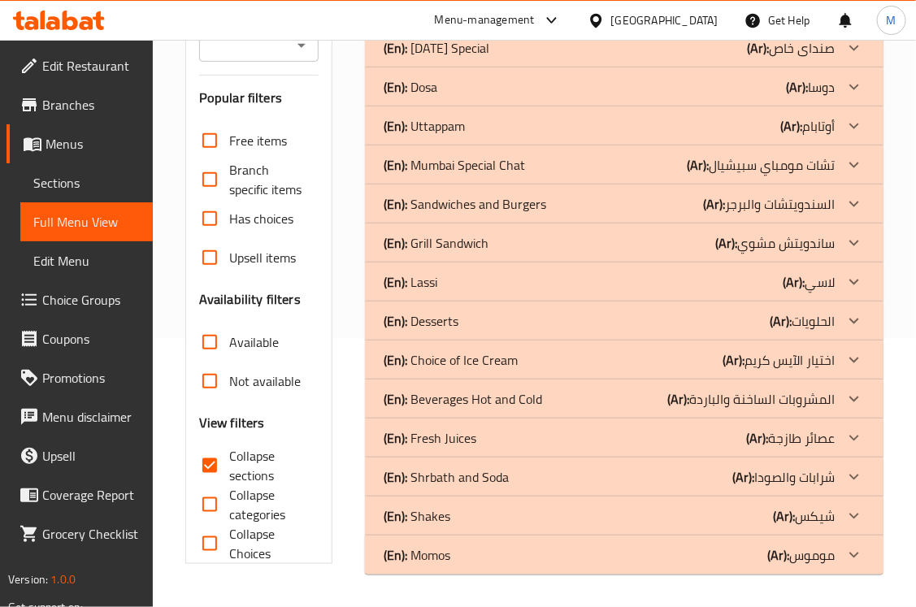
scroll to position [268, 0]
click at [407, 518] on b "(En):" at bounding box center [397, 516] width 24 height 24
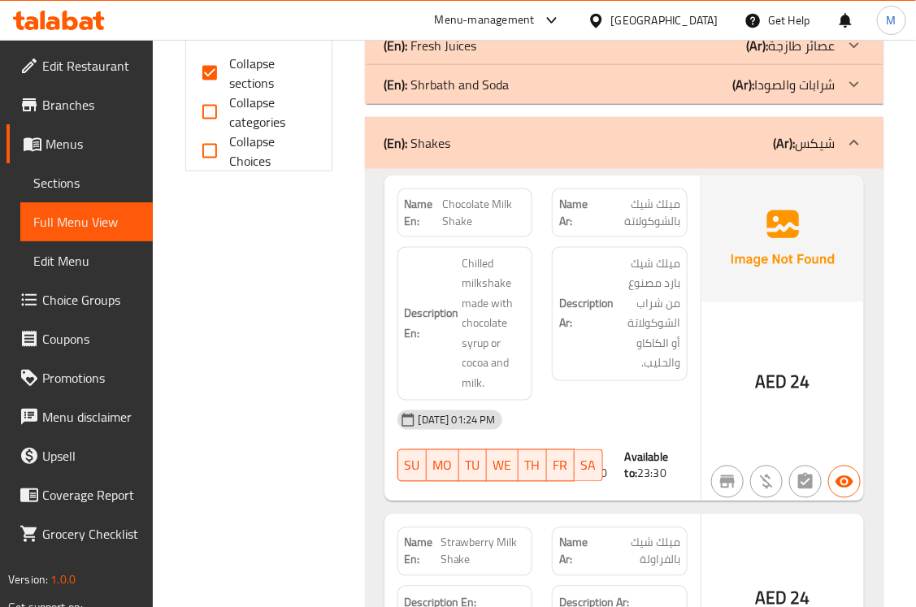
scroll to position [675, 0]
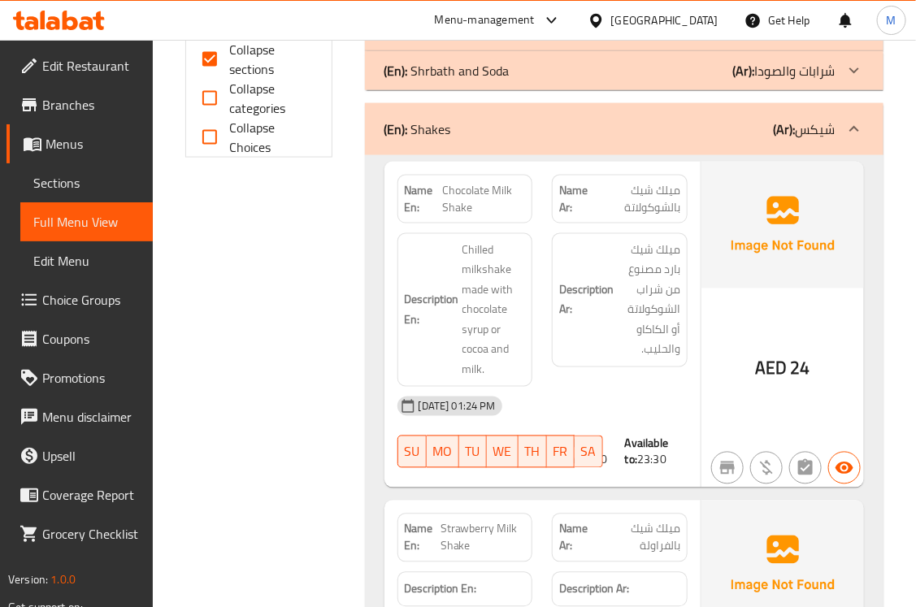
click at [350, 362] on div "Filter Branches Branches Popular filters Free items Branch specific items Has c…" at bounding box center [266, 438] width 180 height 1808
click at [455, 211] on span "Chocolate Milk Shake" at bounding box center [483, 199] width 83 height 34
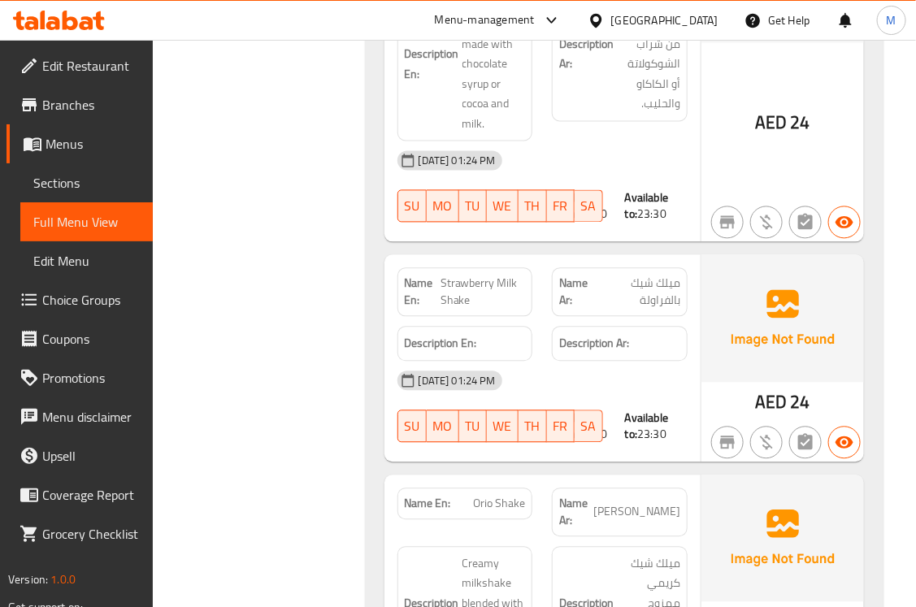
scroll to position [945, 0]
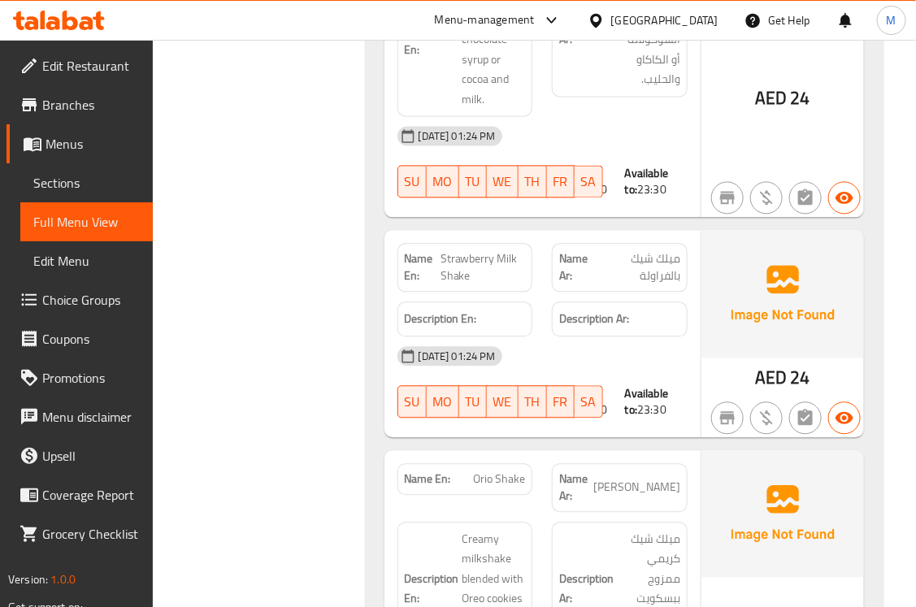
click at [256, 419] on div "Filter Branches Branches Popular filters Free items Branch specific items Has c…" at bounding box center [266, 167] width 180 height 1808
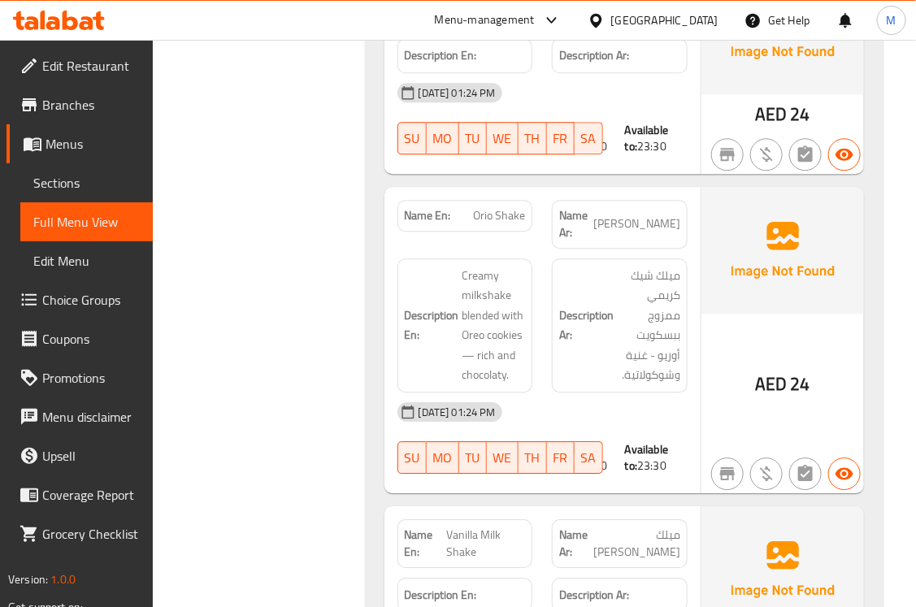
scroll to position [1216, 0]
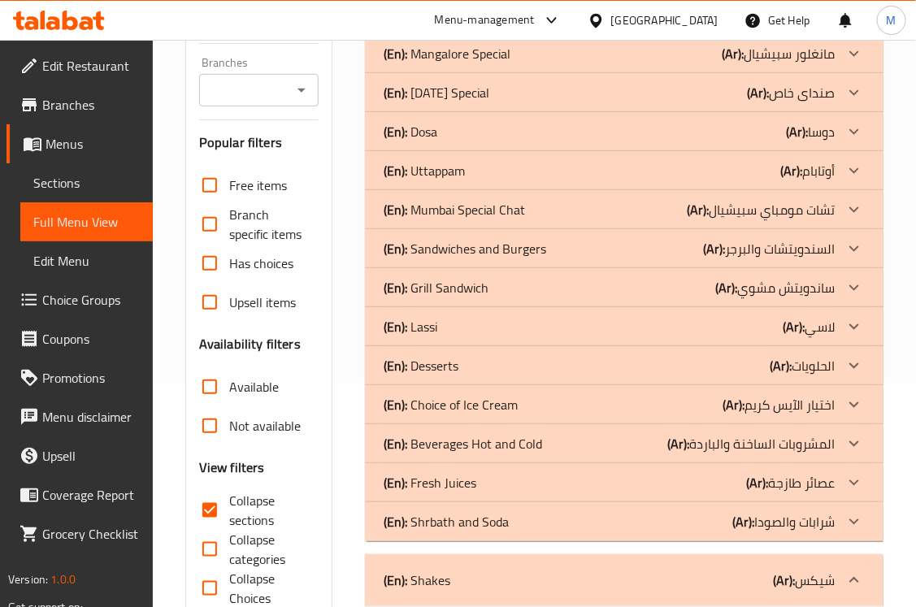
scroll to position [333, 0]
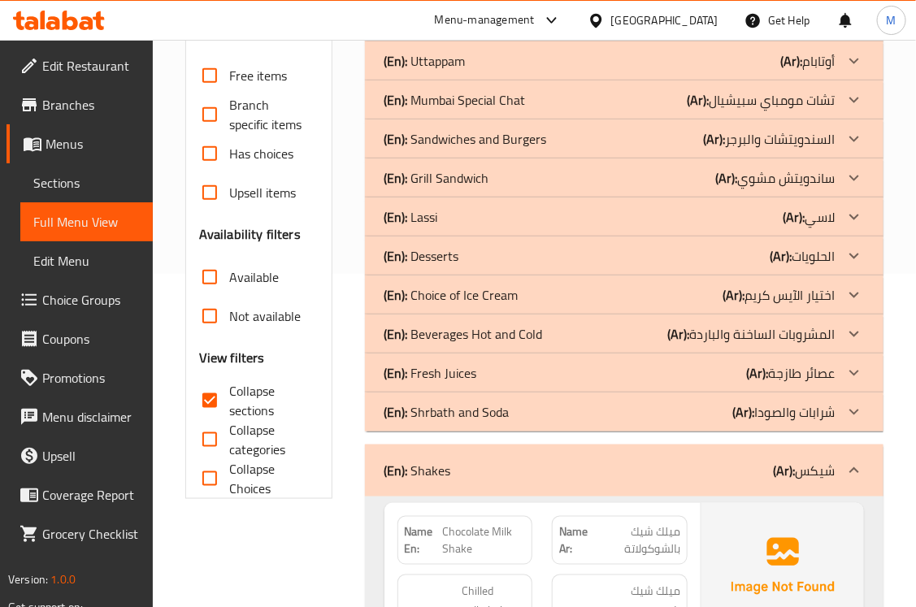
click at [405, 474] on b "(En):" at bounding box center [397, 470] width 24 height 24
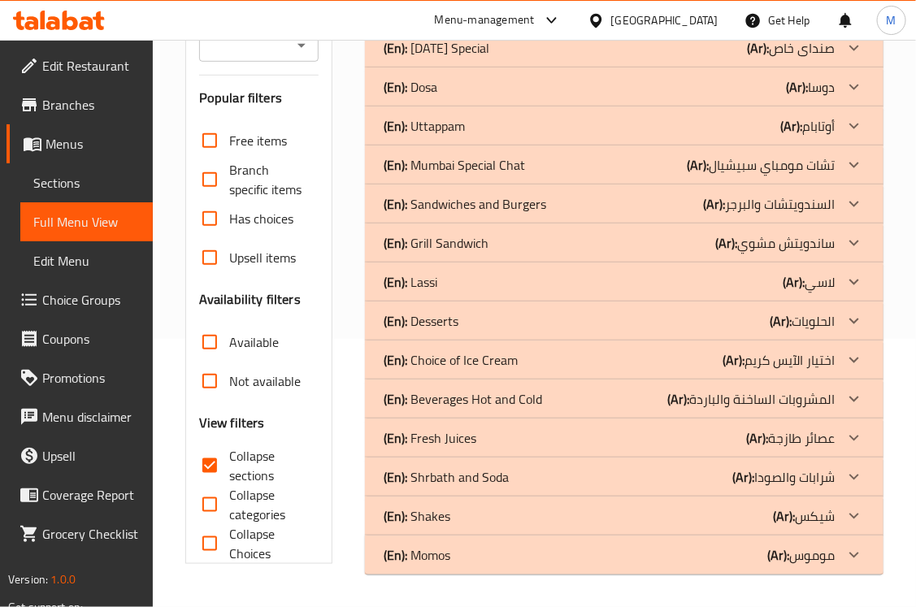
scroll to position [268, 0]
click at [447, 557] on p "(En): Momos" at bounding box center [418, 555] width 67 height 20
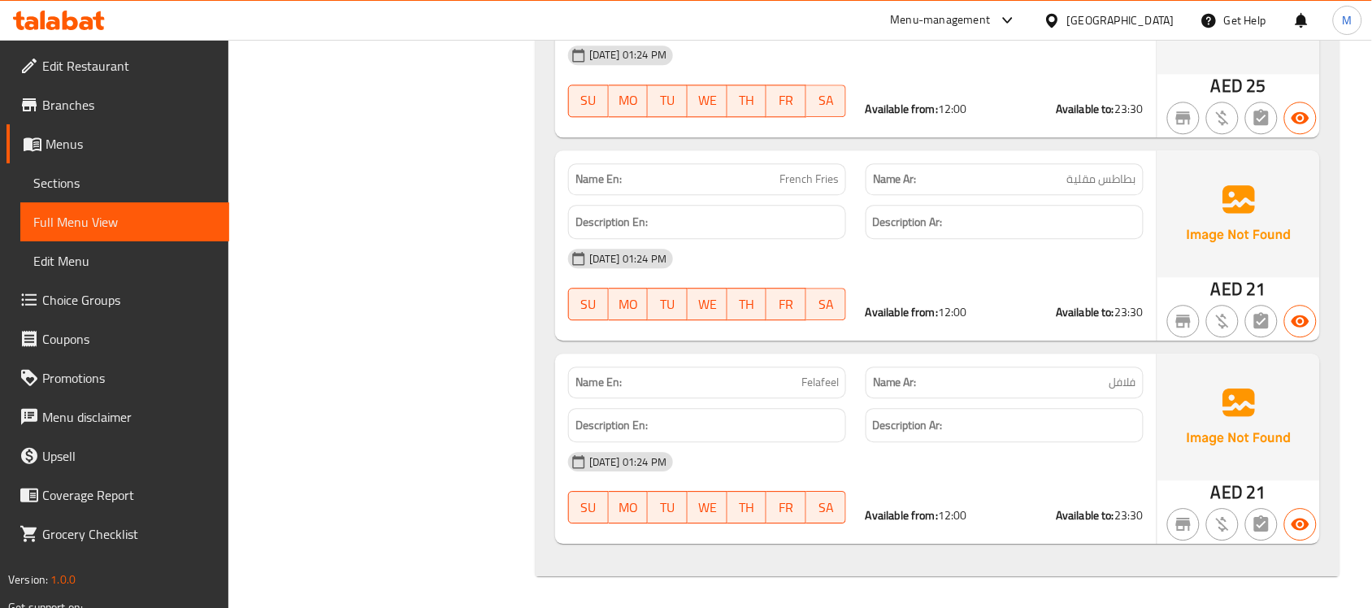
scroll to position [0, 0]
click at [76, 146] on span "Menus" at bounding box center [131, 144] width 171 height 20
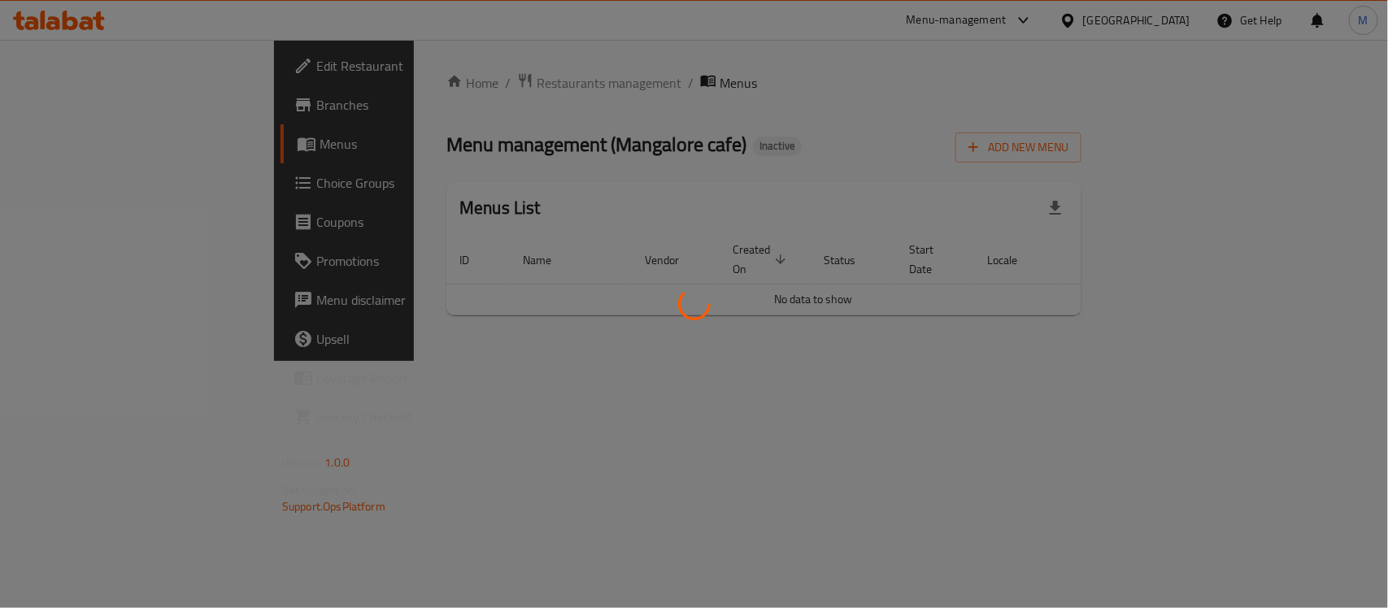
click at [769, 91] on div at bounding box center [694, 304] width 1388 height 608
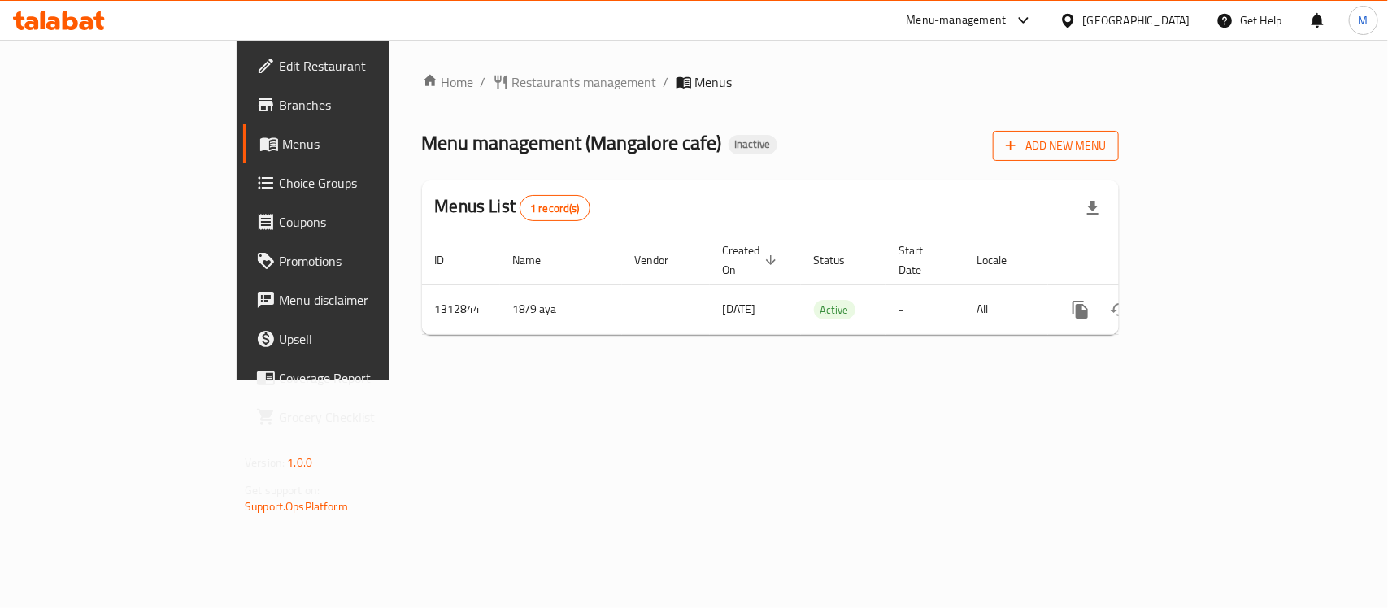
click at [1106, 149] on span "Add New Menu" at bounding box center [1056, 146] width 100 height 20
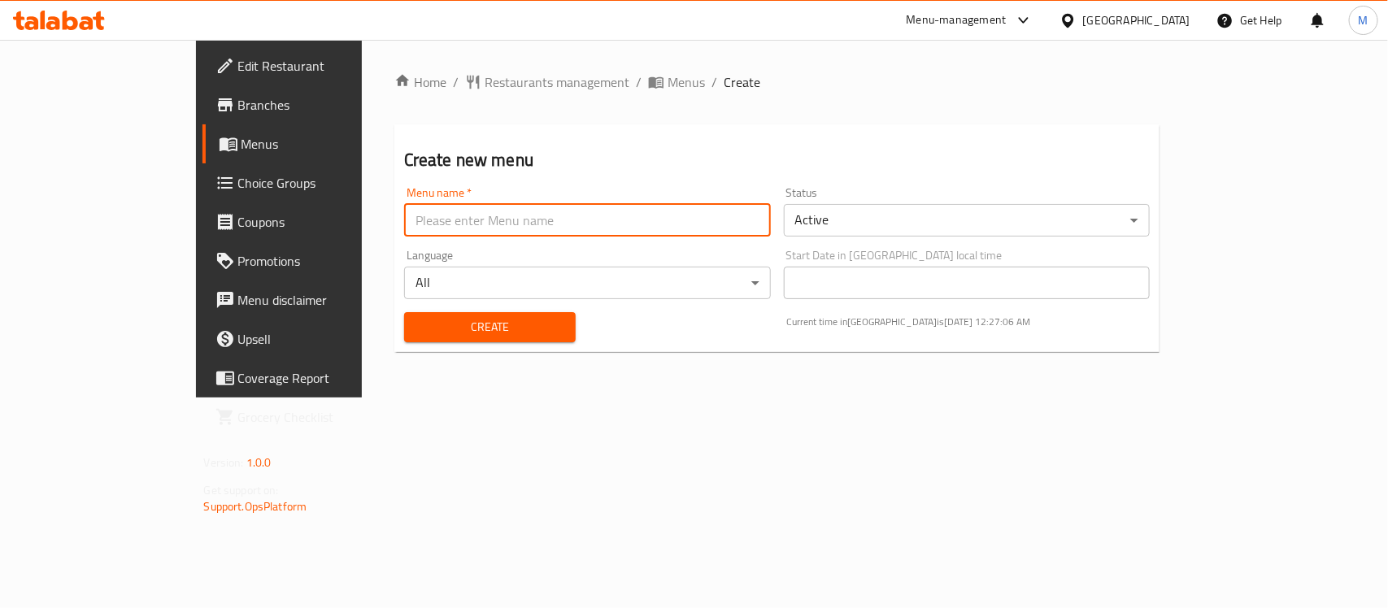
click at [594, 215] on input "text" at bounding box center [587, 220] width 367 height 33
paste input "342073319"
type input "342073319"
click at [447, 328] on span "Create" at bounding box center [490, 327] width 146 height 20
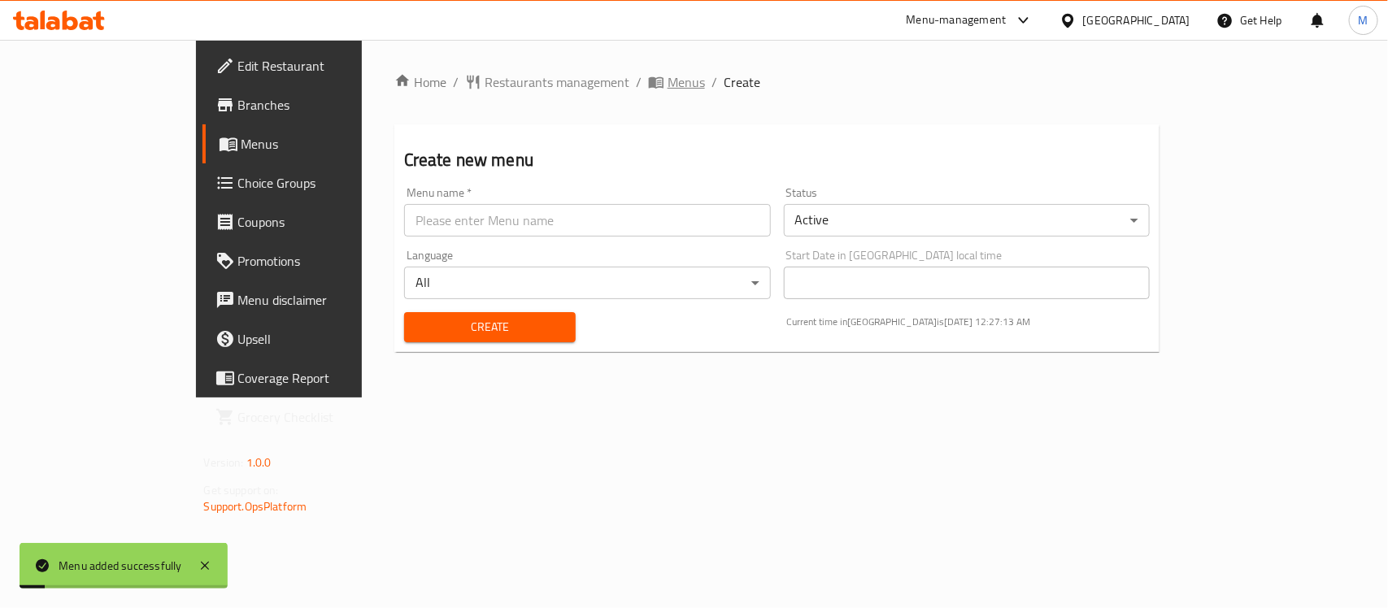
click at [667, 80] on span "Menus" at bounding box center [685, 82] width 37 height 20
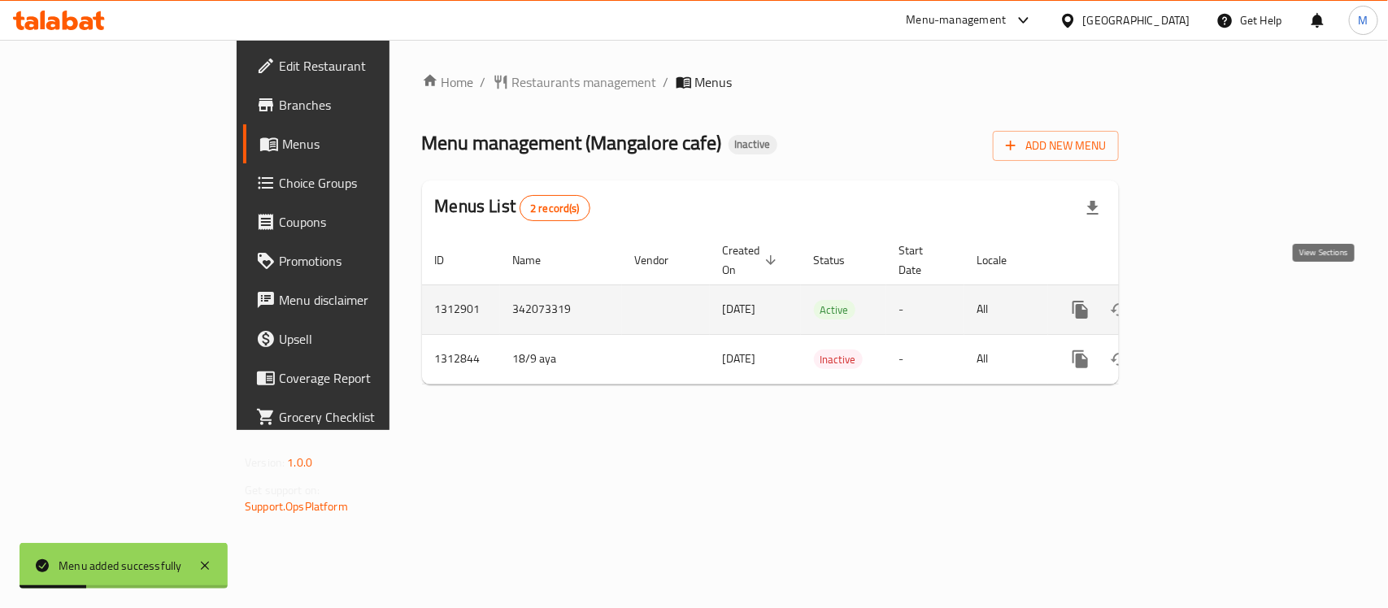
click at [1217, 290] on link "enhanced table" at bounding box center [1197, 309] width 39 height 39
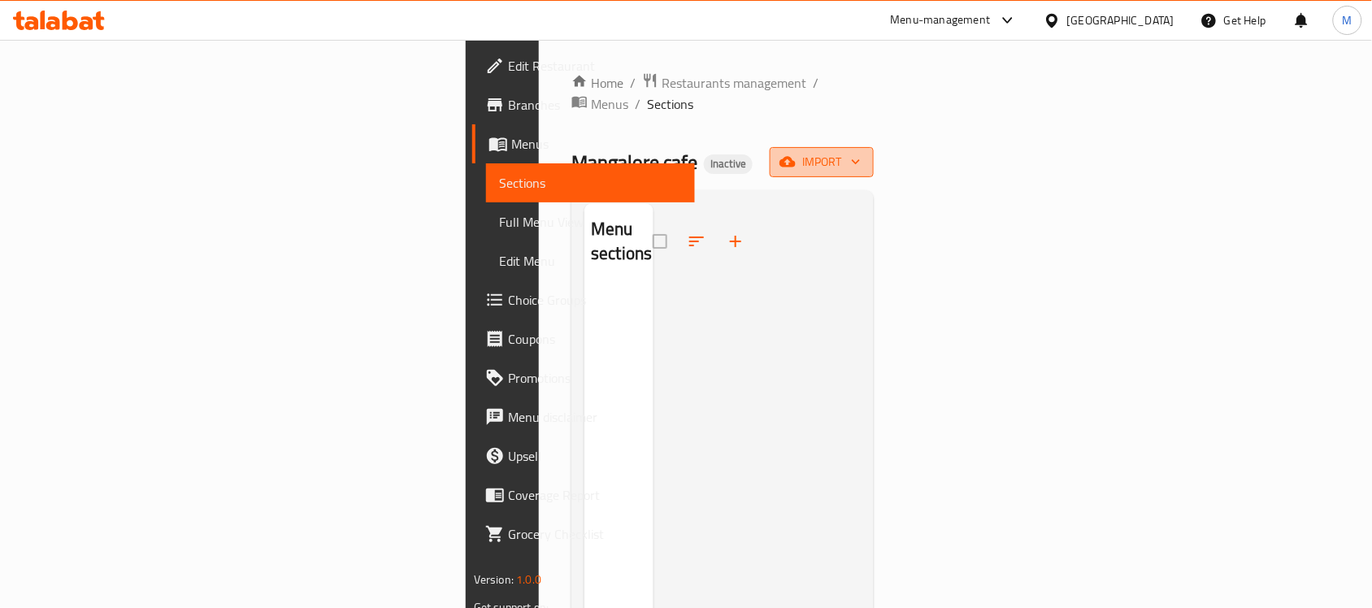
click at [861, 152] on span "import" at bounding box center [822, 162] width 78 height 20
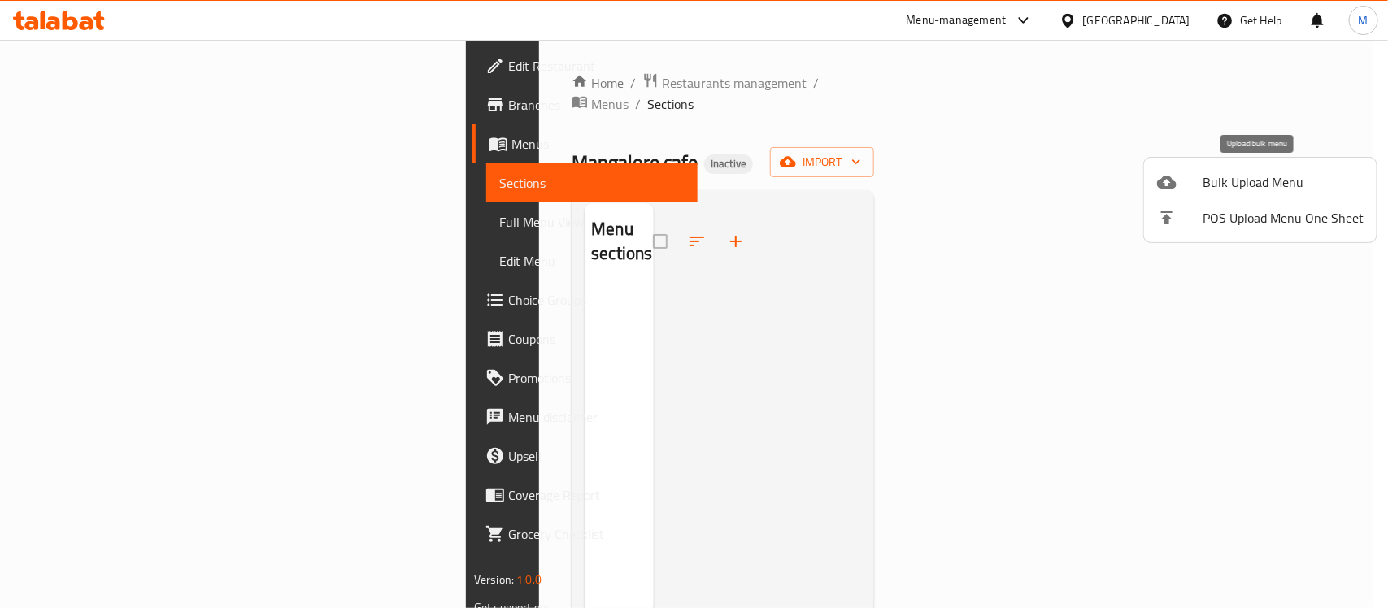
click at [1241, 176] on span "Bulk Upload Menu" at bounding box center [1282, 182] width 161 height 20
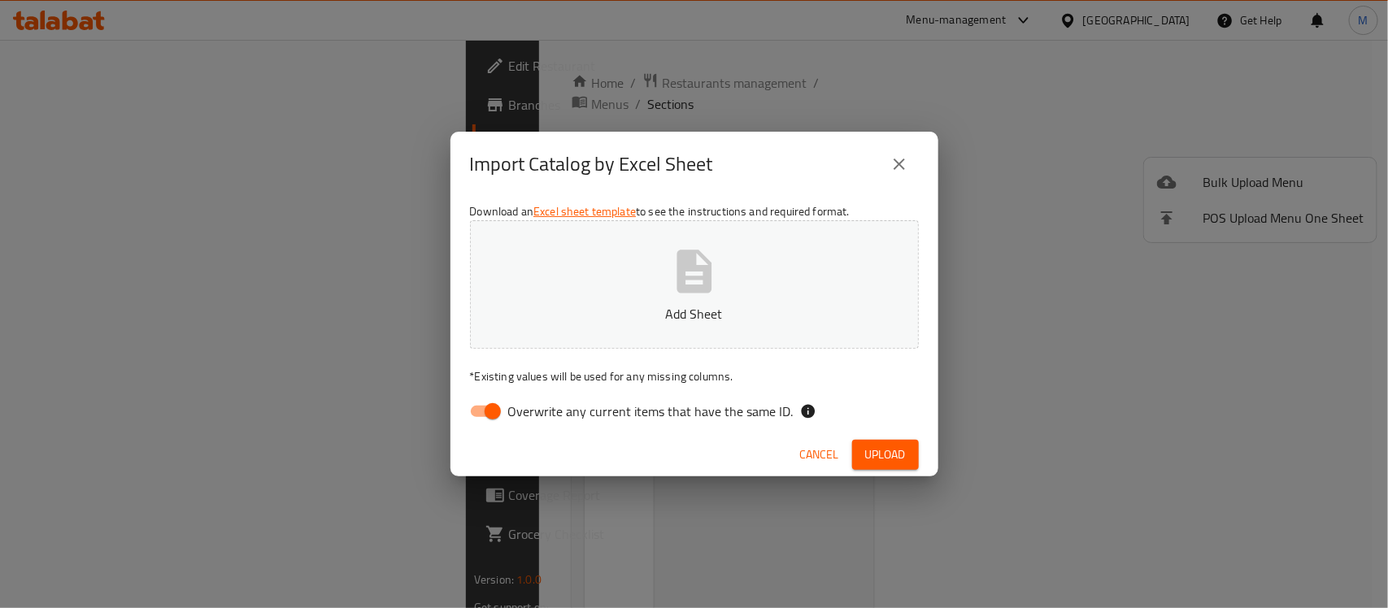
click at [558, 404] on span "Overwrite any current items that have the same ID." at bounding box center [650, 412] width 285 height 20
click at [539, 404] on input "Overwrite any current items that have the same ID." at bounding box center [492, 411] width 93 height 31
checkbox input "false"
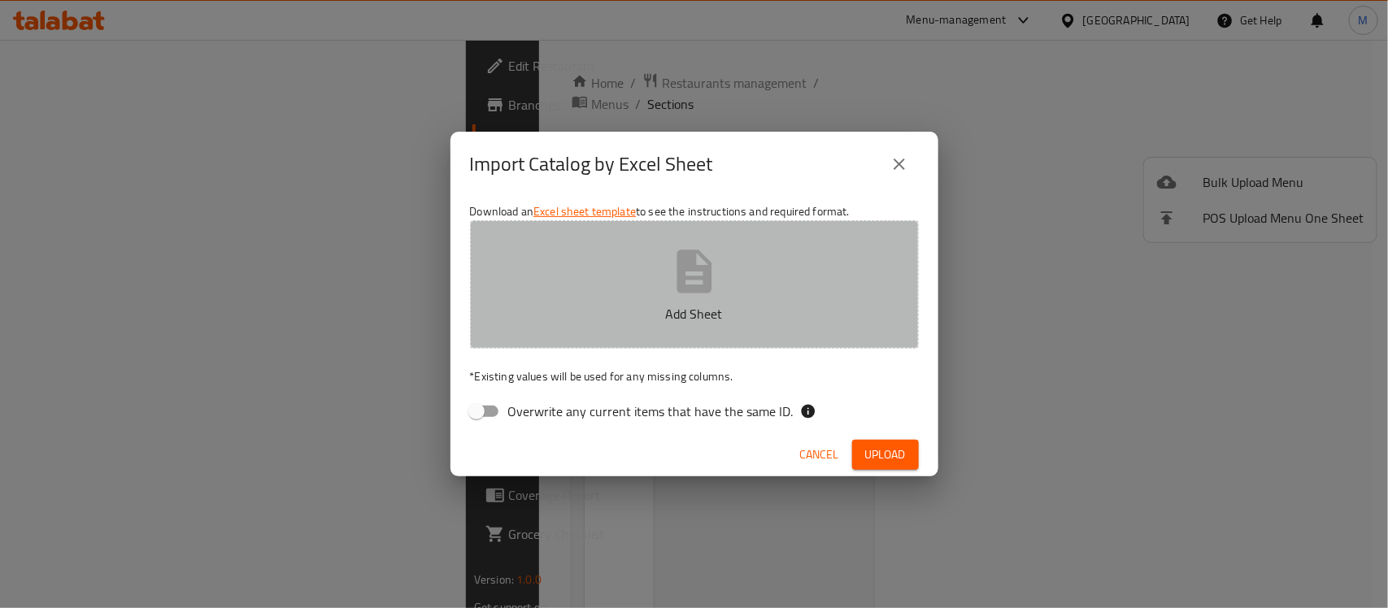
click at [565, 276] on button "Add Sheet" at bounding box center [694, 284] width 449 height 128
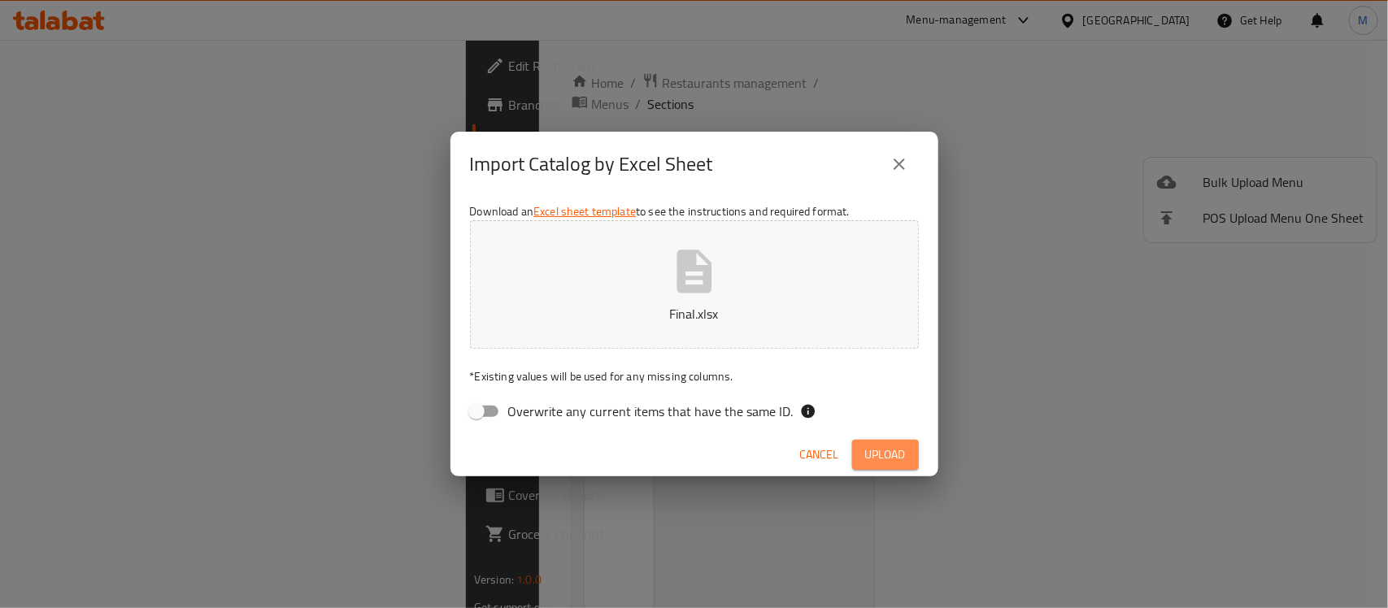
click at [871, 459] on span "Upload" at bounding box center [885, 455] width 41 height 20
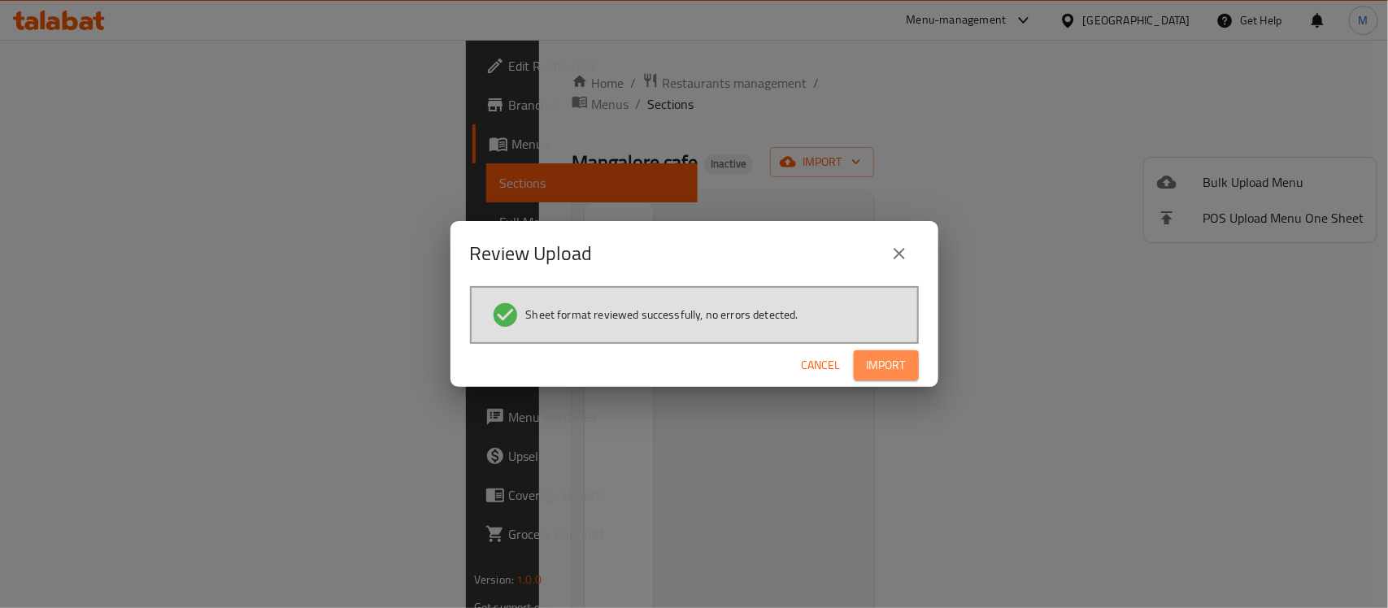
click at [874, 364] on span "Import" at bounding box center [886, 365] width 39 height 20
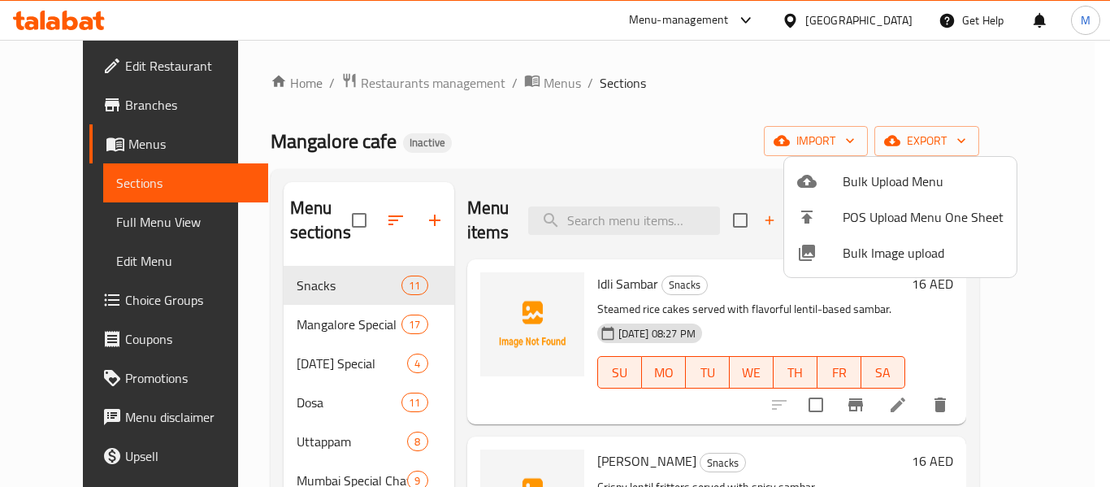
drag, startPoint x: 1310, startPoint y: 0, endPoint x: 45, endPoint y: 218, distance: 1283.5
click at [45, 218] on div at bounding box center [555, 243] width 1110 height 487
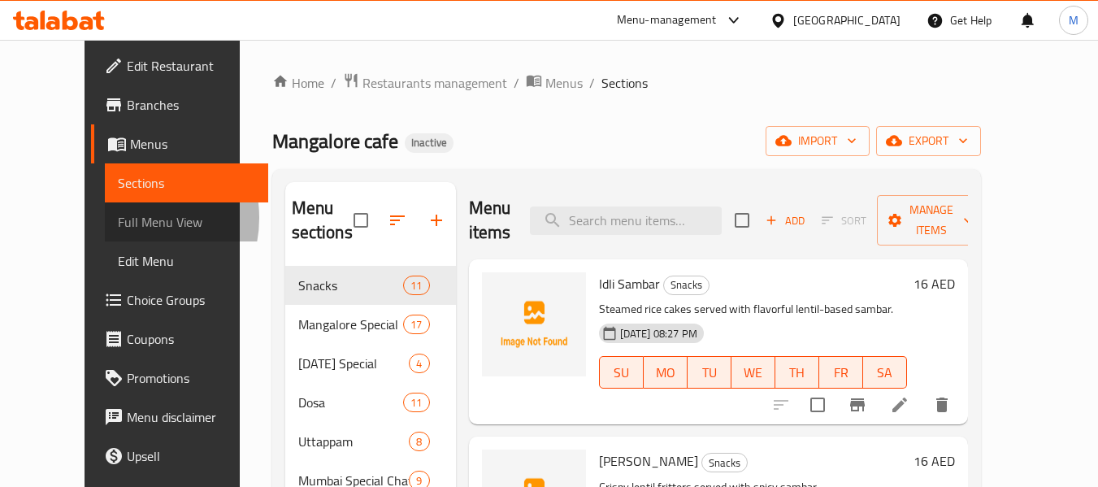
drag, startPoint x: 46, startPoint y: 218, endPoint x: 194, endPoint y: 205, distance: 149.3
click at [118, 212] on span "Full Menu View" at bounding box center [186, 222] width 137 height 20
click at [118, 224] on span "Full Menu View" at bounding box center [186, 222] width 137 height 20
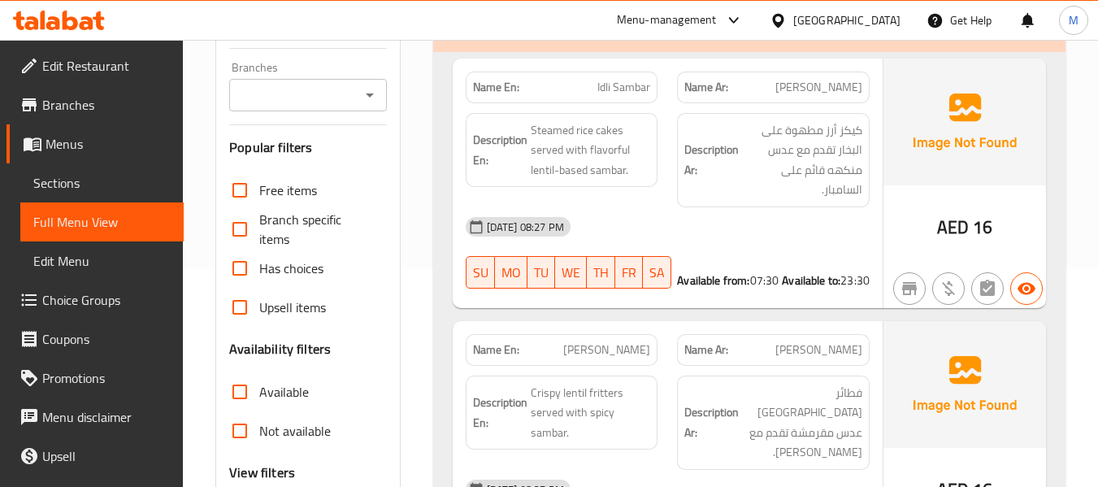
scroll to position [433, 0]
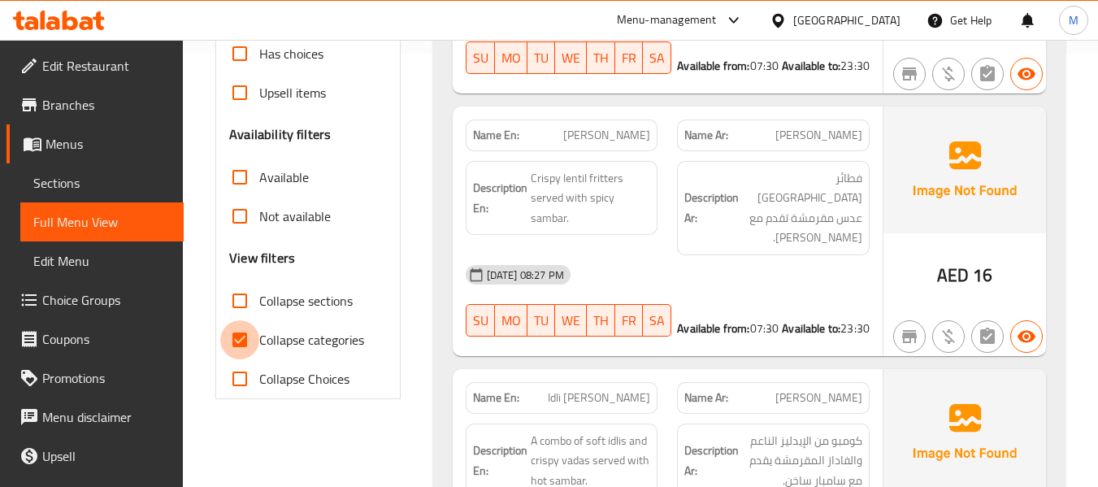
click at [238, 342] on input "Collapse categories" at bounding box center [239, 339] width 39 height 39
checkbox input "false"
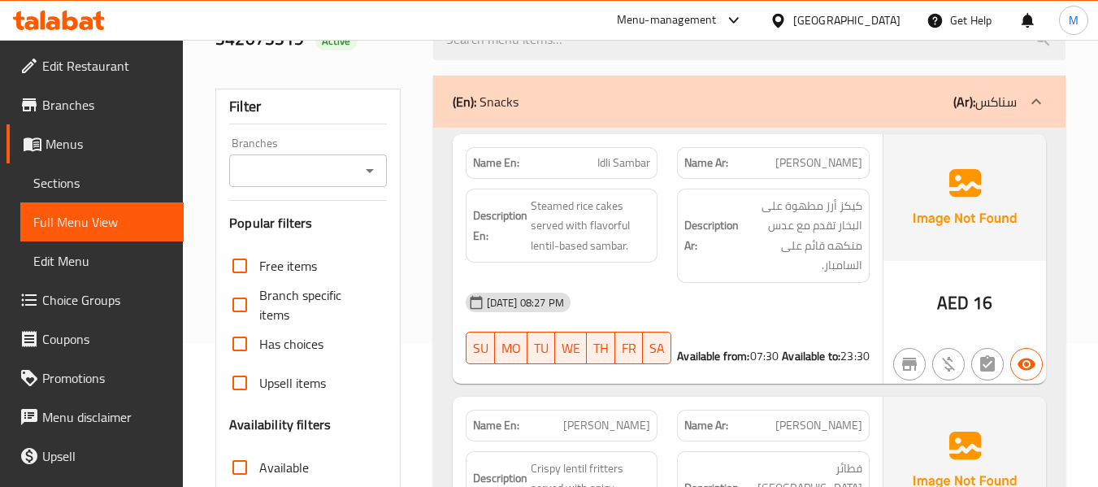
scroll to position [0, 0]
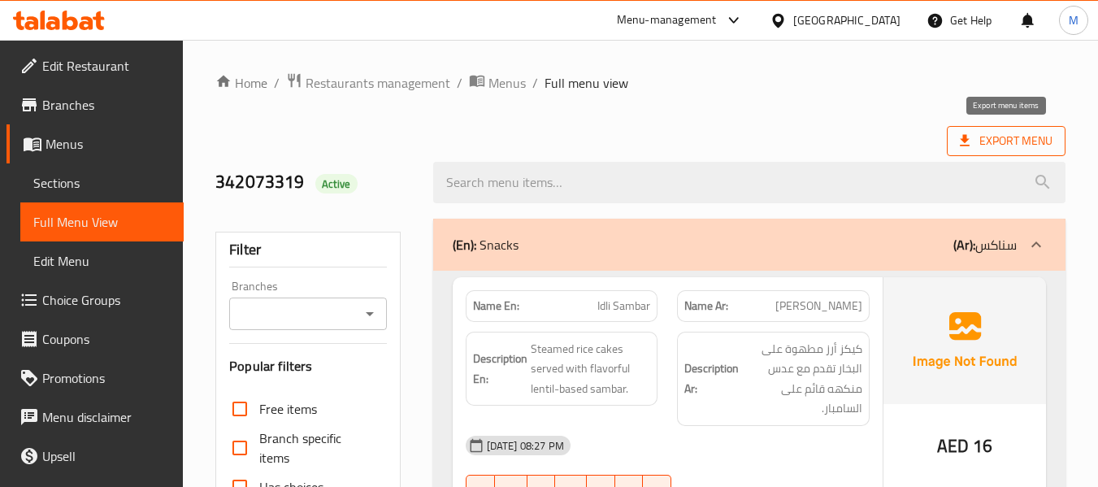
click at [1027, 143] on span "Export Menu" at bounding box center [1006, 141] width 93 height 20
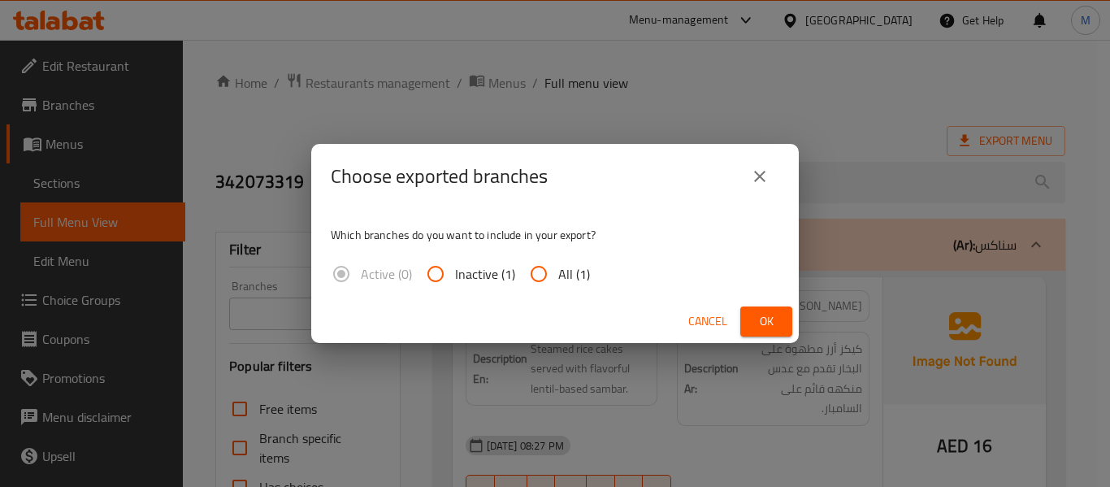
click at [539, 278] on input "All (1)" at bounding box center [538, 273] width 39 height 39
radio input "true"
click at [782, 318] on button "Ok" at bounding box center [767, 321] width 52 height 30
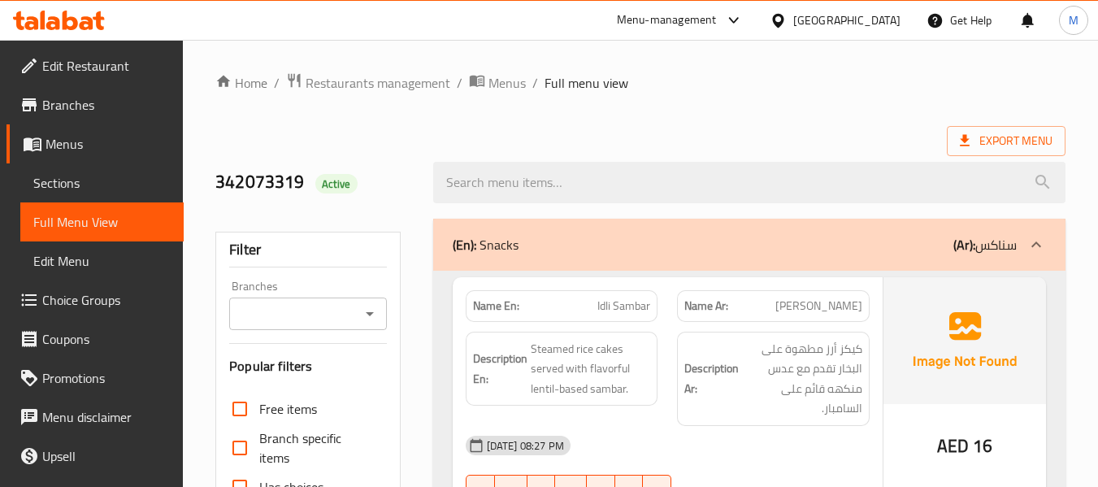
click at [556, 128] on div "Export Menu" at bounding box center [640, 141] width 850 height 30
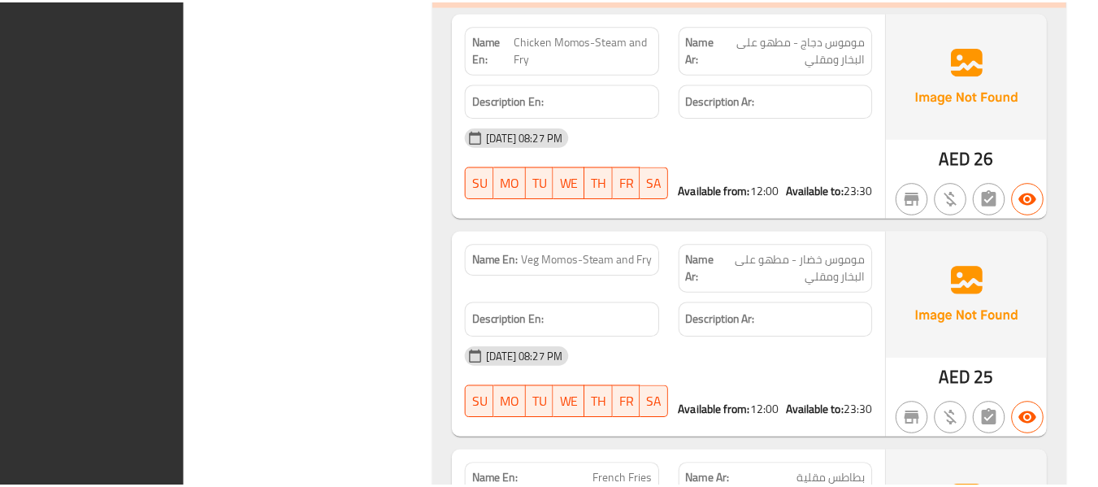
scroll to position [29350, 0]
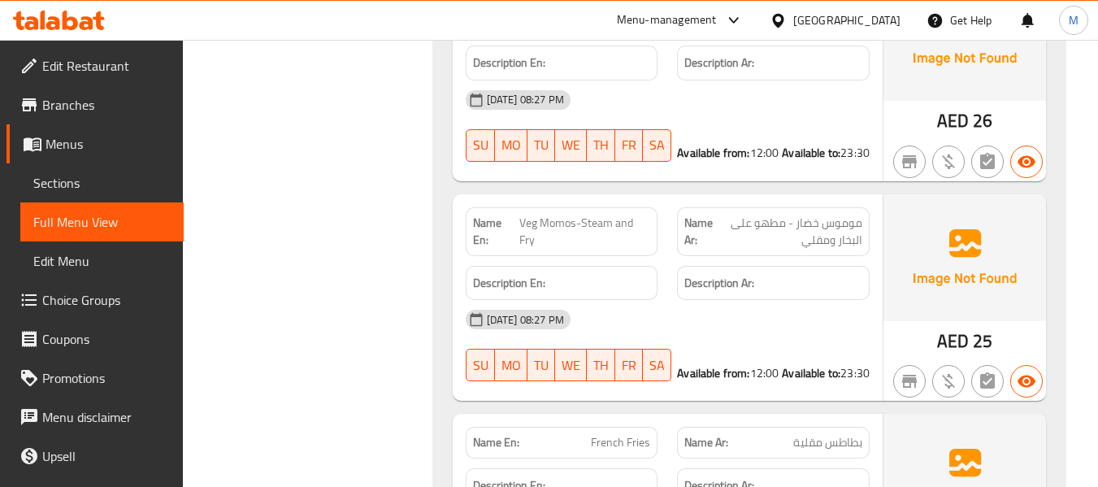
drag, startPoint x: 99, startPoint y: 193, endPoint x: 182, endPoint y: 173, distance: 85.2
click at [99, 193] on link "Sections" at bounding box center [101, 182] width 163 height 39
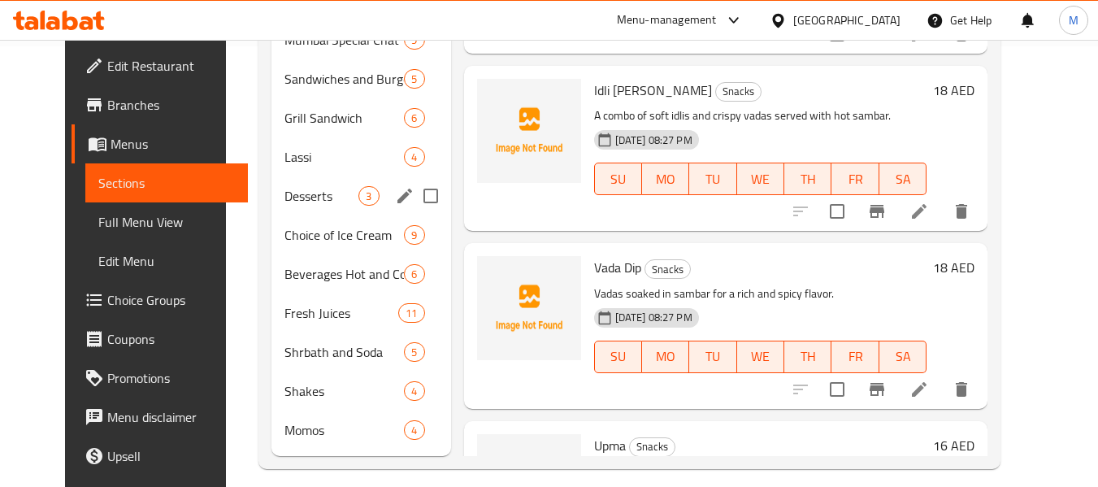
scroll to position [238, 0]
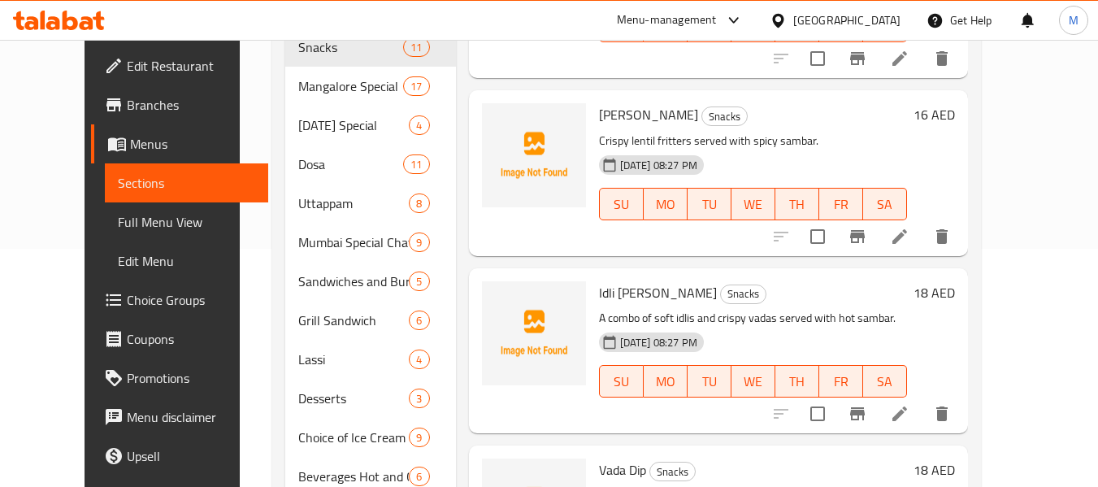
click at [118, 222] on span "Full Menu View" at bounding box center [186, 222] width 137 height 20
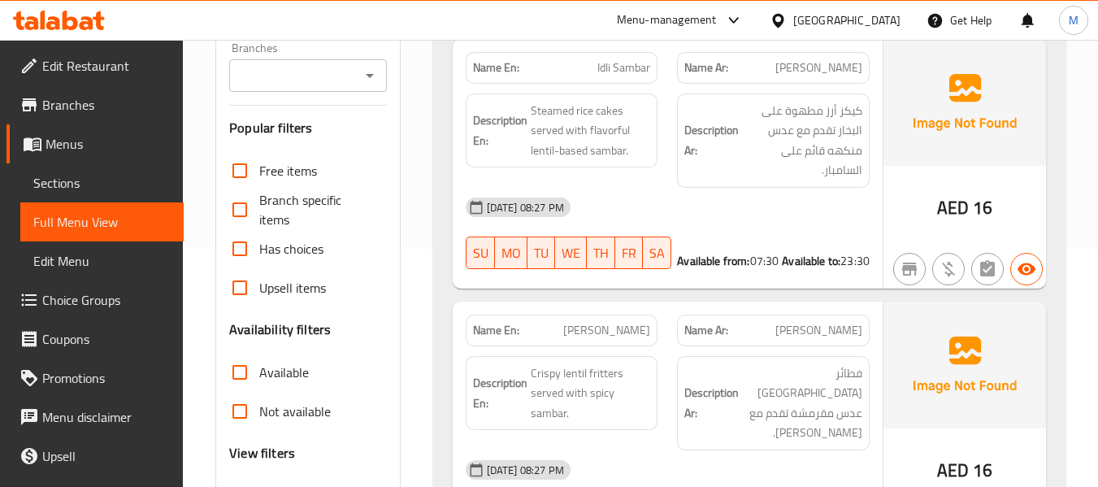
click at [69, 177] on span "Sections" at bounding box center [101, 183] width 137 height 20
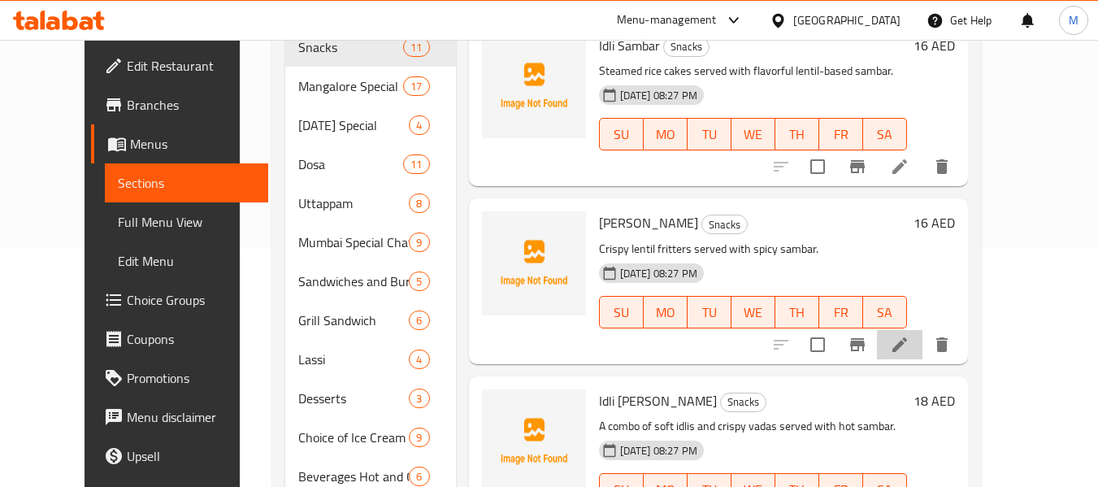
click at [910, 353] on icon at bounding box center [900, 345] width 20 height 20
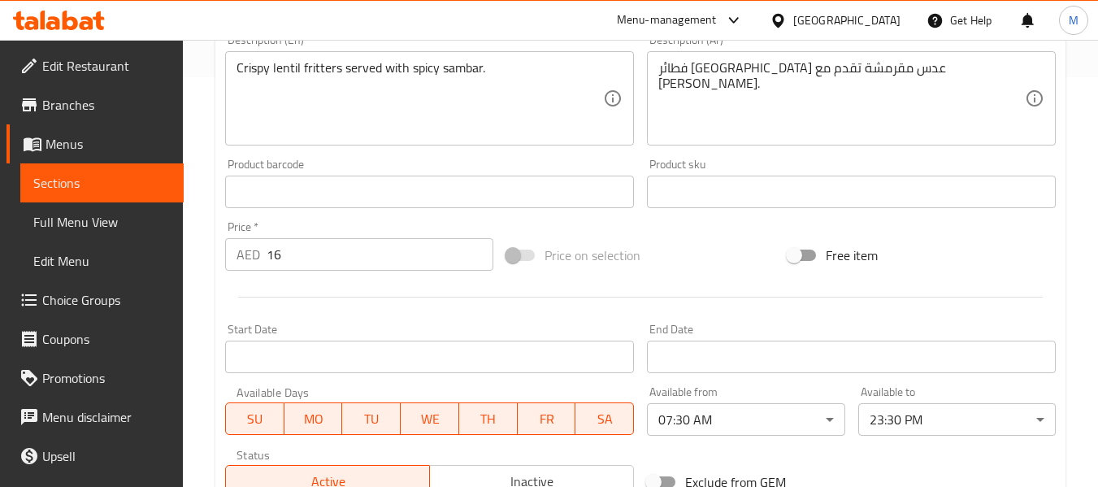
scroll to position [650, 0]
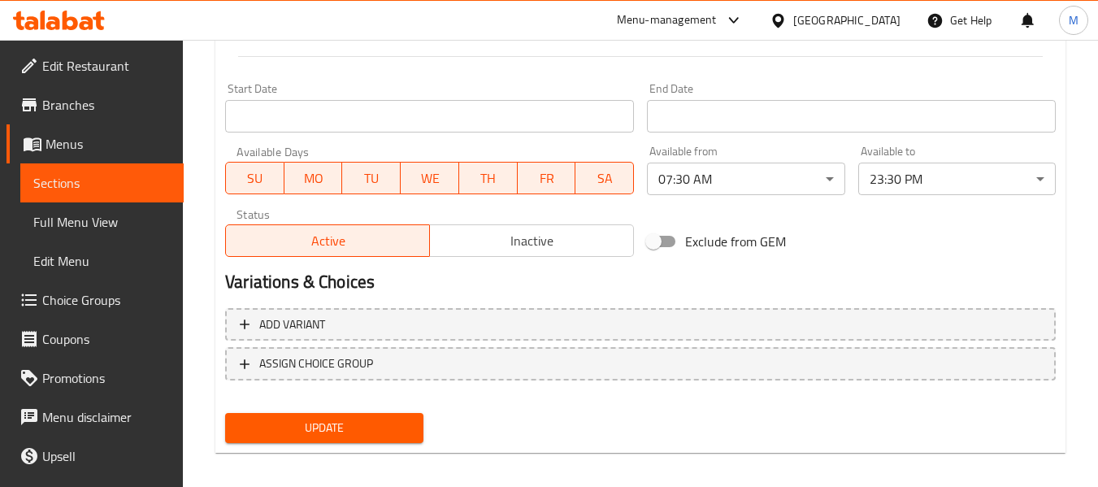
click at [866, 24] on div "[GEOGRAPHIC_DATA]" at bounding box center [846, 20] width 107 height 18
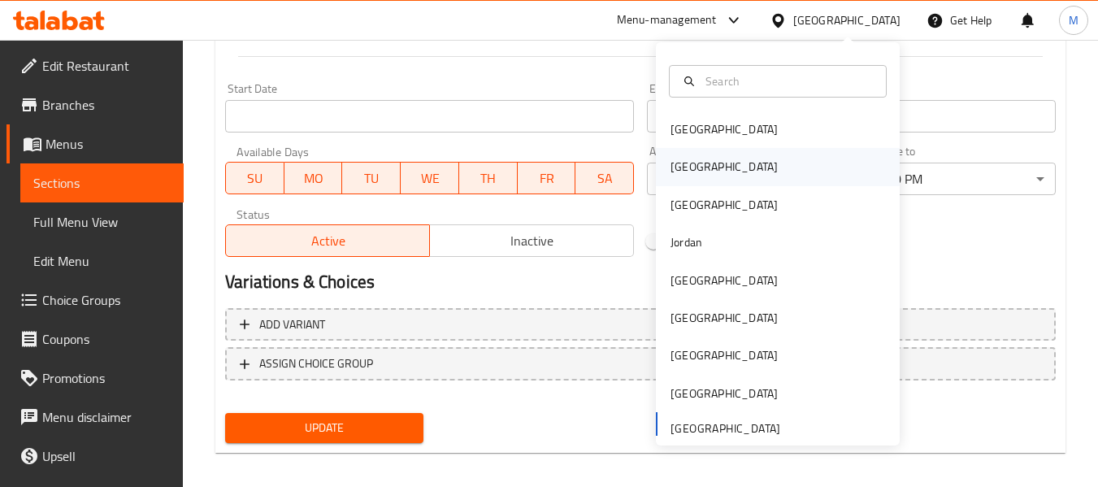
click at [689, 161] on div "Egypt" at bounding box center [724, 166] width 133 height 37
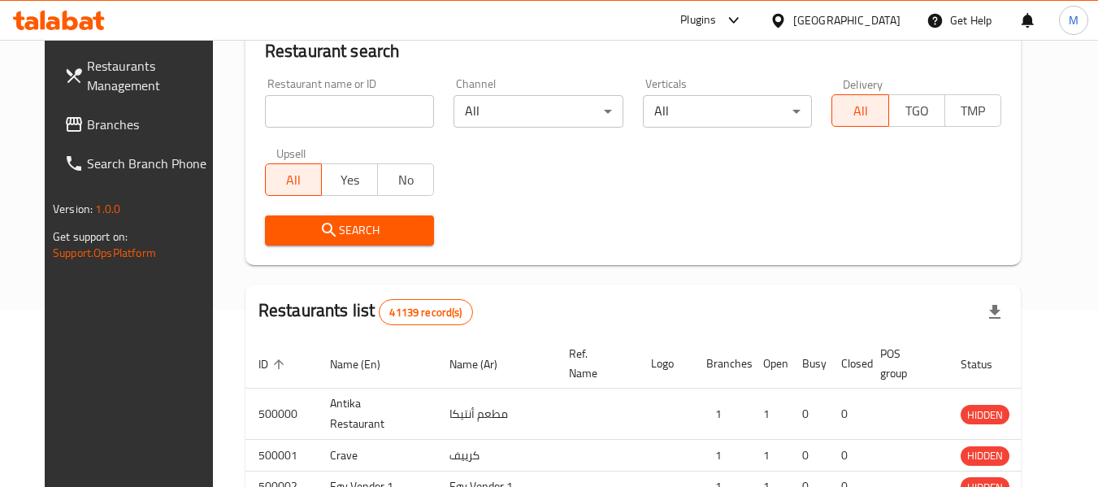
scroll to position [650, 0]
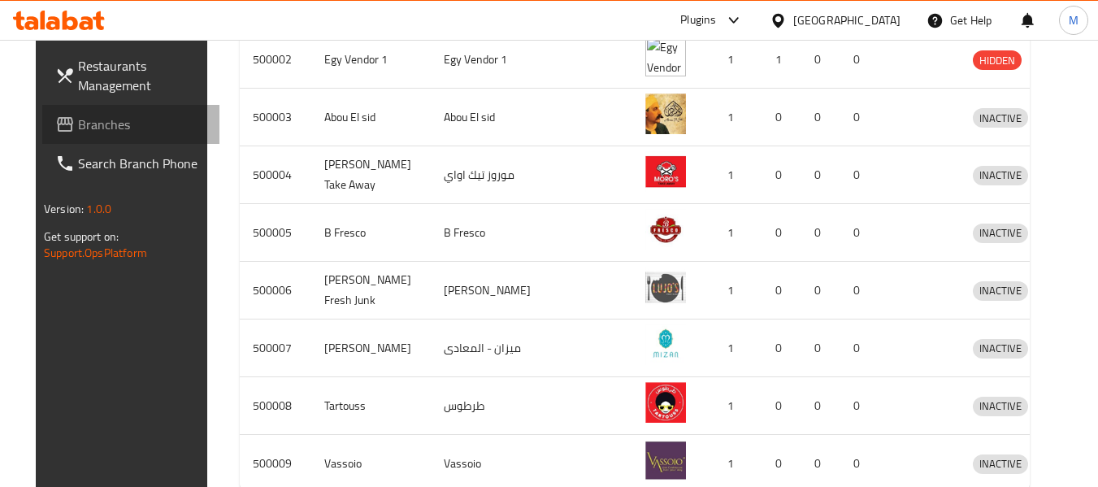
click at [78, 120] on span "Branches" at bounding box center [142, 125] width 128 height 20
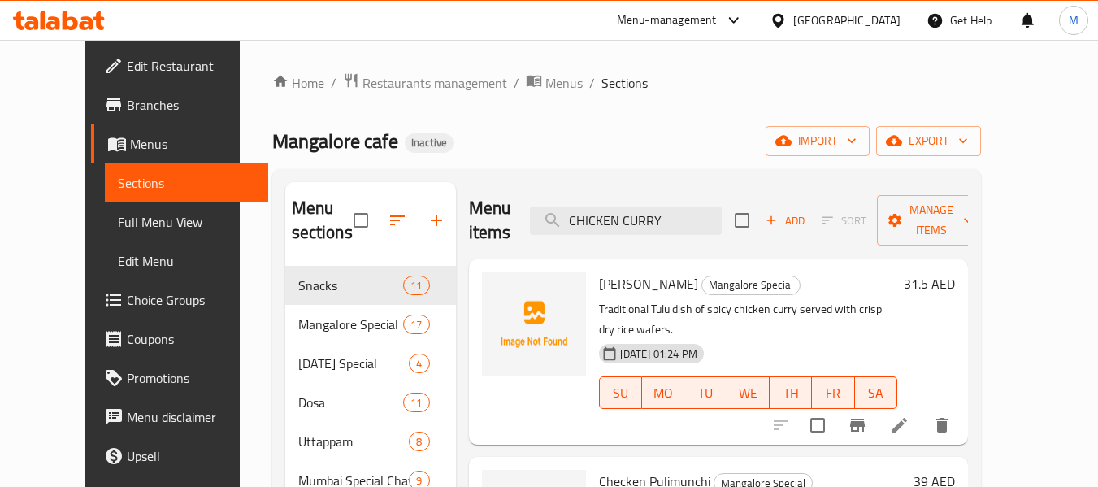
scroll to position [310, 0]
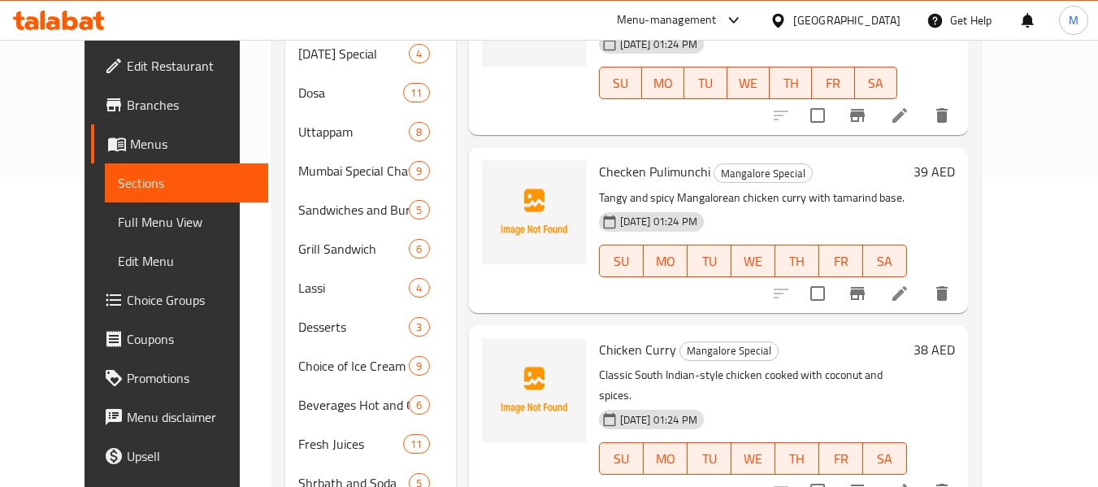
click at [127, 76] on span "Edit Restaurant" at bounding box center [191, 66] width 128 height 20
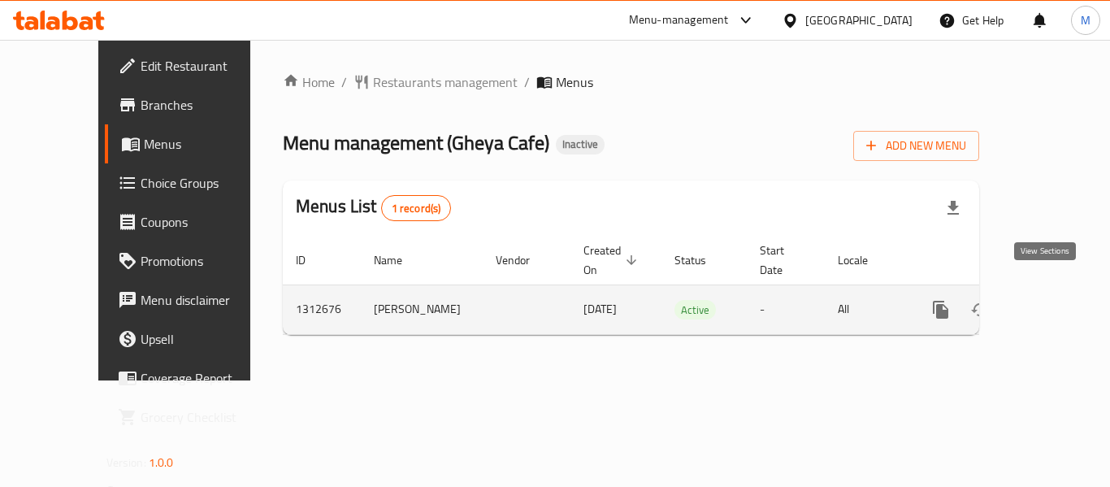
click at [1046, 290] on link "enhanced table" at bounding box center [1058, 309] width 39 height 39
click at [1051, 302] on icon "enhanced table" at bounding box center [1058, 309] width 15 height 15
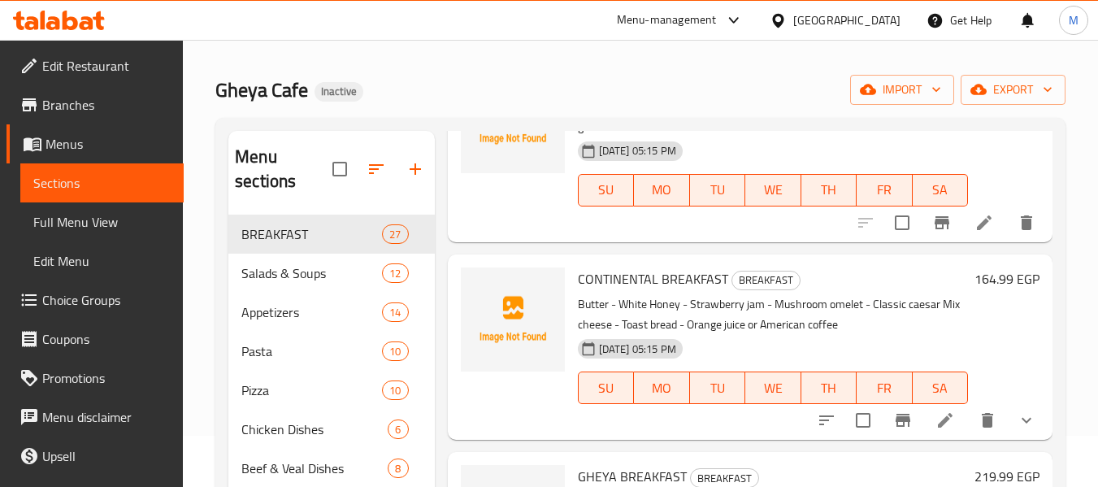
scroll to position [39, 0]
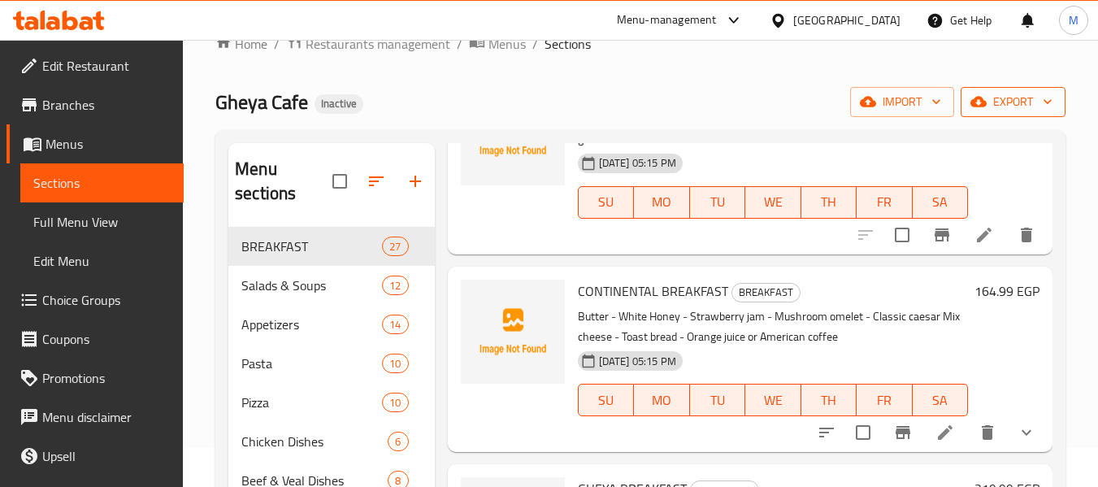
click at [1040, 101] on icon "button" at bounding box center [1048, 101] width 16 height 16
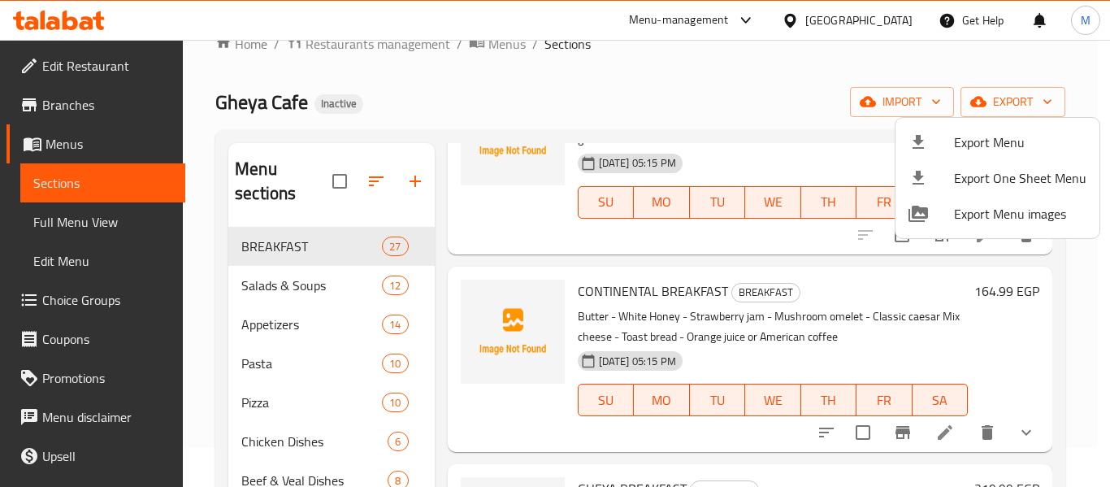
click at [1002, 138] on span "Export Menu" at bounding box center [1020, 143] width 133 height 20
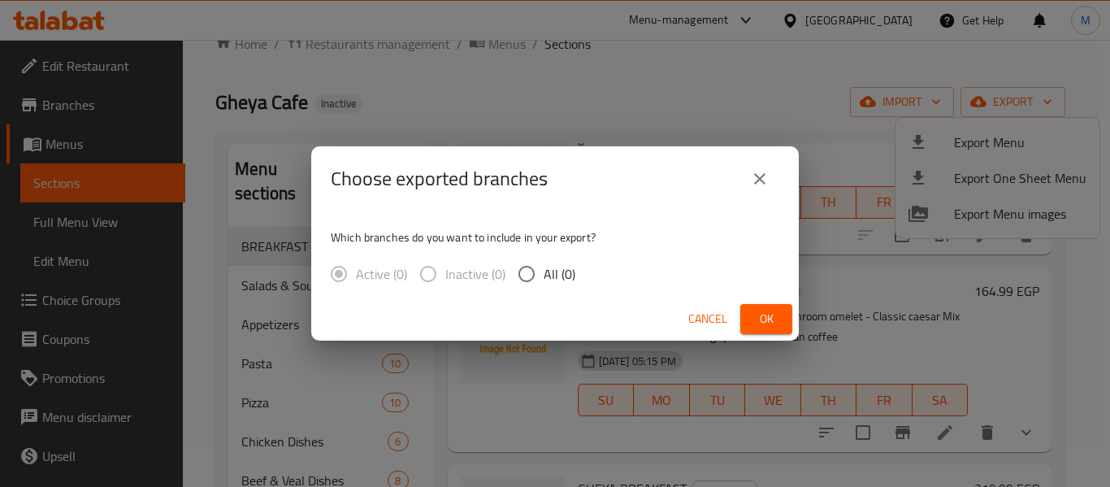
click at [558, 271] on span "All (0)" at bounding box center [560, 274] width 32 height 20
click at [544, 271] on input "All (0)" at bounding box center [527, 274] width 34 height 34
radio input "true"
click at [767, 328] on span "Ok" at bounding box center [767, 319] width 26 height 20
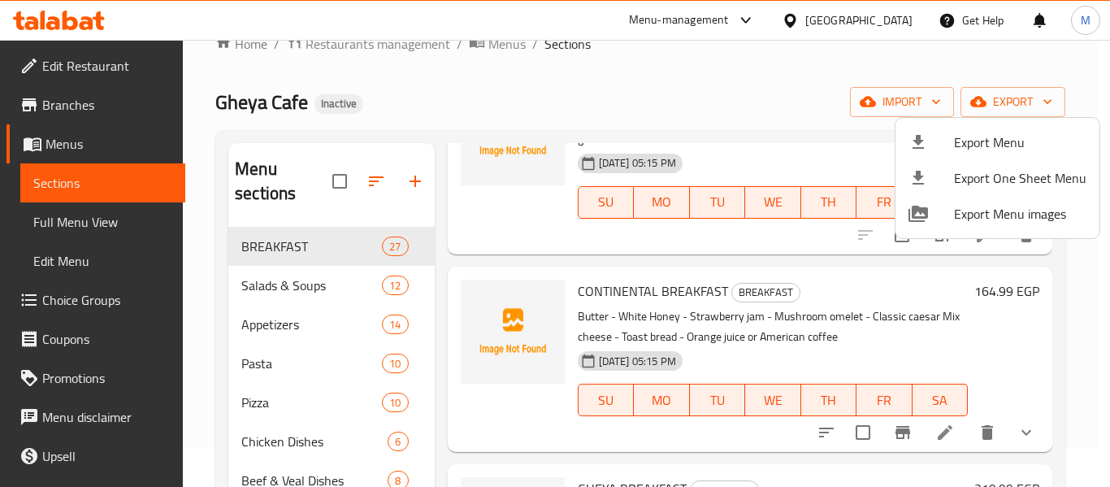
click at [55, 221] on div at bounding box center [555, 243] width 1110 height 487
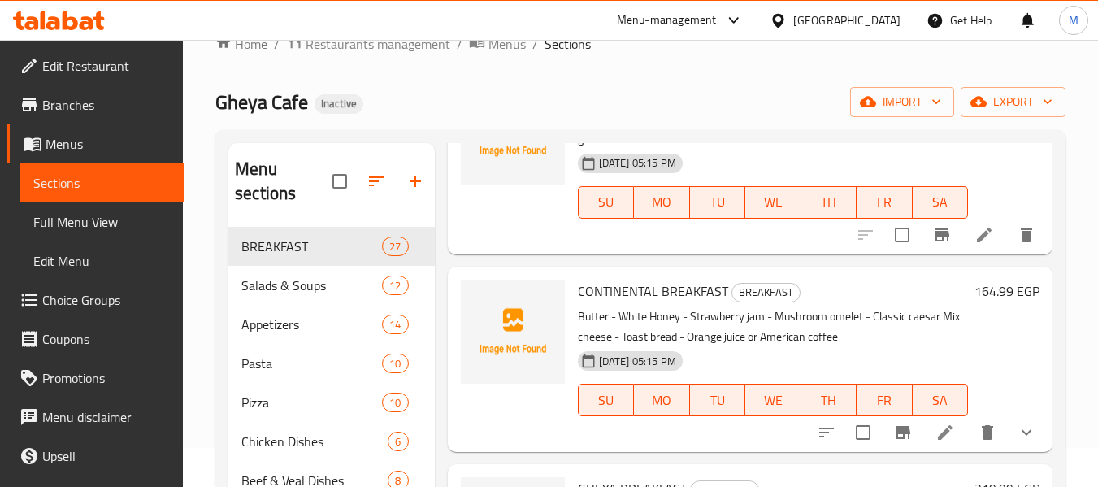
drag, startPoint x: 55, startPoint y: 221, endPoint x: 653, endPoint y: 0, distance: 637.1
click at [55, 221] on span "Full Menu View" at bounding box center [101, 222] width 137 height 20
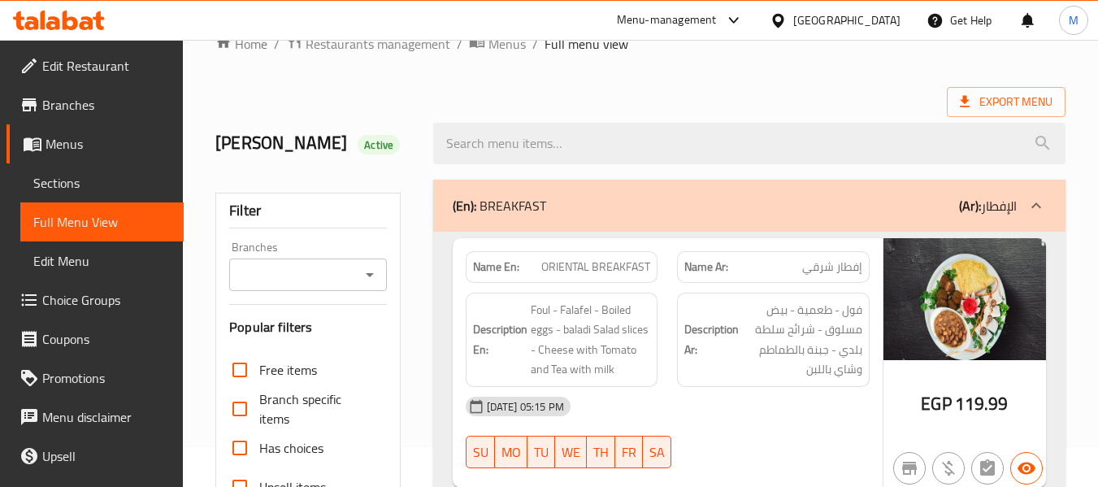
scroll to position [689, 0]
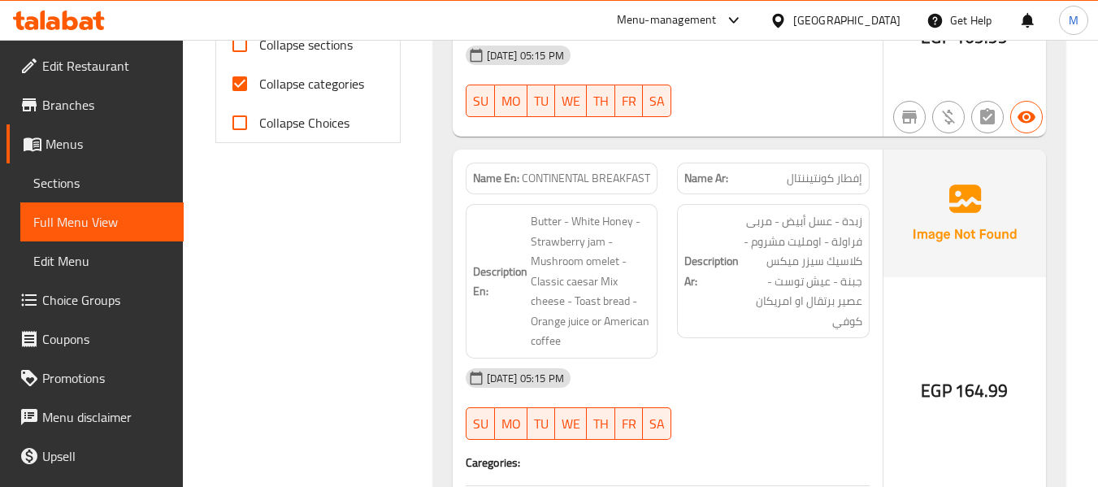
click at [254, 44] on input "Collapse sections" at bounding box center [239, 44] width 39 height 39
checkbox input "true"
click at [253, 97] on input "Collapse categories" at bounding box center [239, 83] width 39 height 39
checkbox input "false"
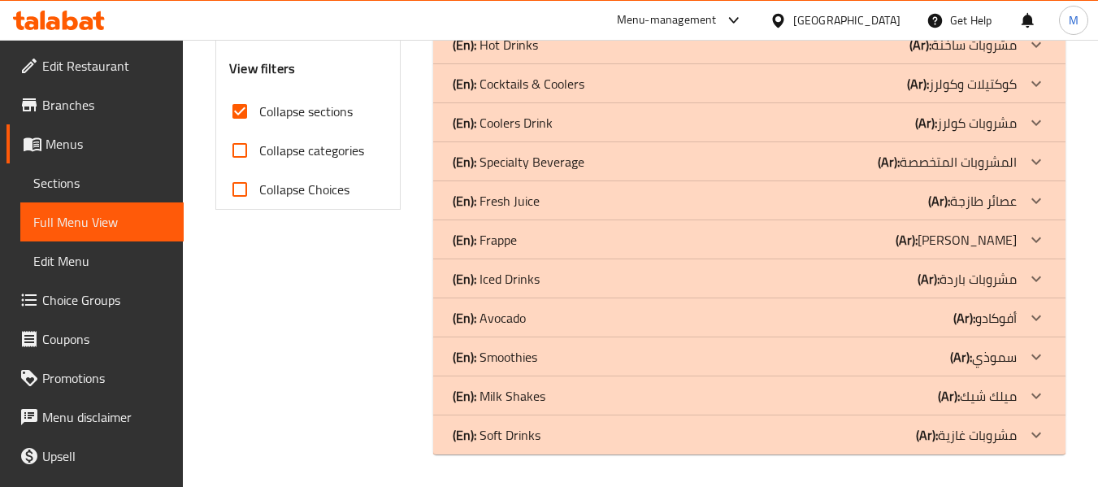
scroll to position [364, 0]
